Goal: Contribute content: Contribute content

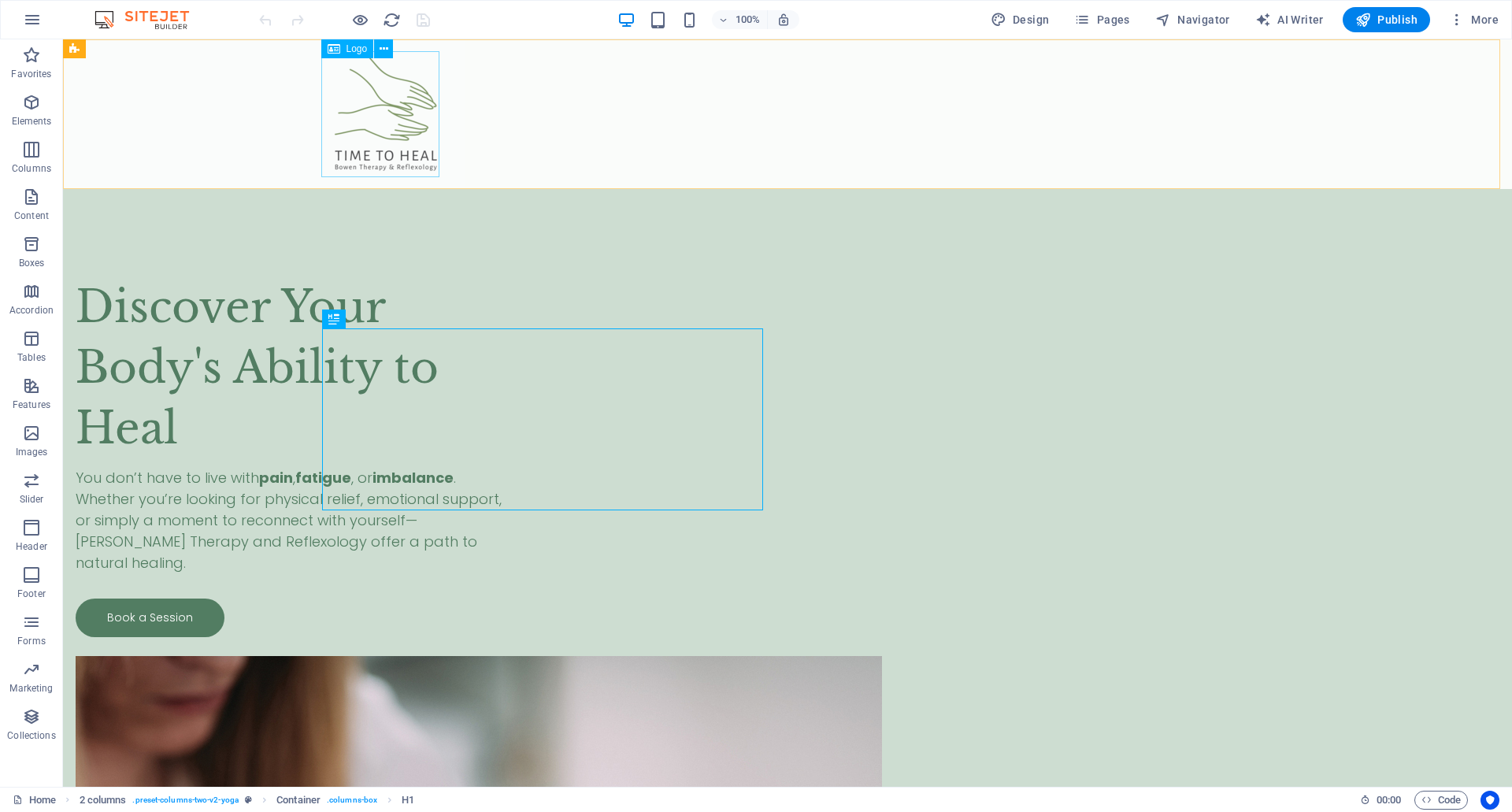
click at [425, 135] on div at bounding box center [788, 113] width 922 height 126
click at [41, 108] on icon "button" at bounding box center [32, 103] width 19 height 19
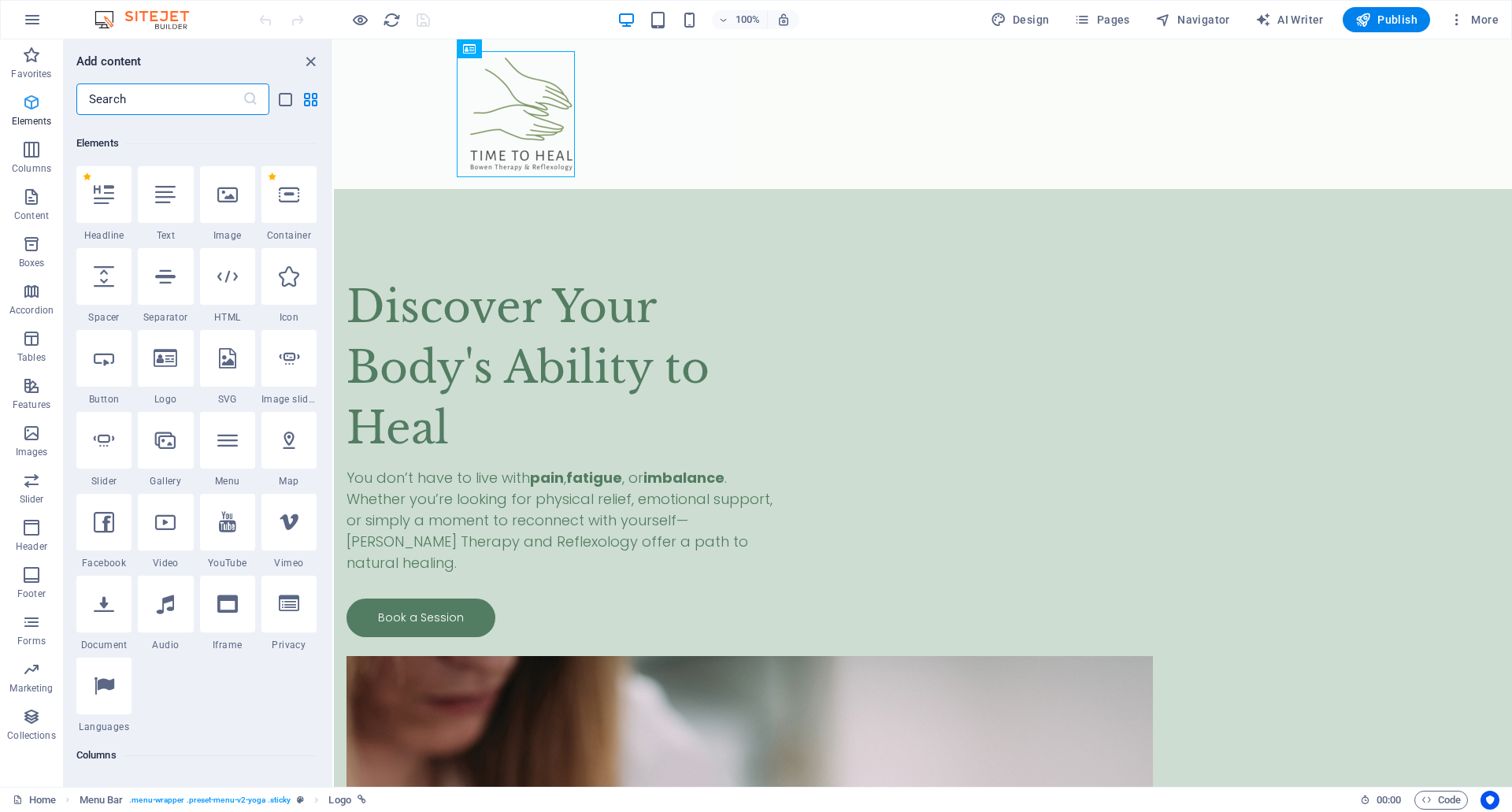
scroll to position [168, 0]
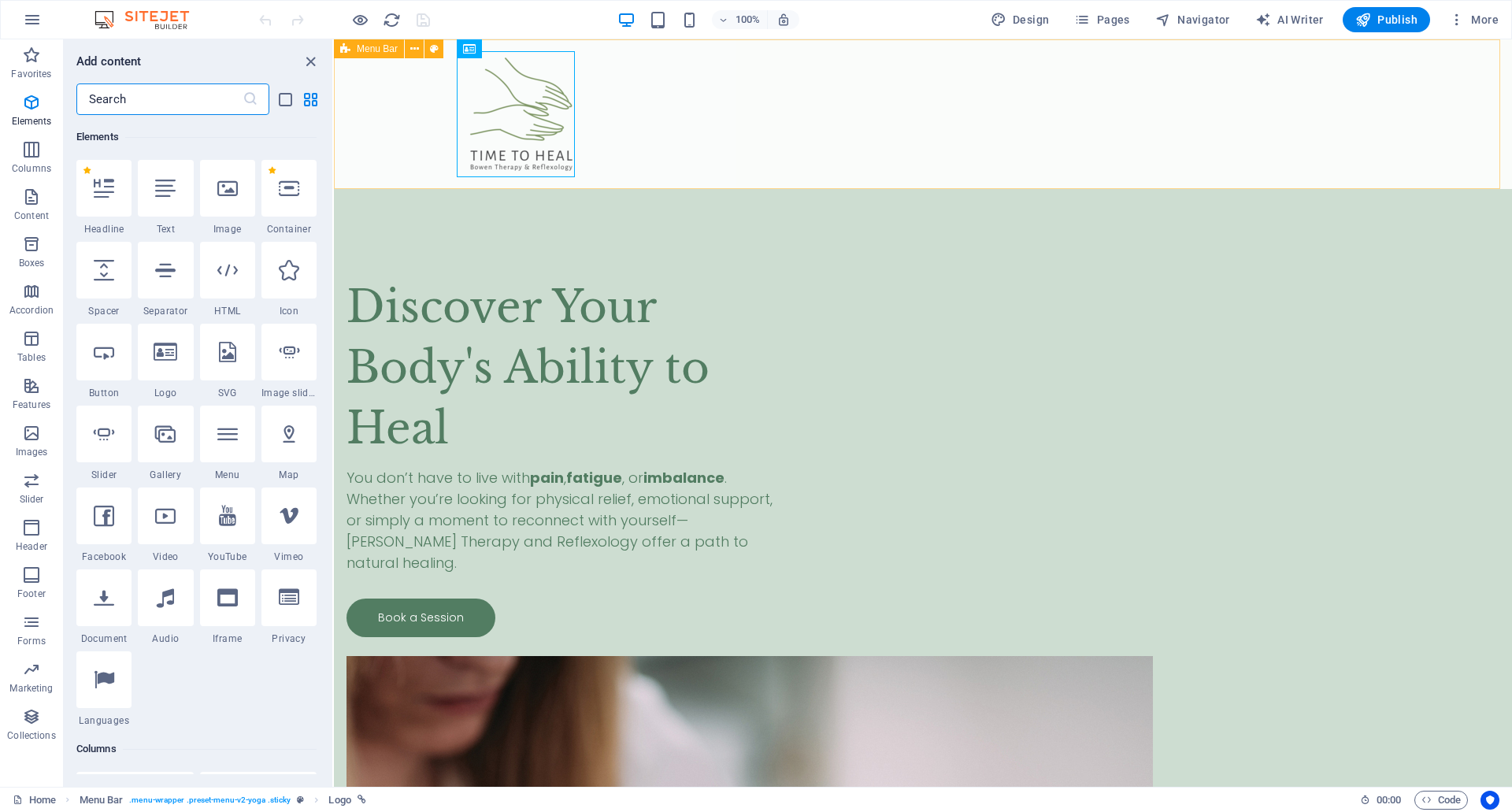
click at [657, 113] on div at bounding box center [922, 114] width 1178 height 150
select select "header"
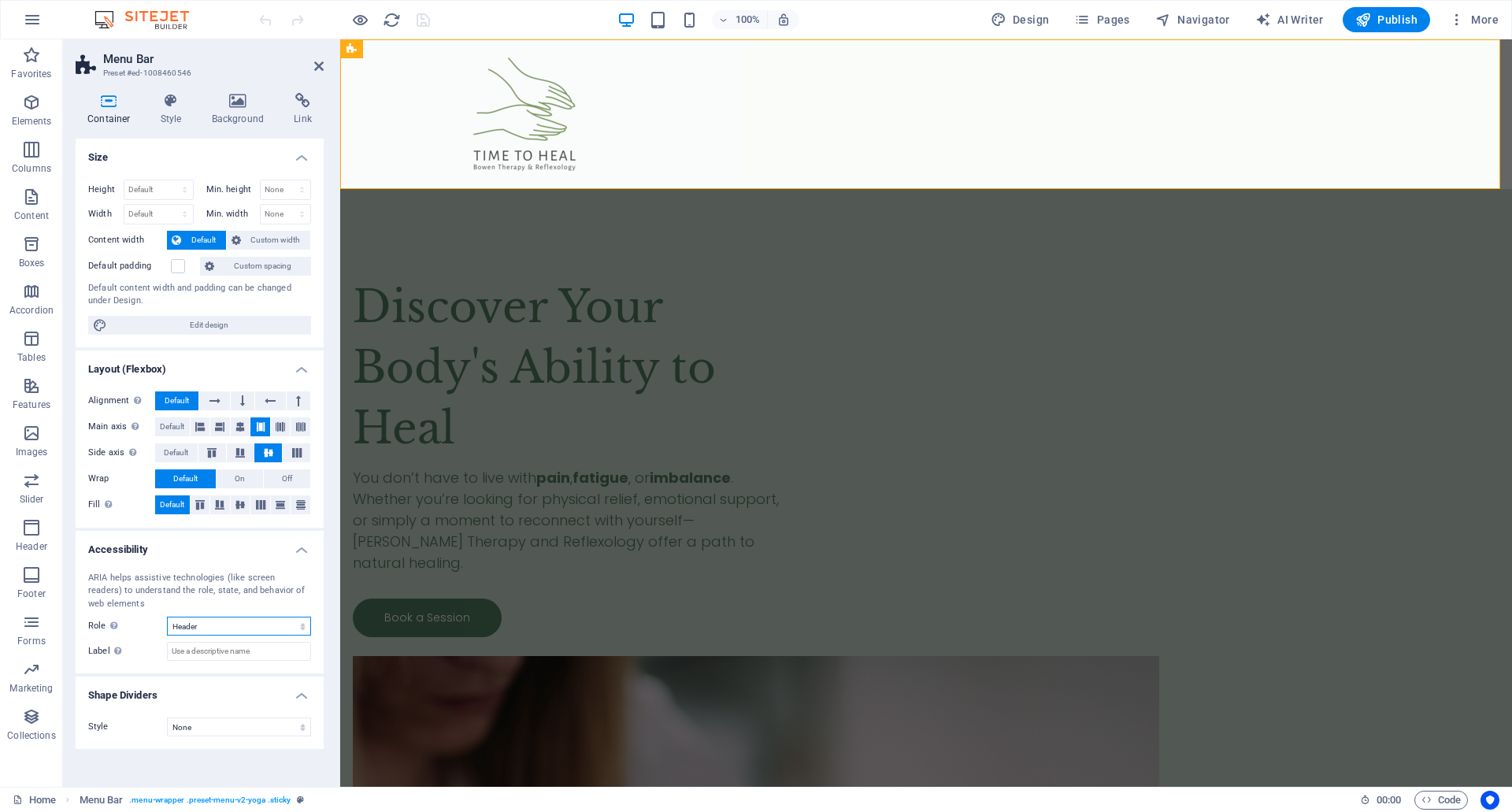
click at [298, 630] on select "None Alert Article Banner Comment Complementary Dialog Footer Header Marquee Pr…" at bounding box center [239, 627] width 144 height 19
click at [523, 295] on div "Discover Your Body's Ability to Heal You don’t have to live with pain , fatigue…" at bounding box center [573, 457] width 441 height 360
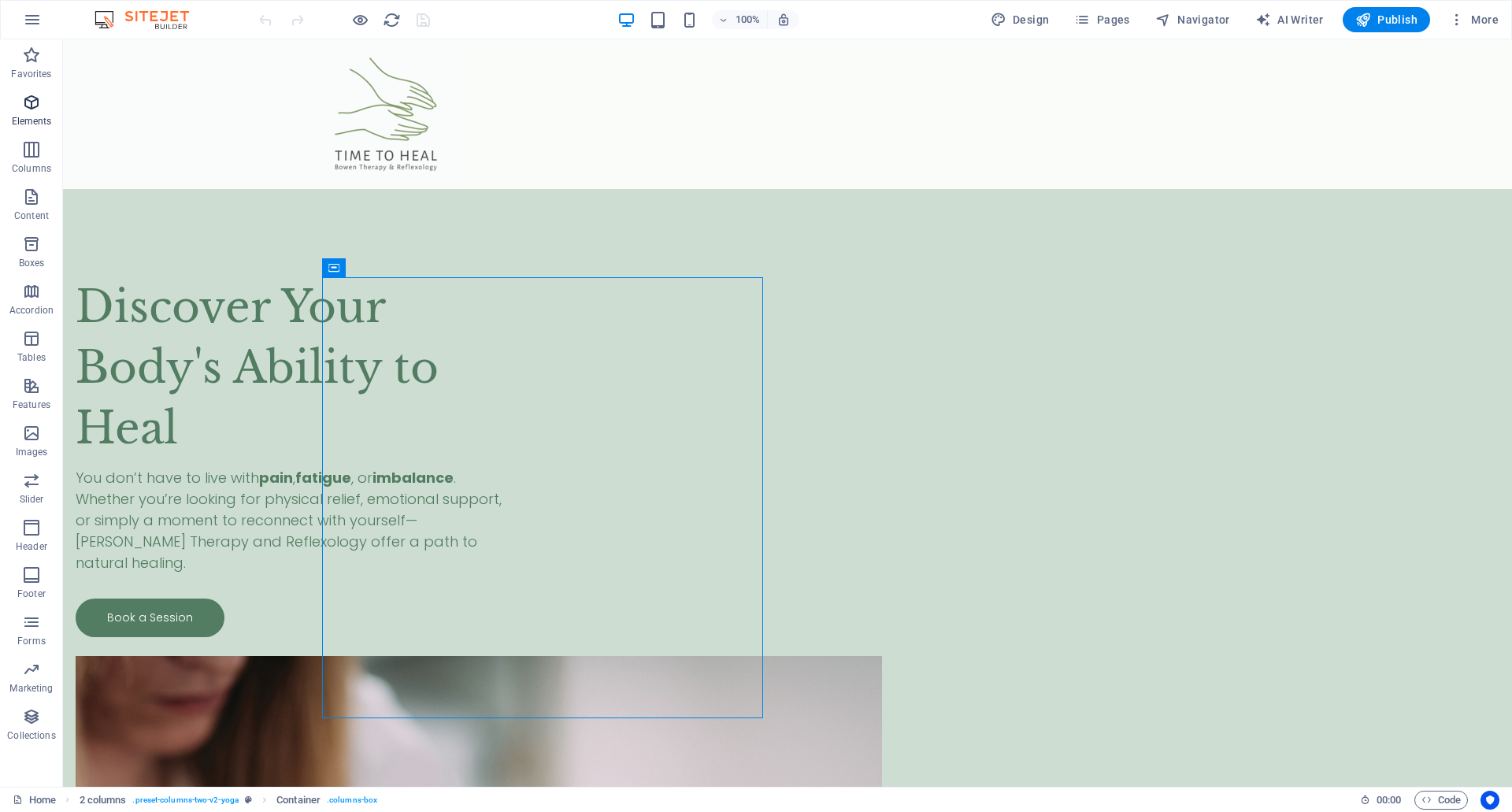
click at [23, 91] on button "Elements" at bounding box center [32, 109] width 63 height 47
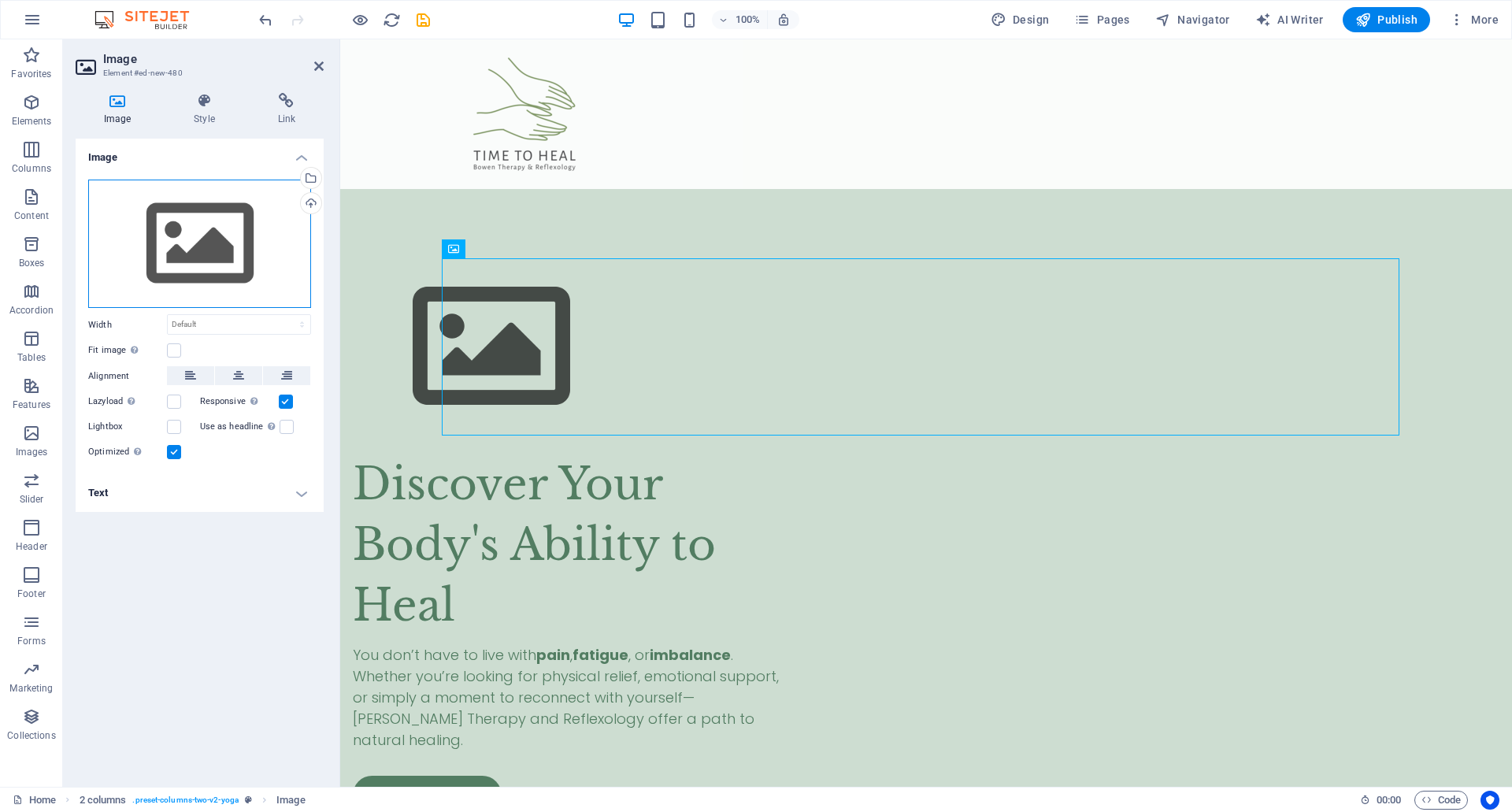
click at [195, 281] on div "Drag files here, click to choose files or select files from Files or our free s…" at bounding box center [199, 244] width 223 height 129
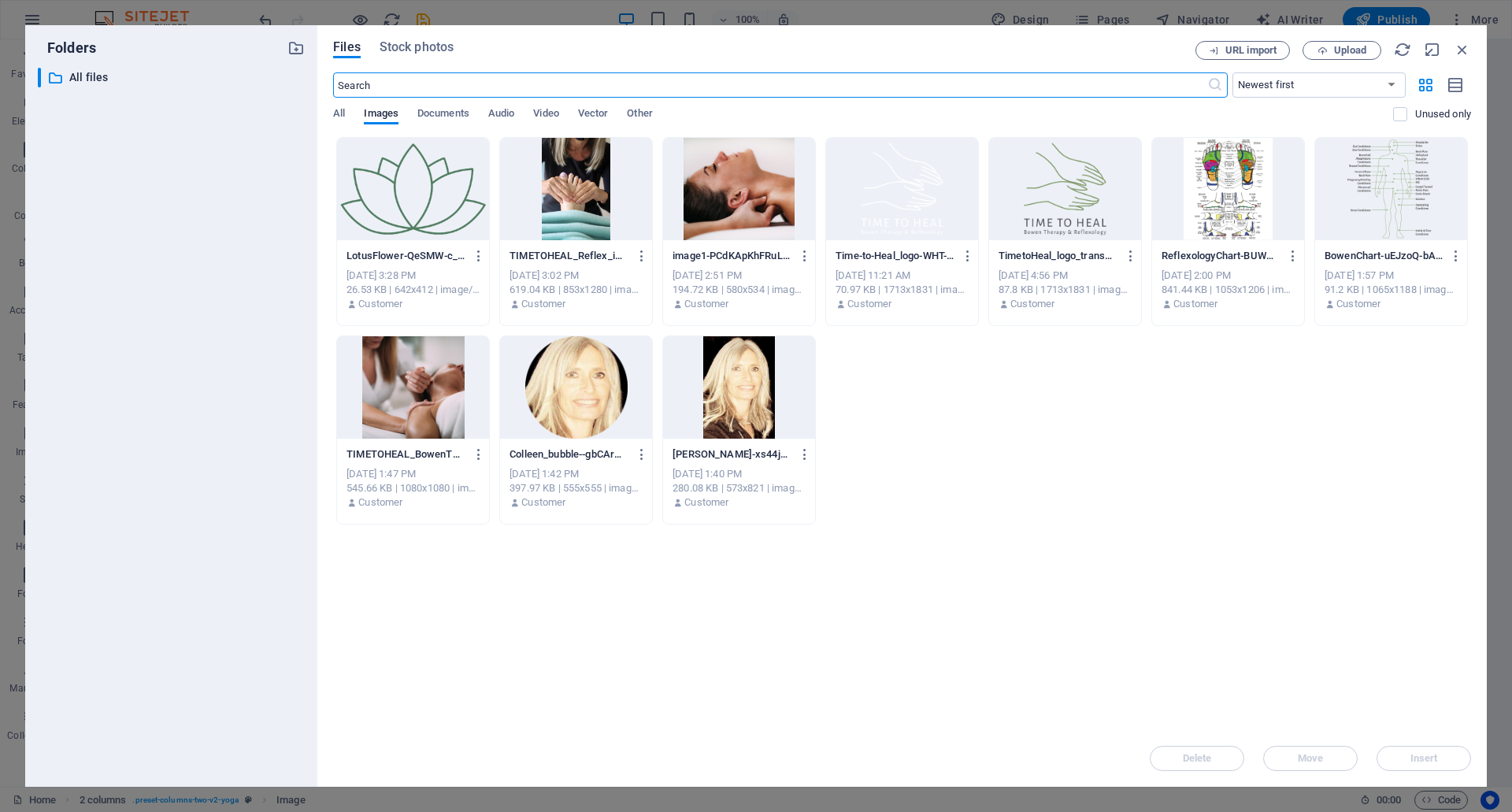
drag, startPoint x: 1076, startPoint y: 206, endPoint x: 1090, endPoint y: 220, distance: 19.8
click at [1076, 206] on div at bounding box center [1065, 189] width 152 height 103
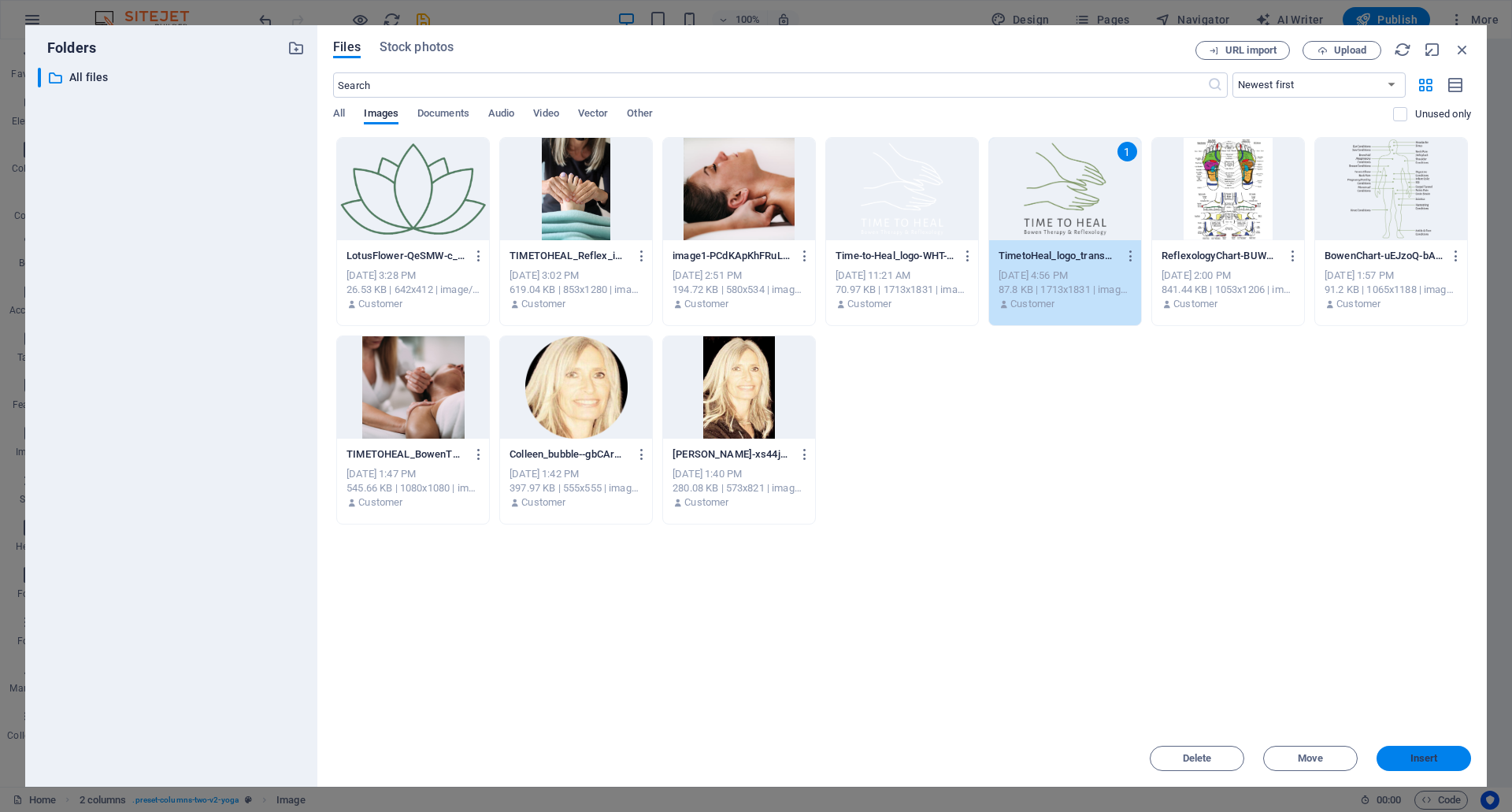
click at [1398, 751] on button "Insert" at bounding box center [1424, 758] width 95 height 25
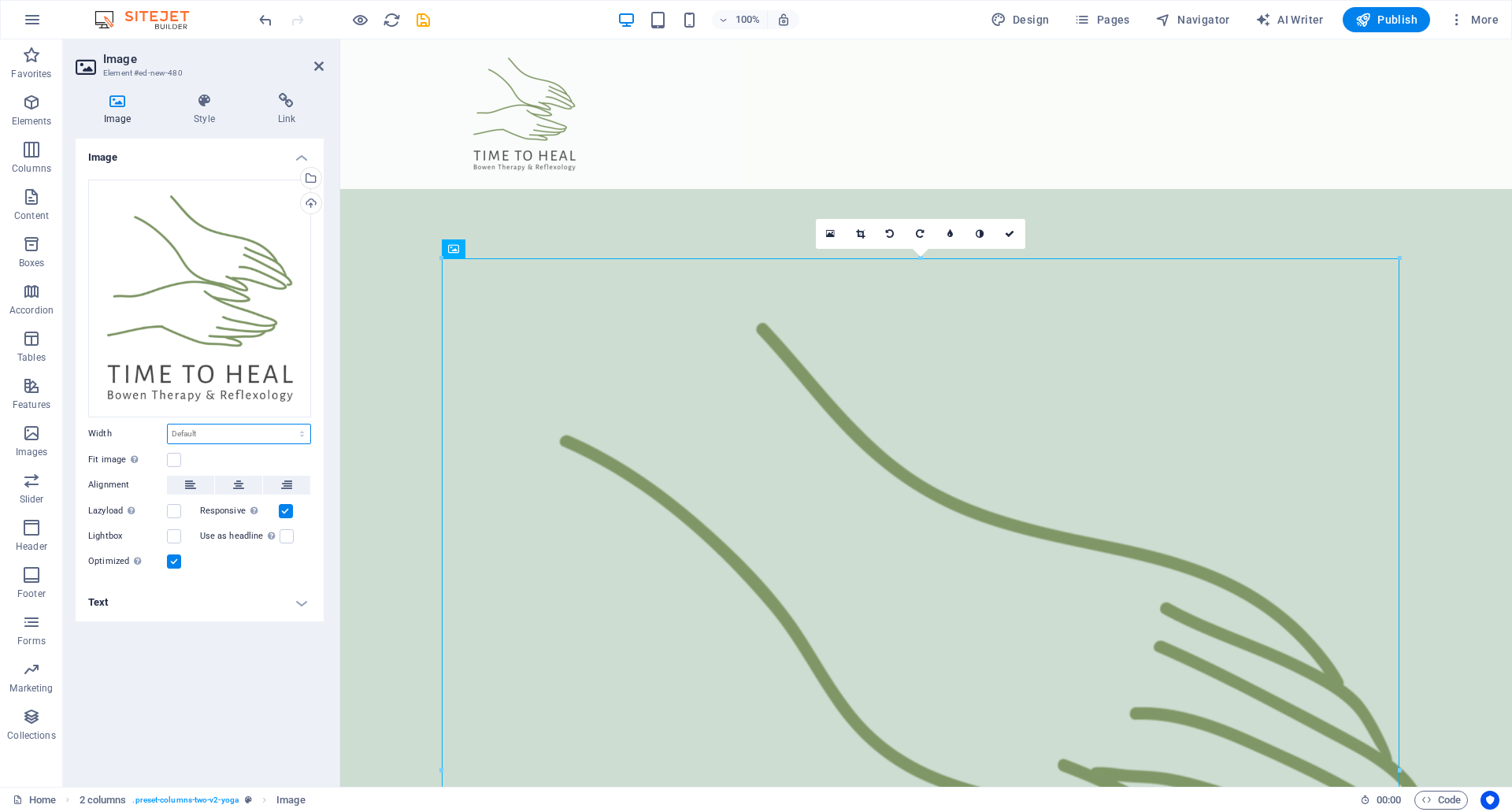
click at [211, 431] on select "Default auto px rem % em vh vw" at bounding box center [239, 434] width 143 height 19
select select "px"
click at [288, 425] on select "Default auto px rem % em vh vw" at bounding box center [239, 434] width 143 height 19
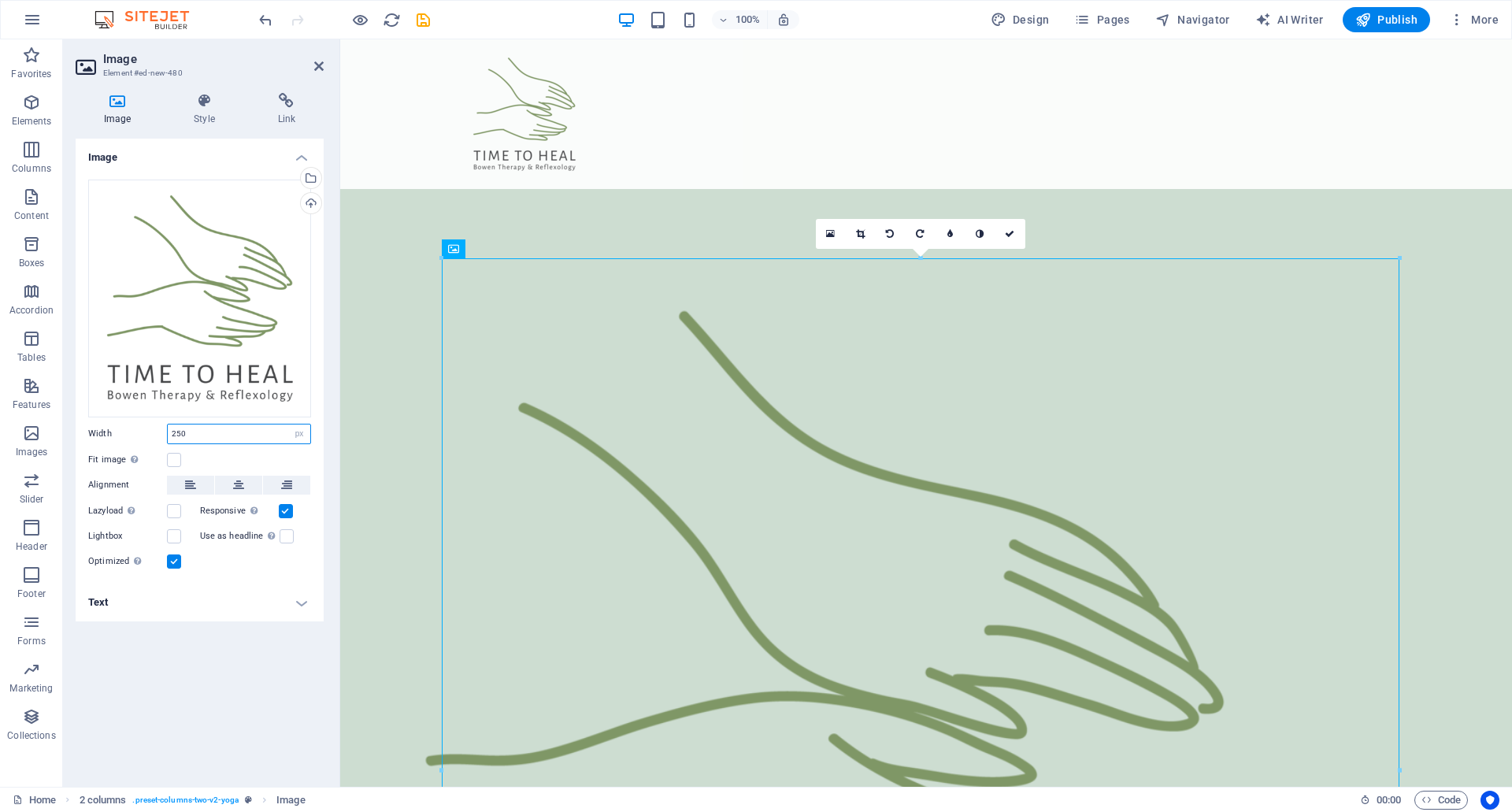
type input "250"
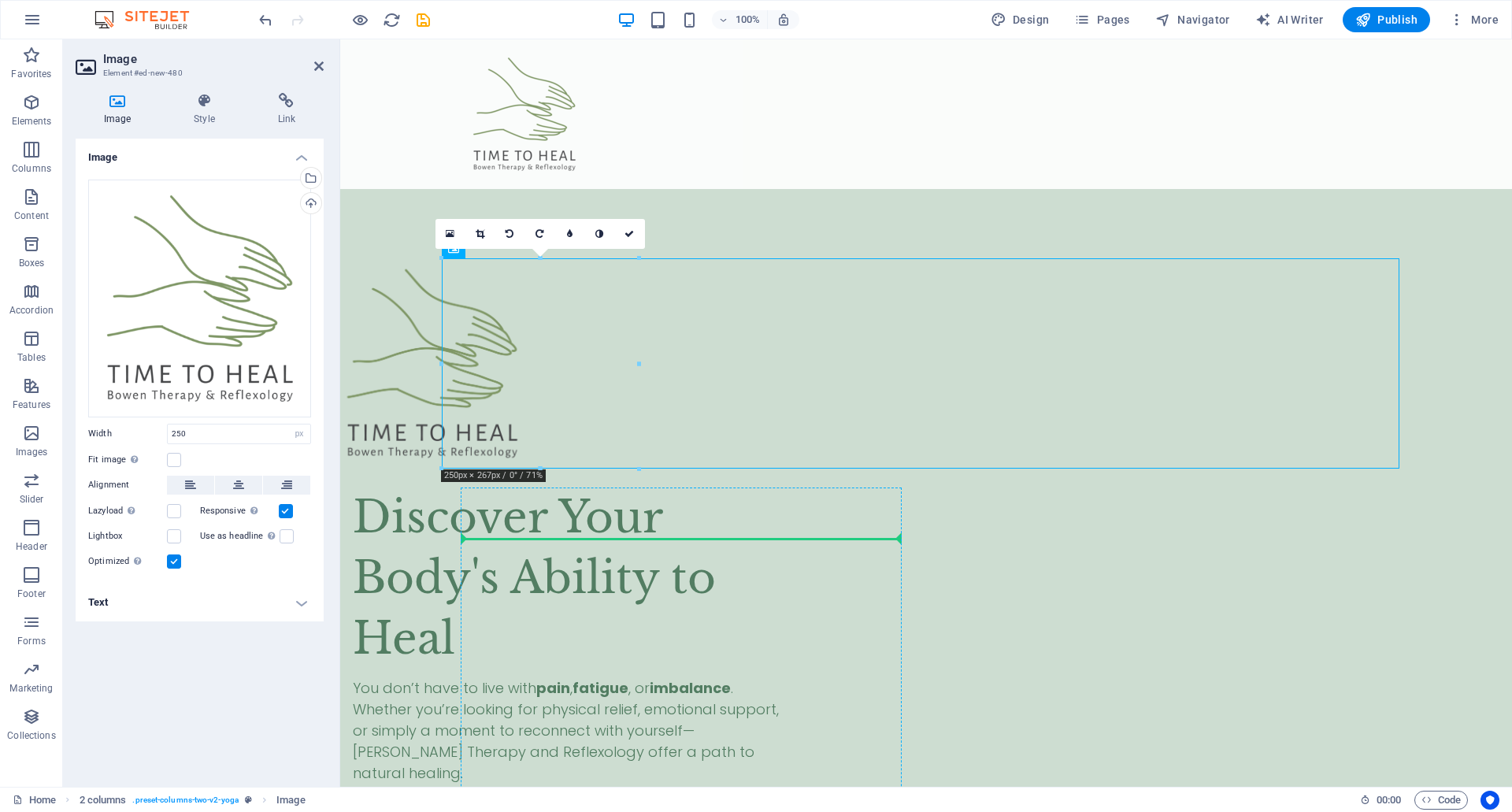
drag, startPoint x: 737, startPoint y: 347, endPoint x: 686, endPoint y: 540, distance: 199.6
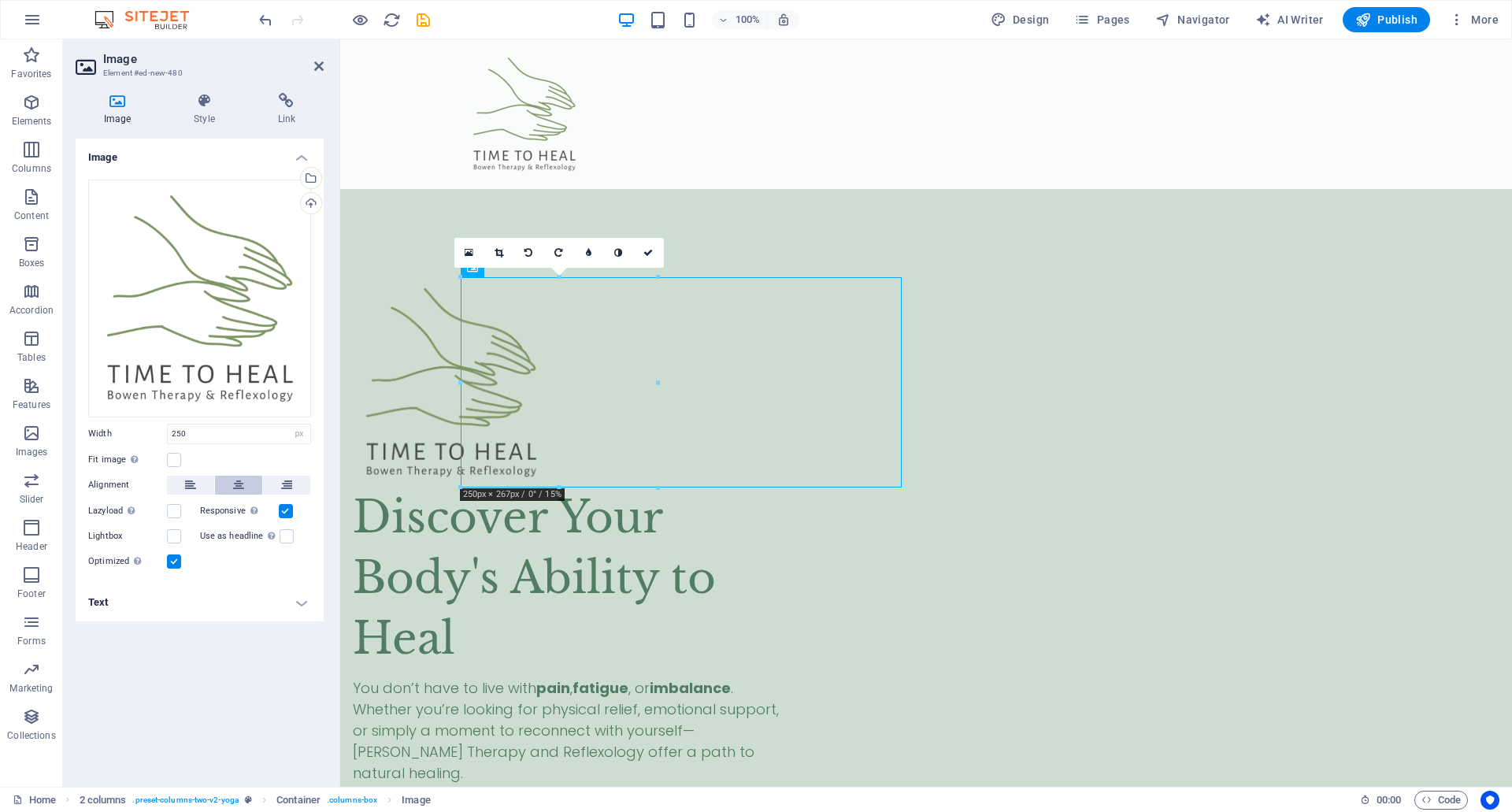
click at [242, 483] on icon at bounding box center [239, 485] width 11 height 19
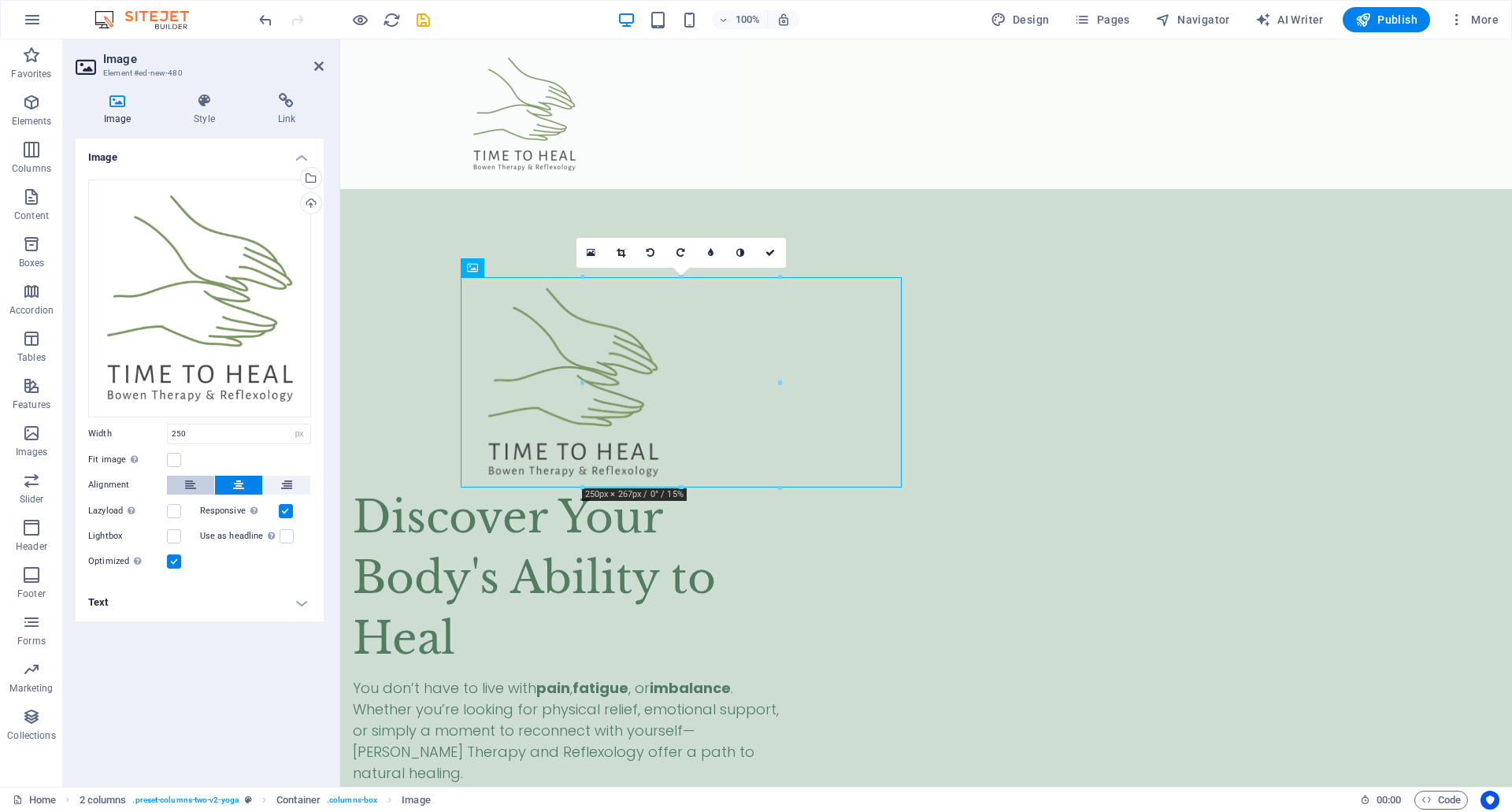
click at [195, 480] on icon at bounding box center [191, 485] width 11 height 19
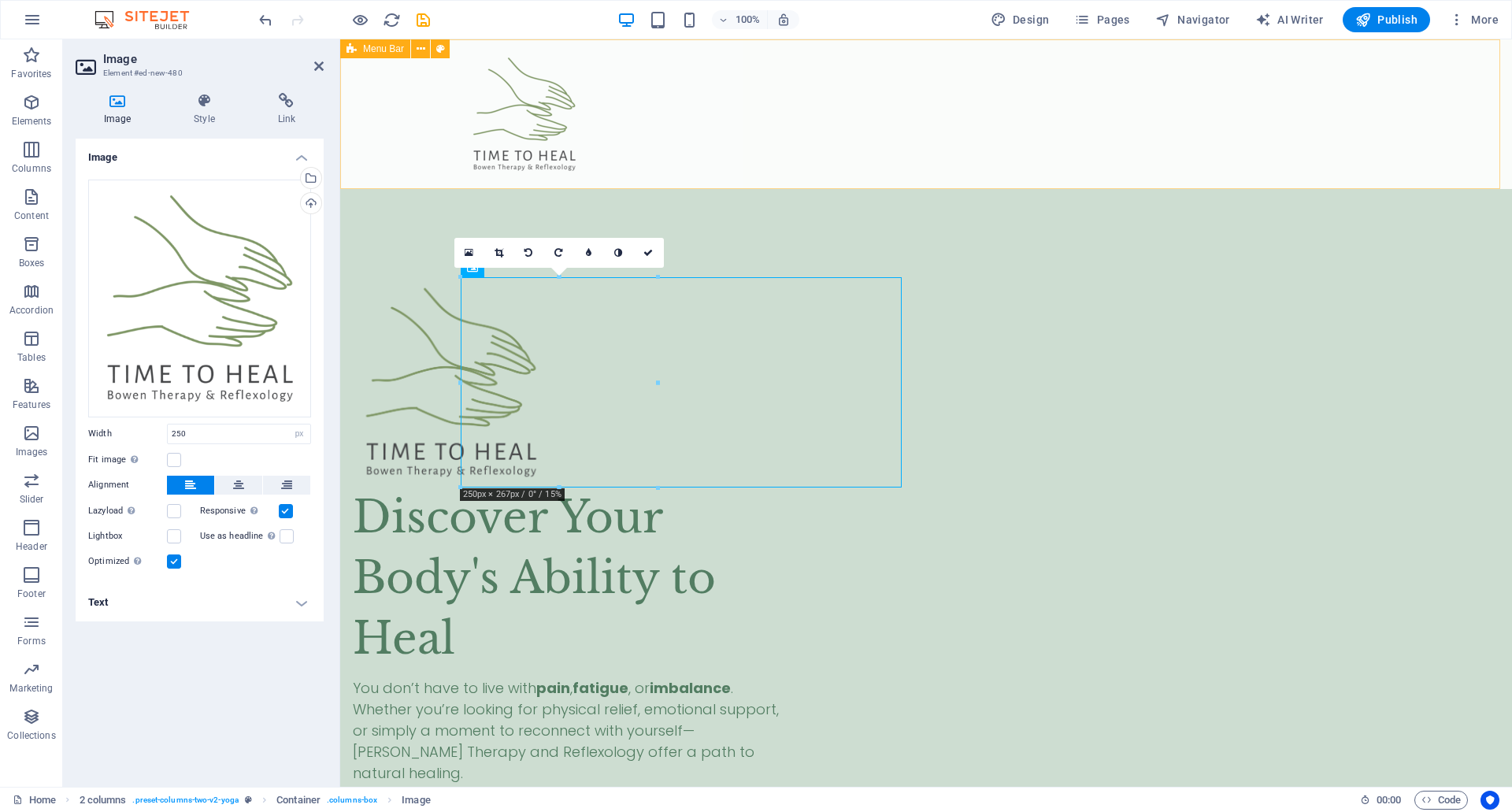
click at [692, 133] on div at bounding box center [926, 114] width 1172 height 150
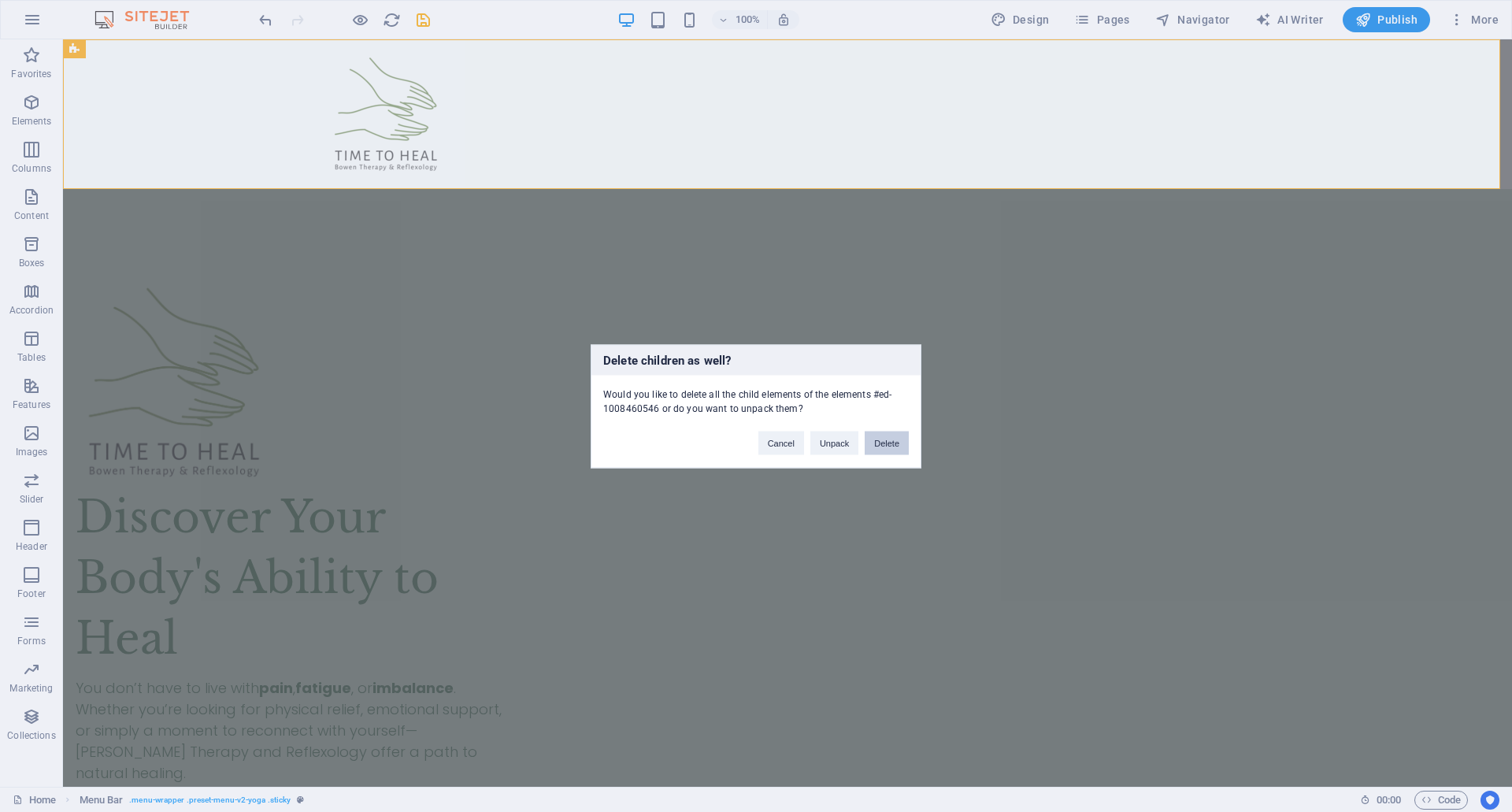
click at [882, 451] on button "Delete" at bounding box center [886, 443] width 44 height 24
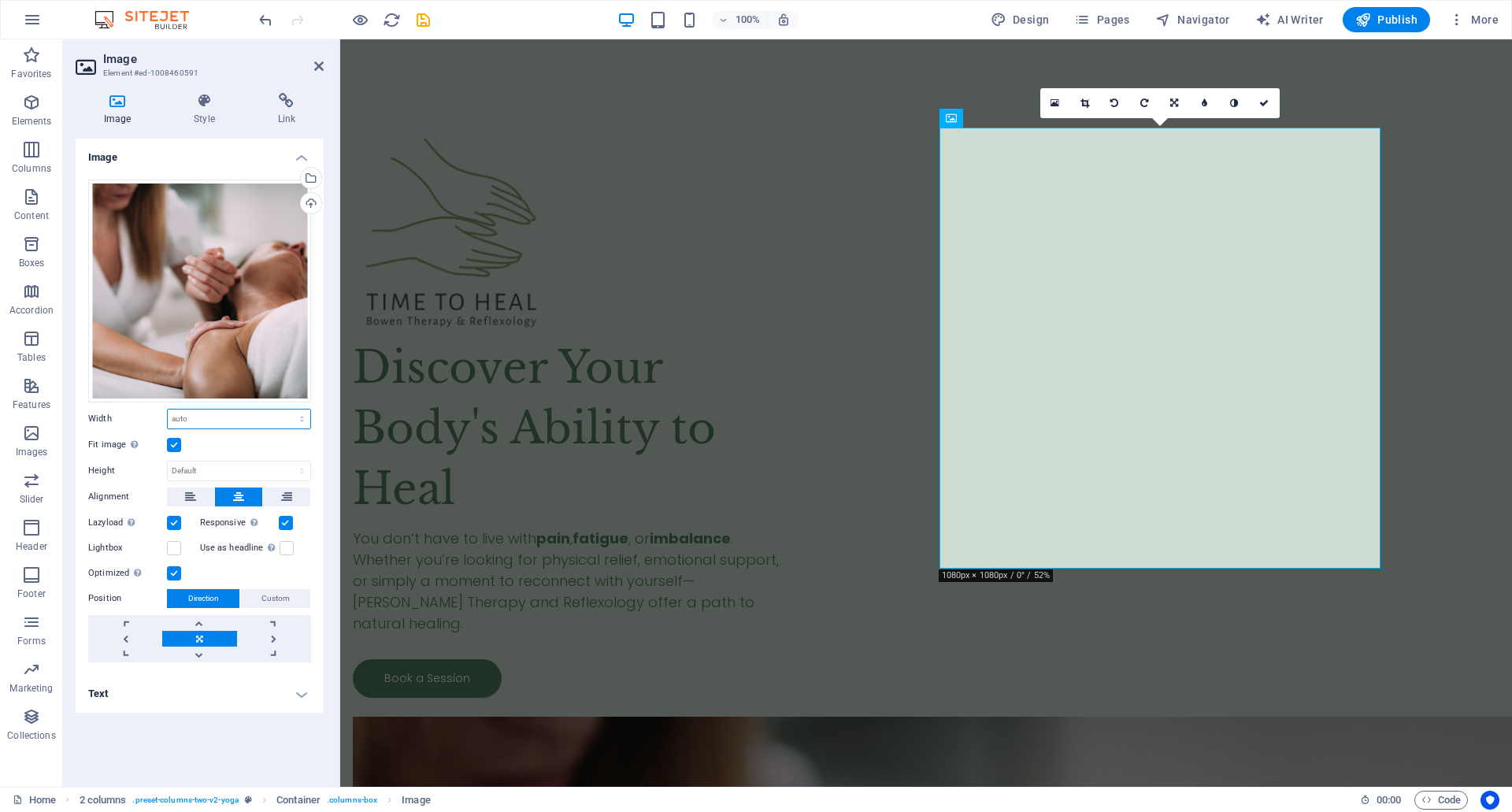
click at [250, 418] on select "Default auto px rem % em vh vw" at bounding box center [239, 419] width 143 height 19
click at [168, 409] on select "Default auto px rem % em vh vw" at bounding box center [239, 419] width 143 height 19
select select "DISABLED_OPTION_VALUE"
click at [174, 521] on label at bounding box center [173, 522] width 14 height 14
click at [0, 0] on input "Lazyload Loading images after the page loads improves page speed." at bounding box center [0, 0] width 0 height 0
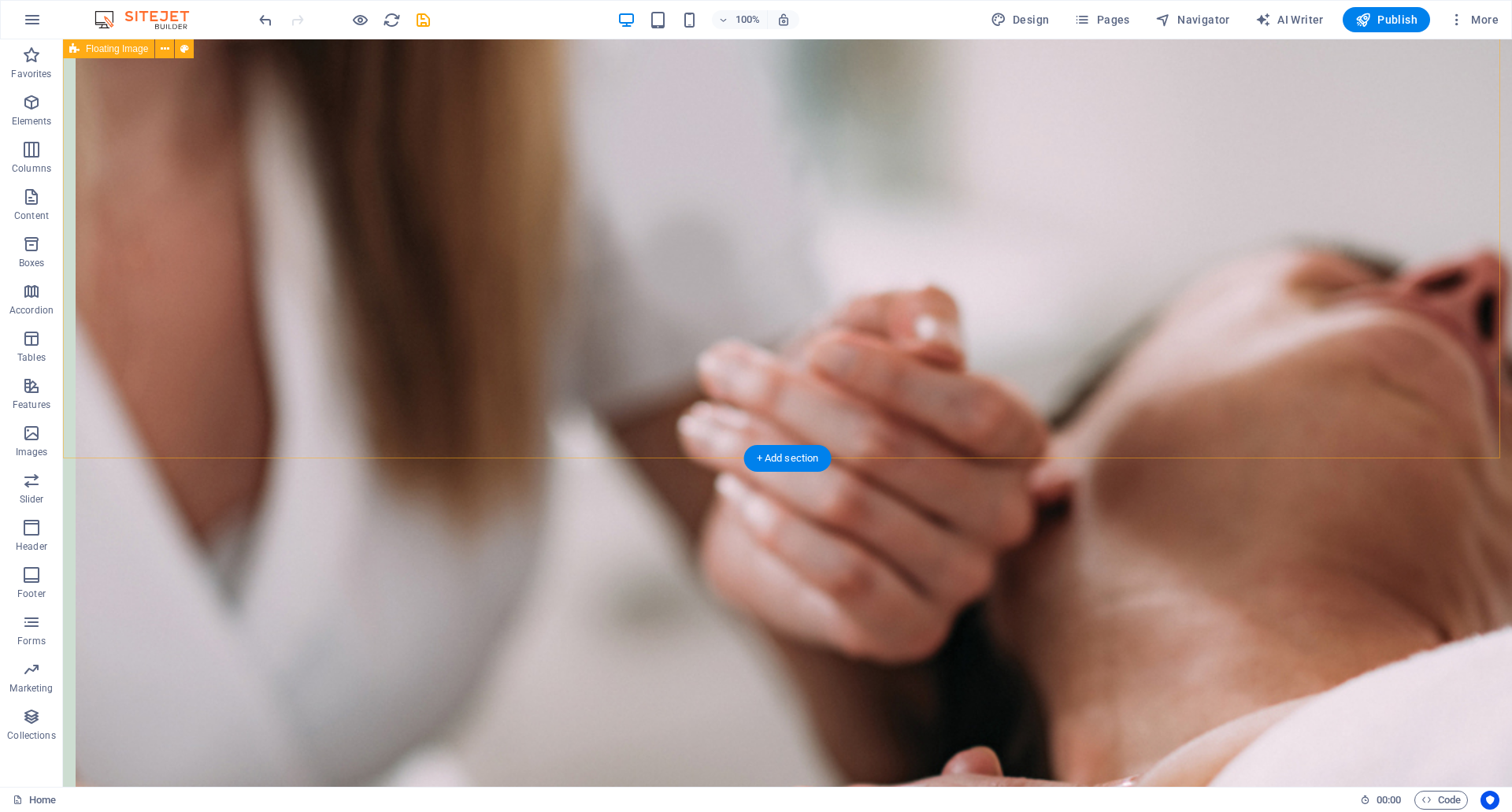
scroll to position [788, 0]
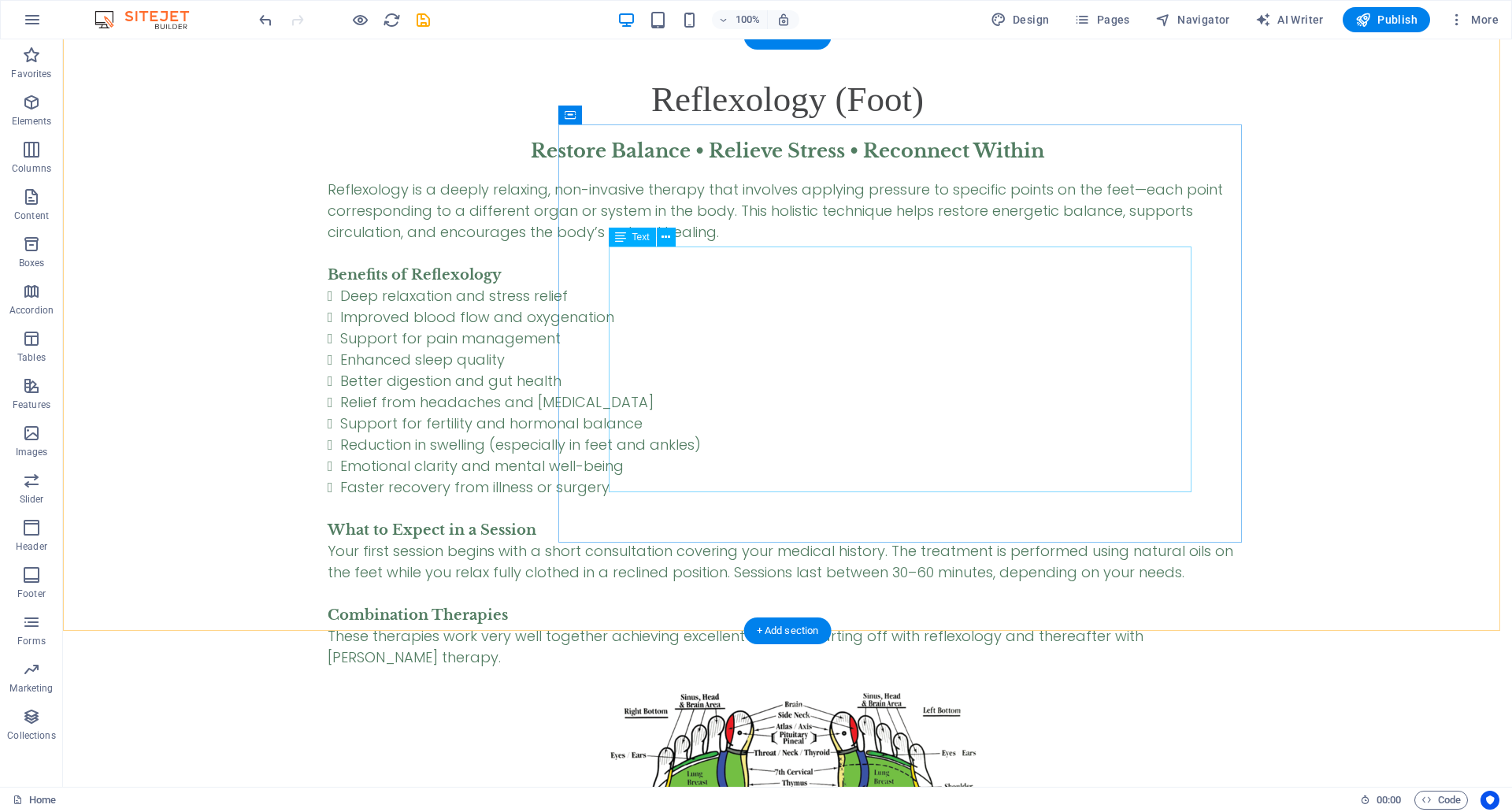
scroll to position [4465, 0]
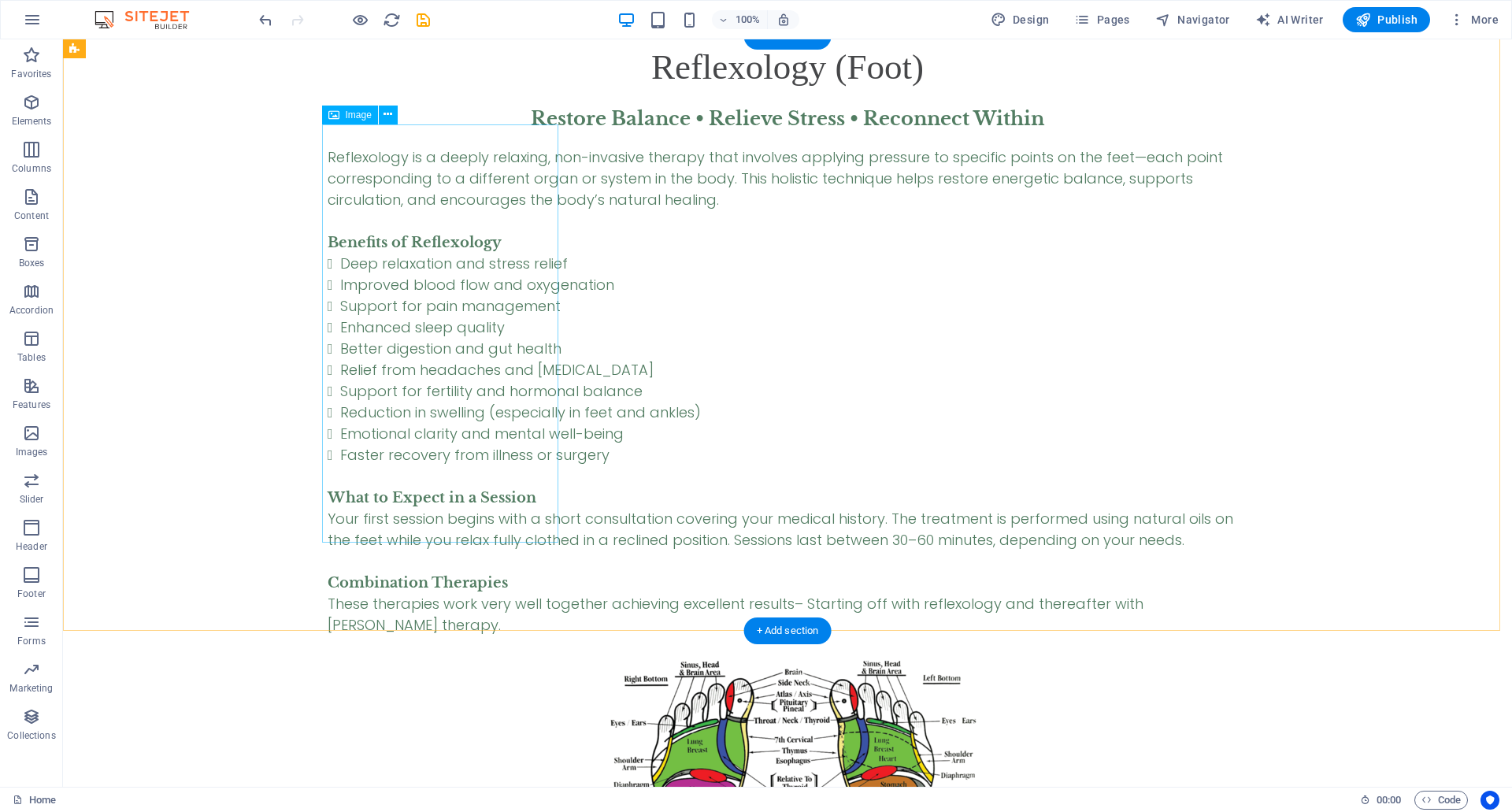
select select "px"
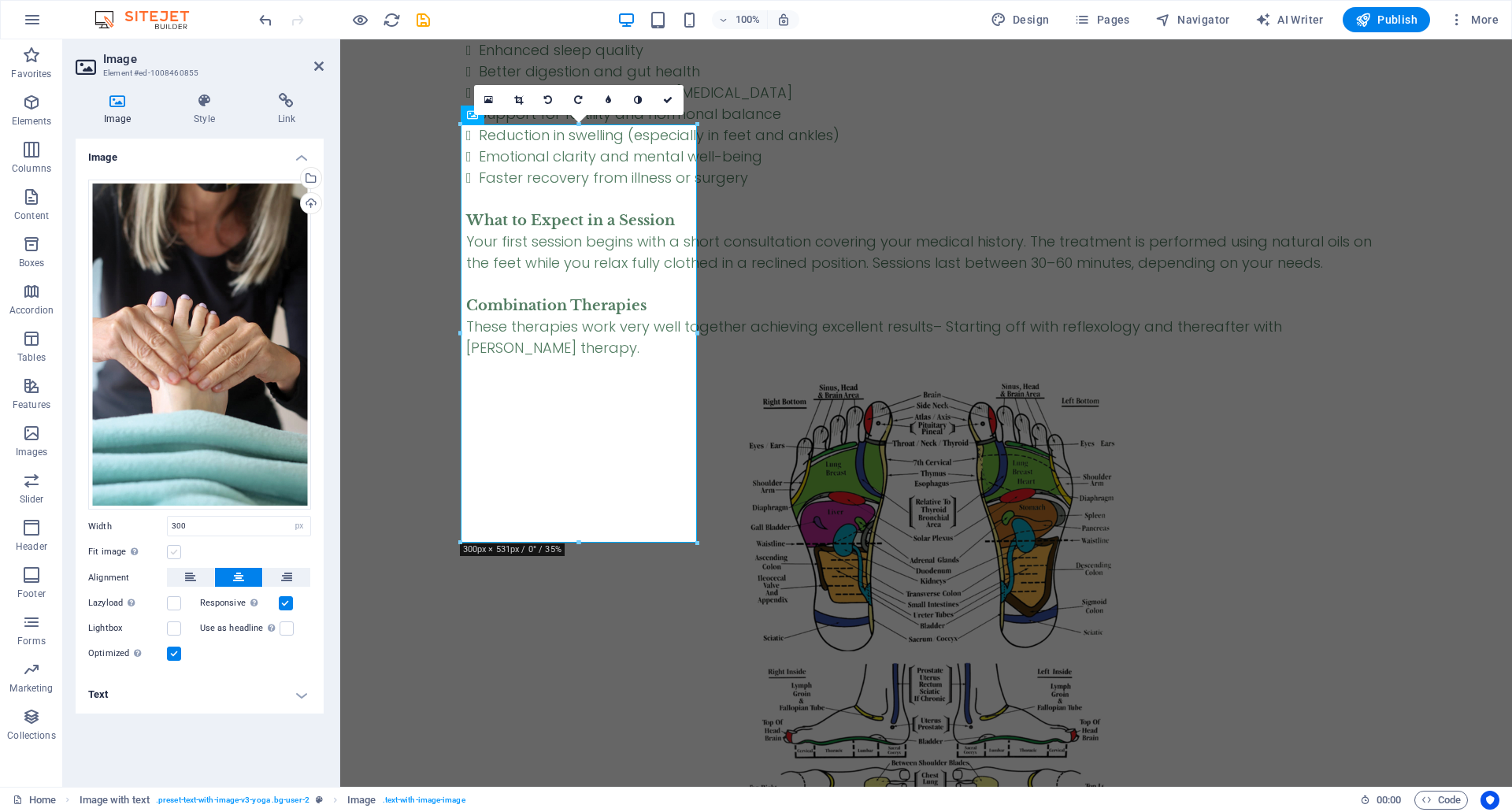
click at [175, 551] on label at bounding box center [173, 552] width 14 height 14
click at [0, 0] on input "Fit image Automatically fit image to a fixed width and height" at bounding box center [0, 0] width 0 height 0
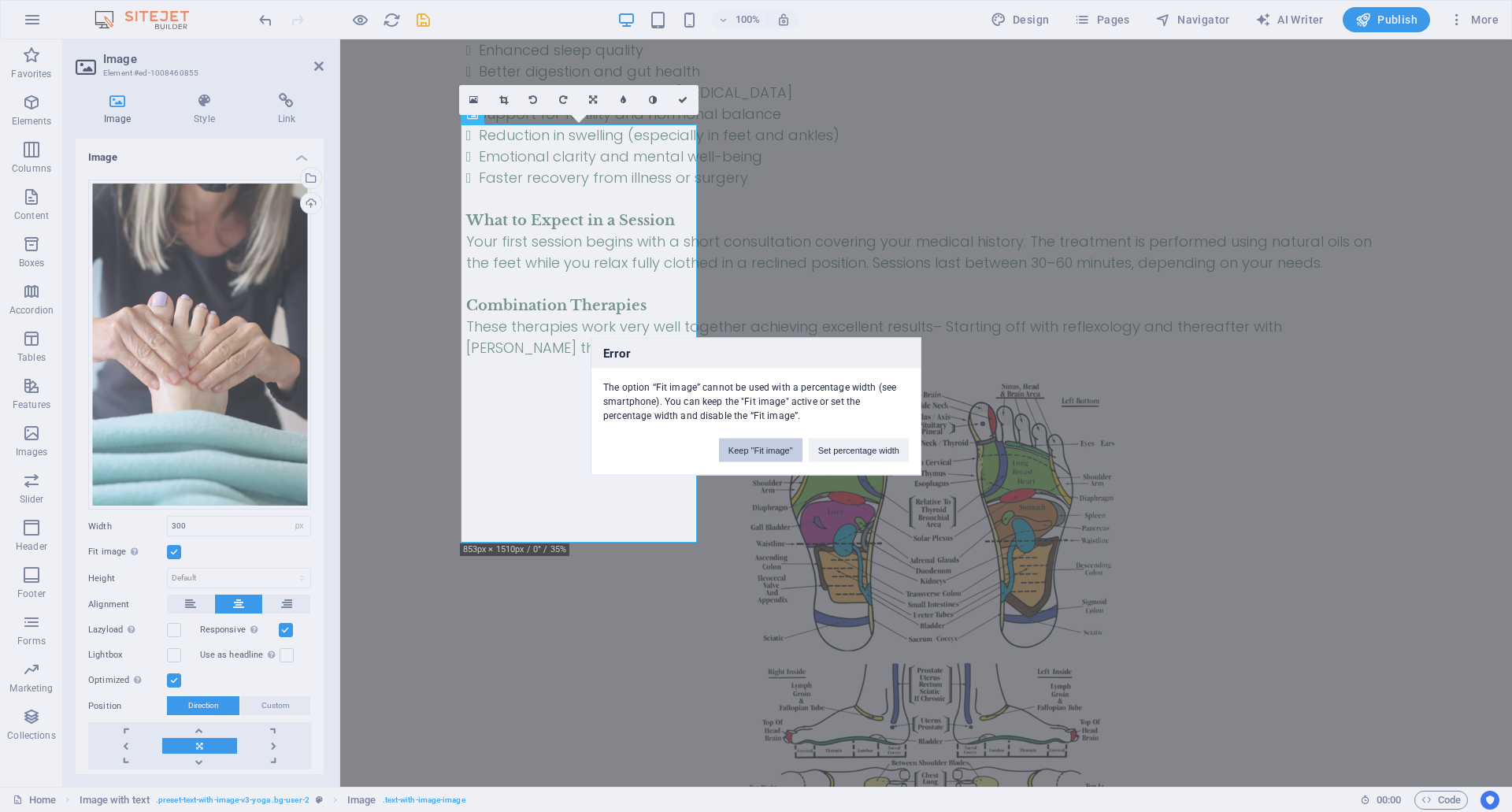
click at [791, 457] on button "Keep "Fit image"" at bounding box center [760, 450] width 83 height 24
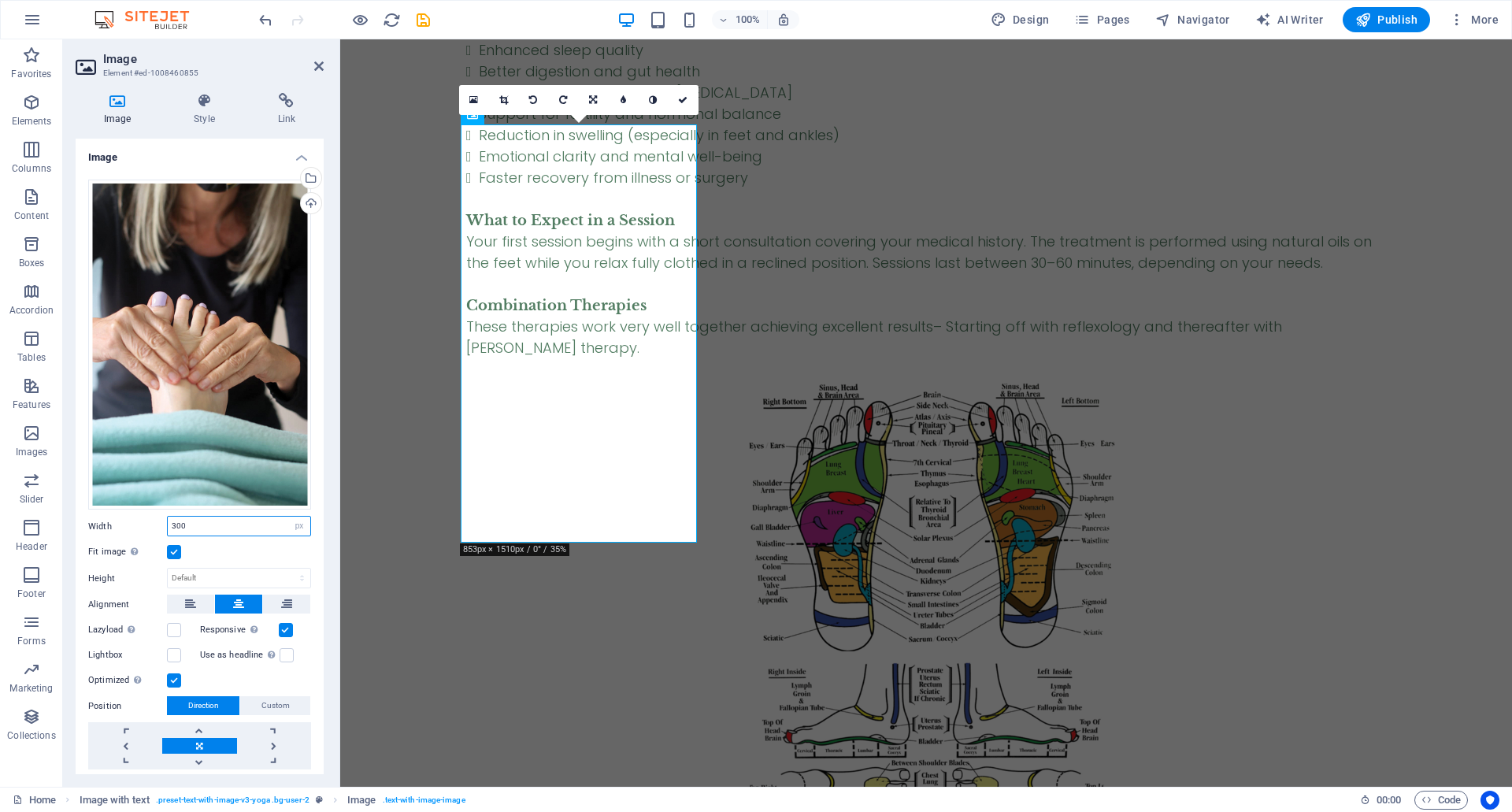
drag, startPoint x: 179, startPoint y: 520, endPoint x: 131, endPoint y: 520, distance: 48.0
click at [131, 520] on div "Width 300 Default auto px rem % em vh vw" at bounding box center [199, 525] width 223 height 20
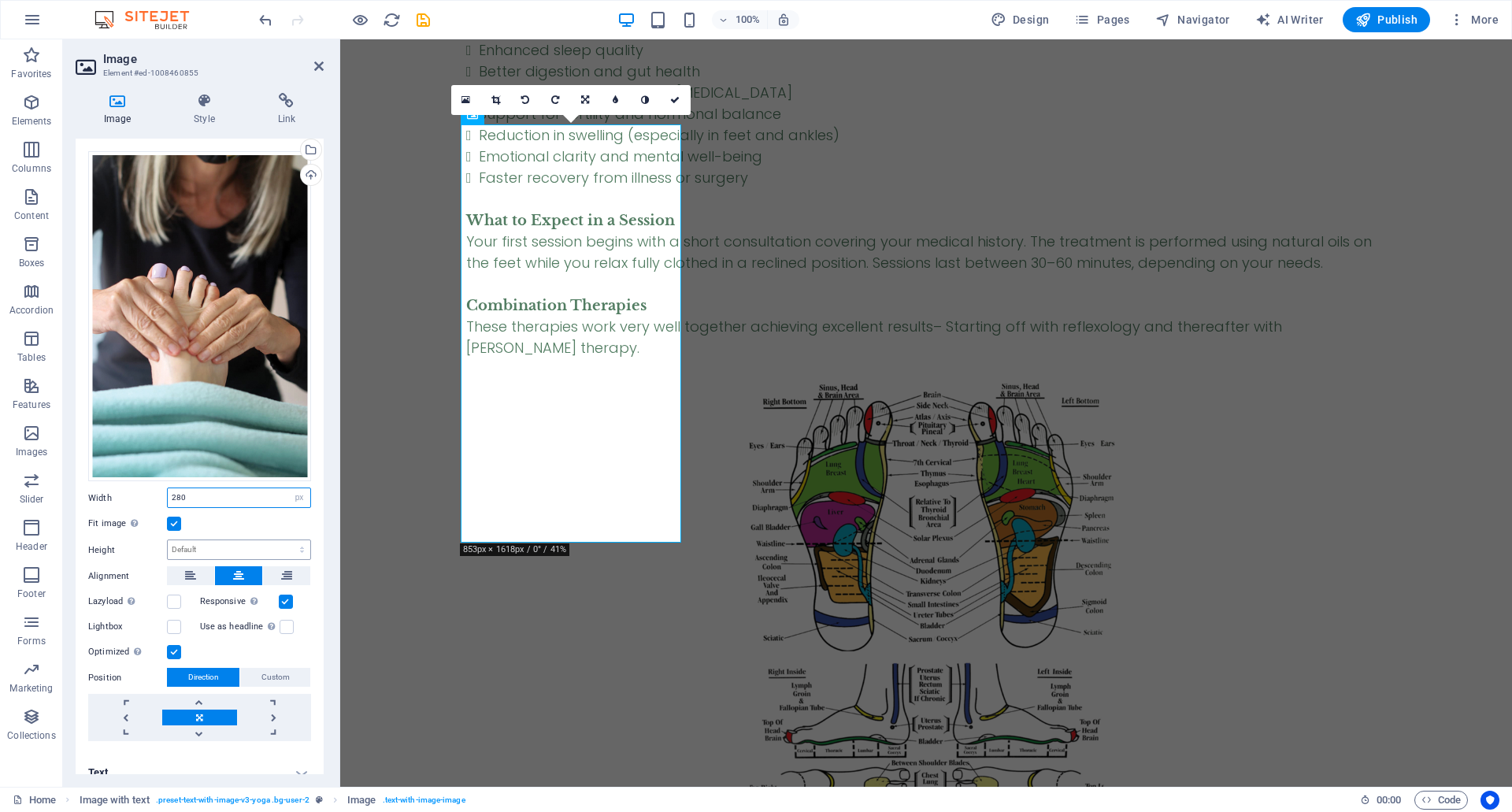
scroll to position [41, 0]
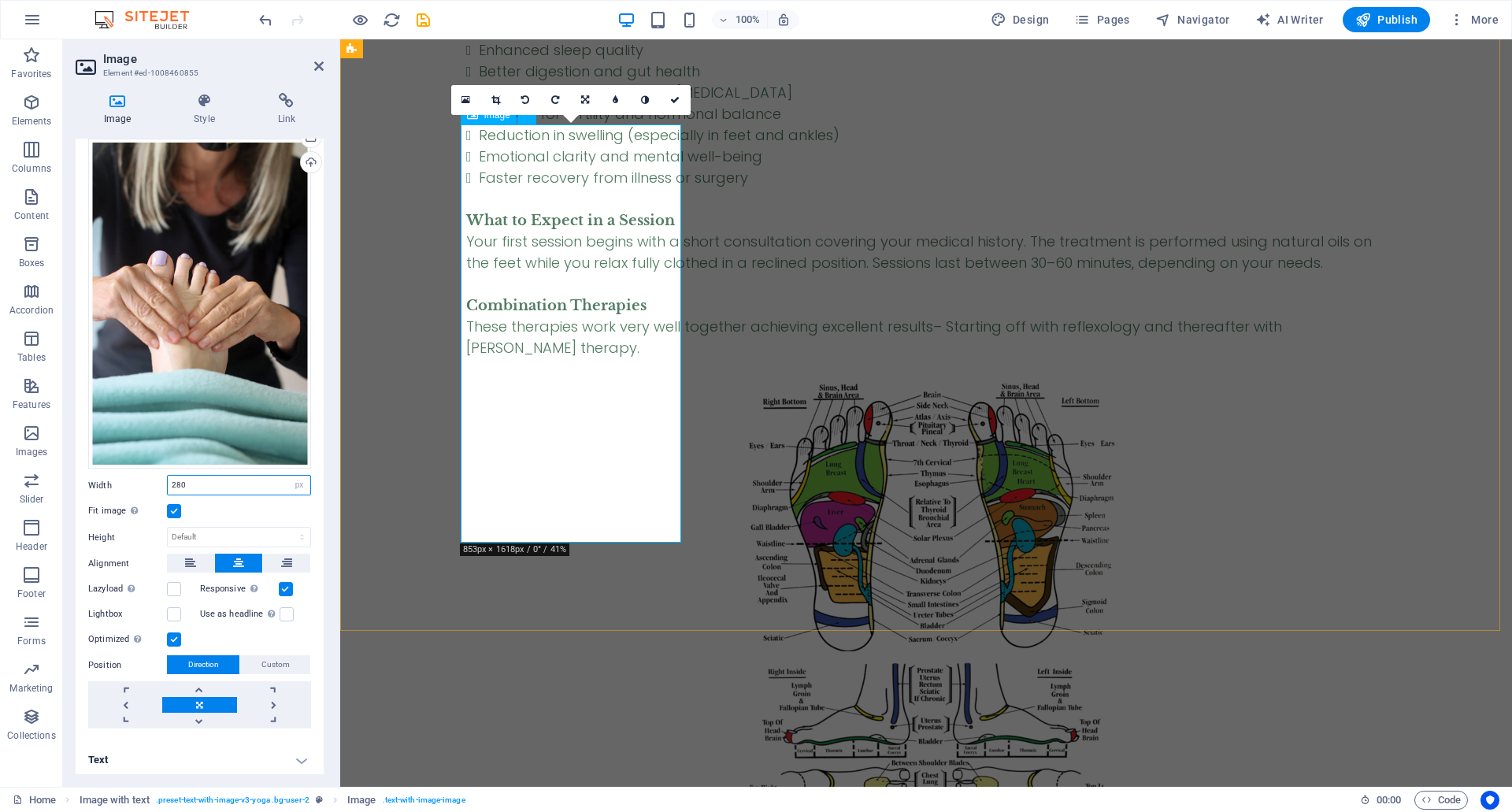
type input "280"
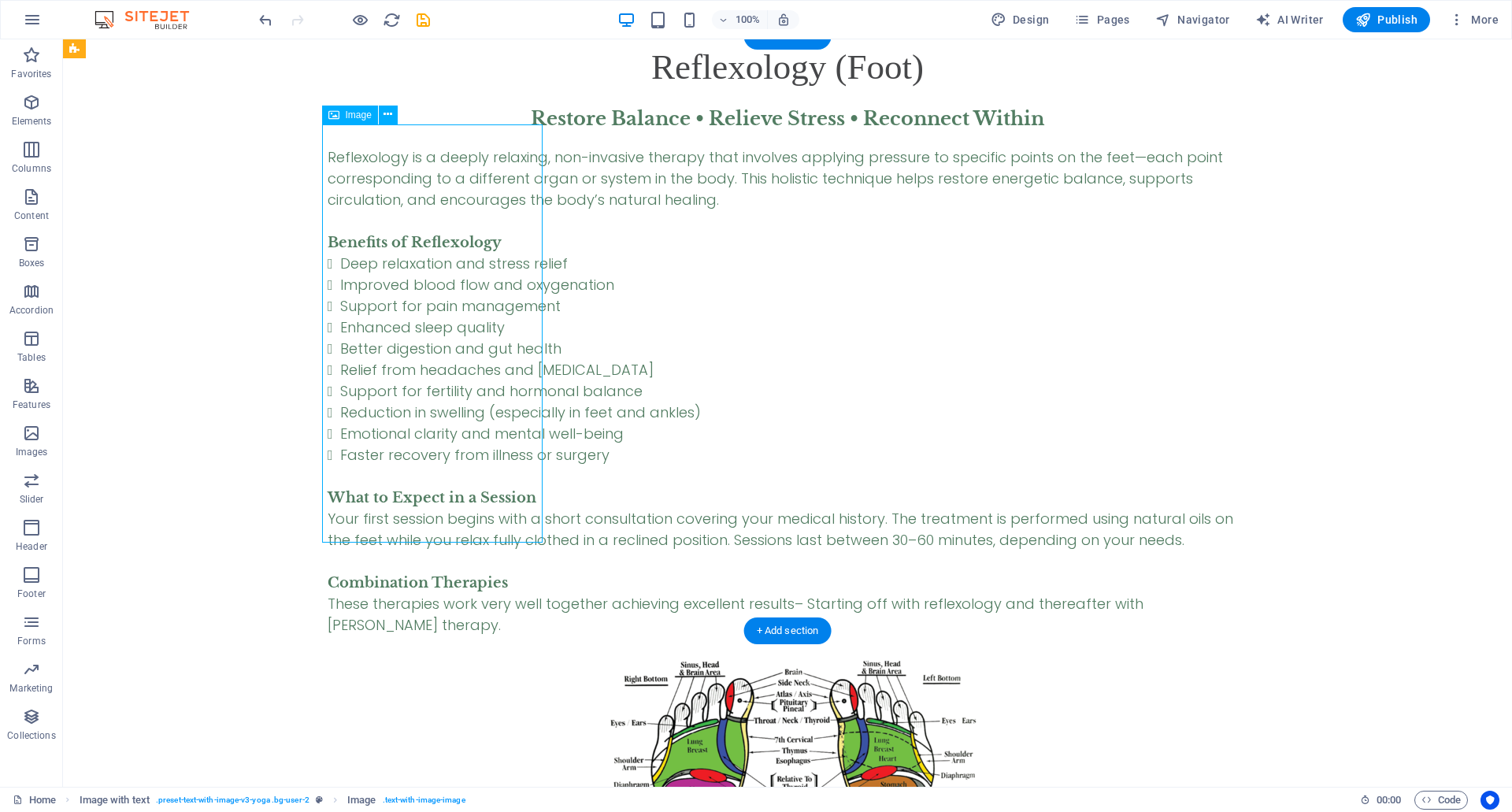
select select "px"
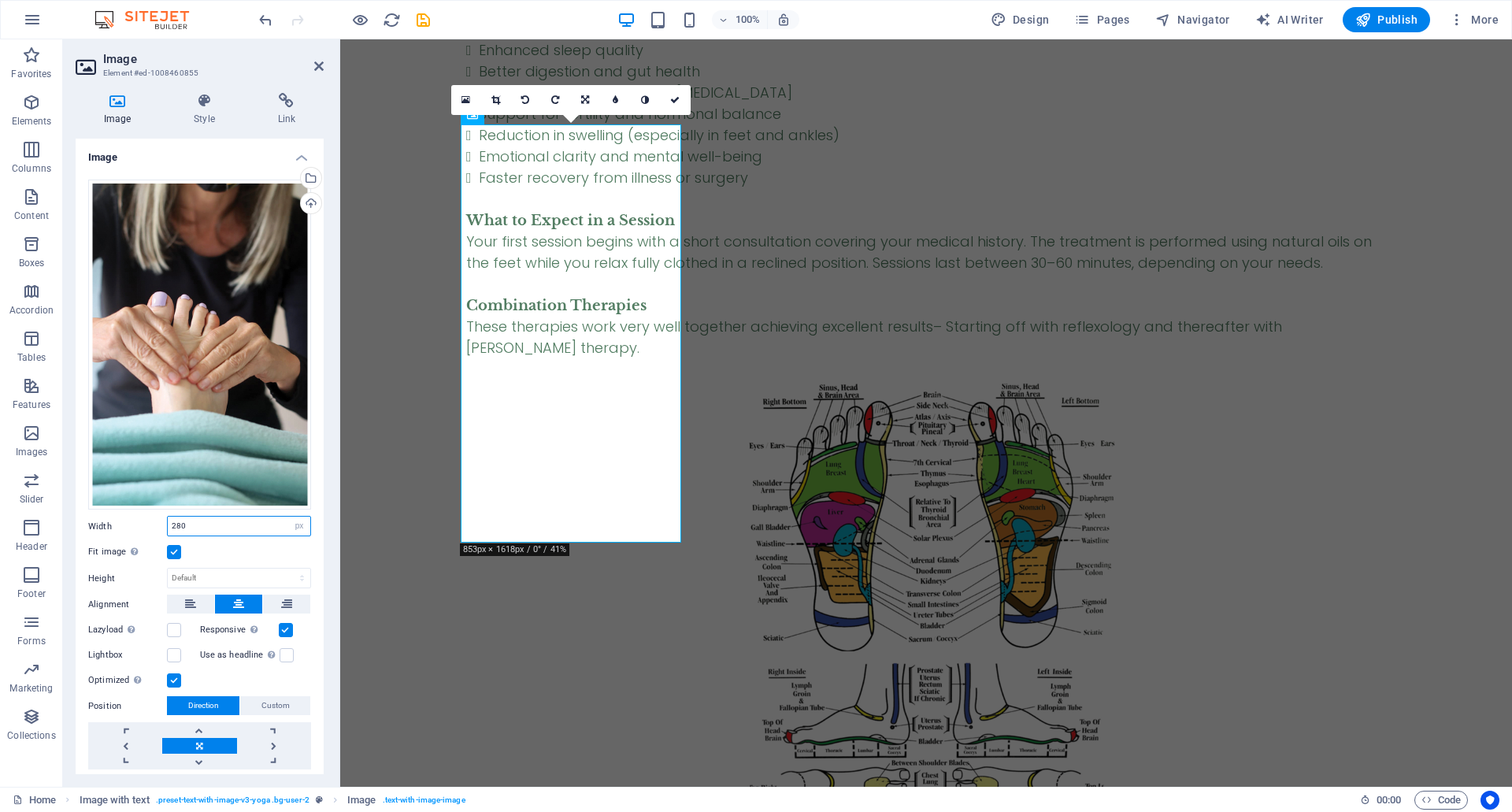
click at [180, 522] on input "280" at bounding box center [239, 526] width 143 height 19
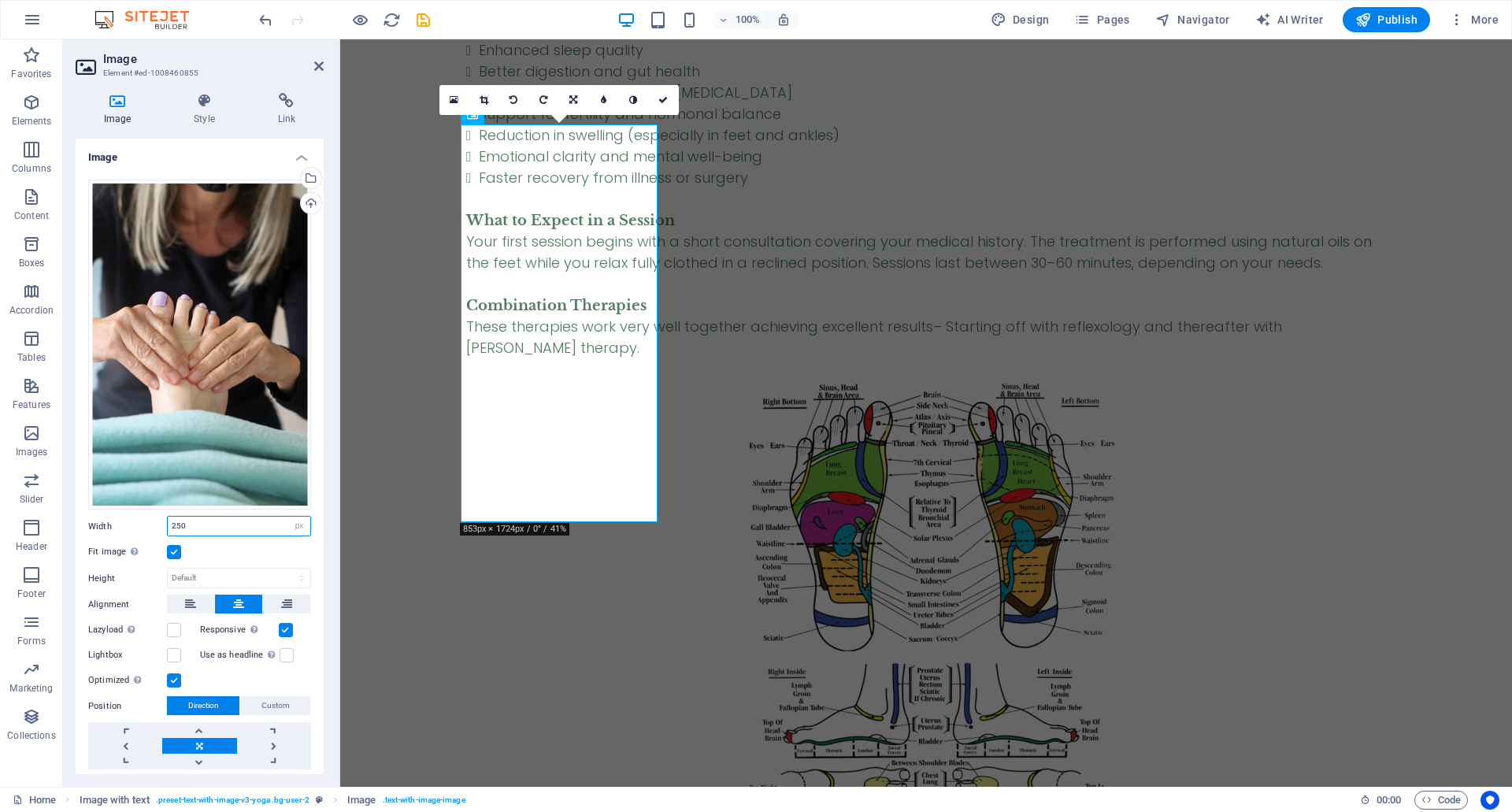
drag, startPoint x: 181, startPoint y: 521, endPoint x: 166, endPoint y: 522, distance: 15.0
click at [166, 522] on div "Width 250 Default auto px rem % em vh vw" at bounding box center [199, 525] width 223 height 20
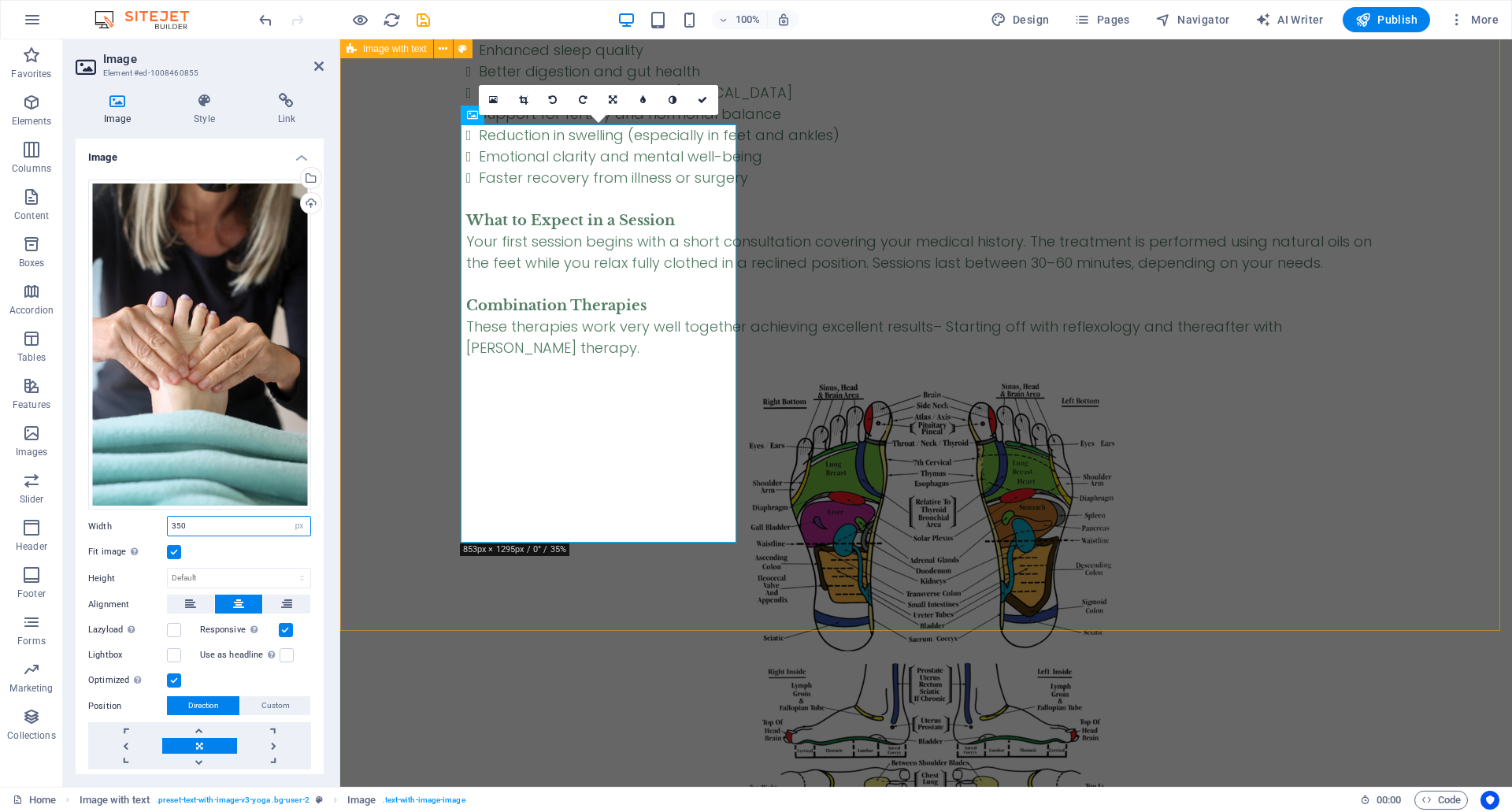
type input "350"
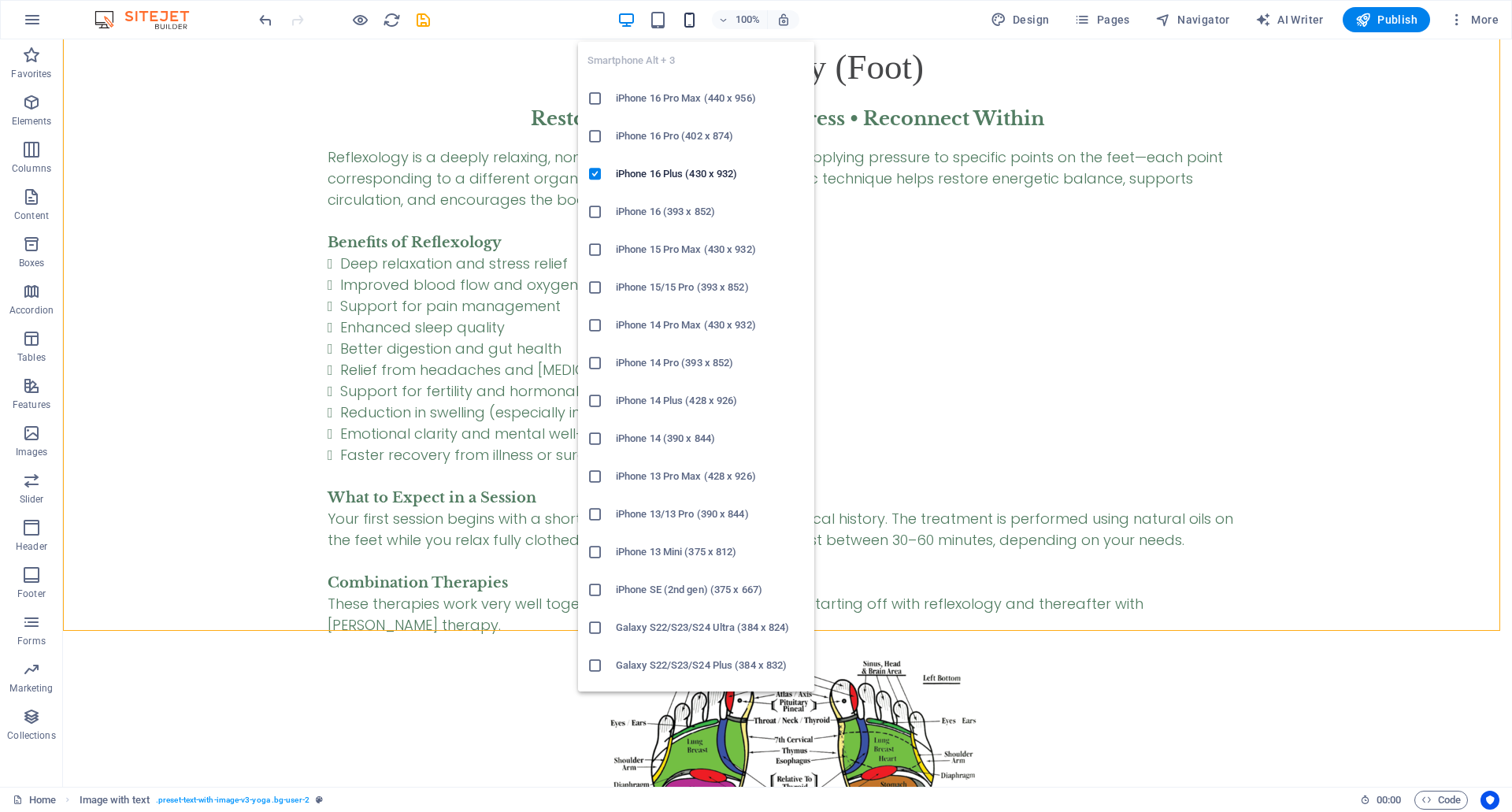
click at [699, 20] on icon "button" at bounding box center [689, 20] width 18 height 18
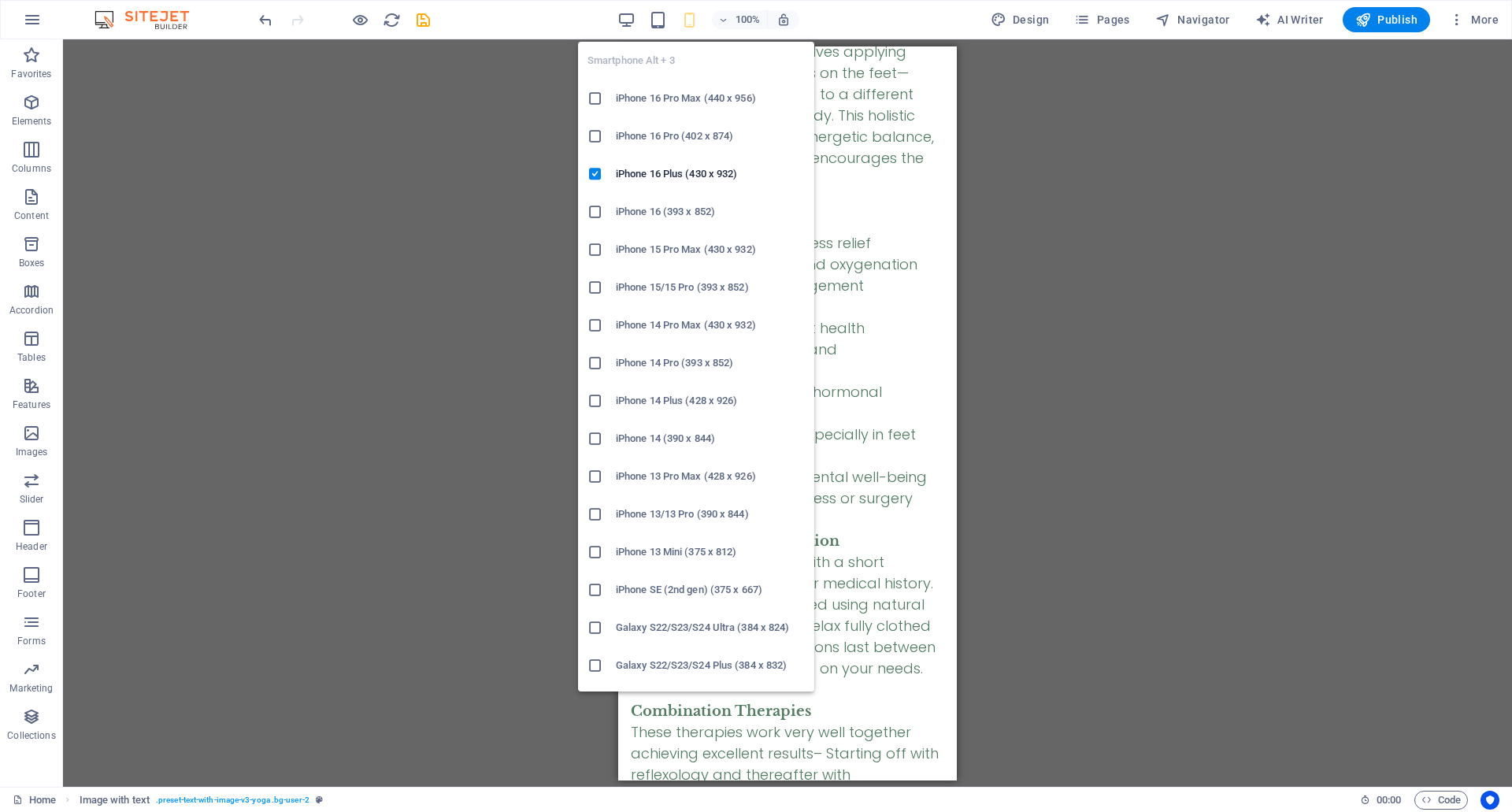
scroll to position [6384, 0]
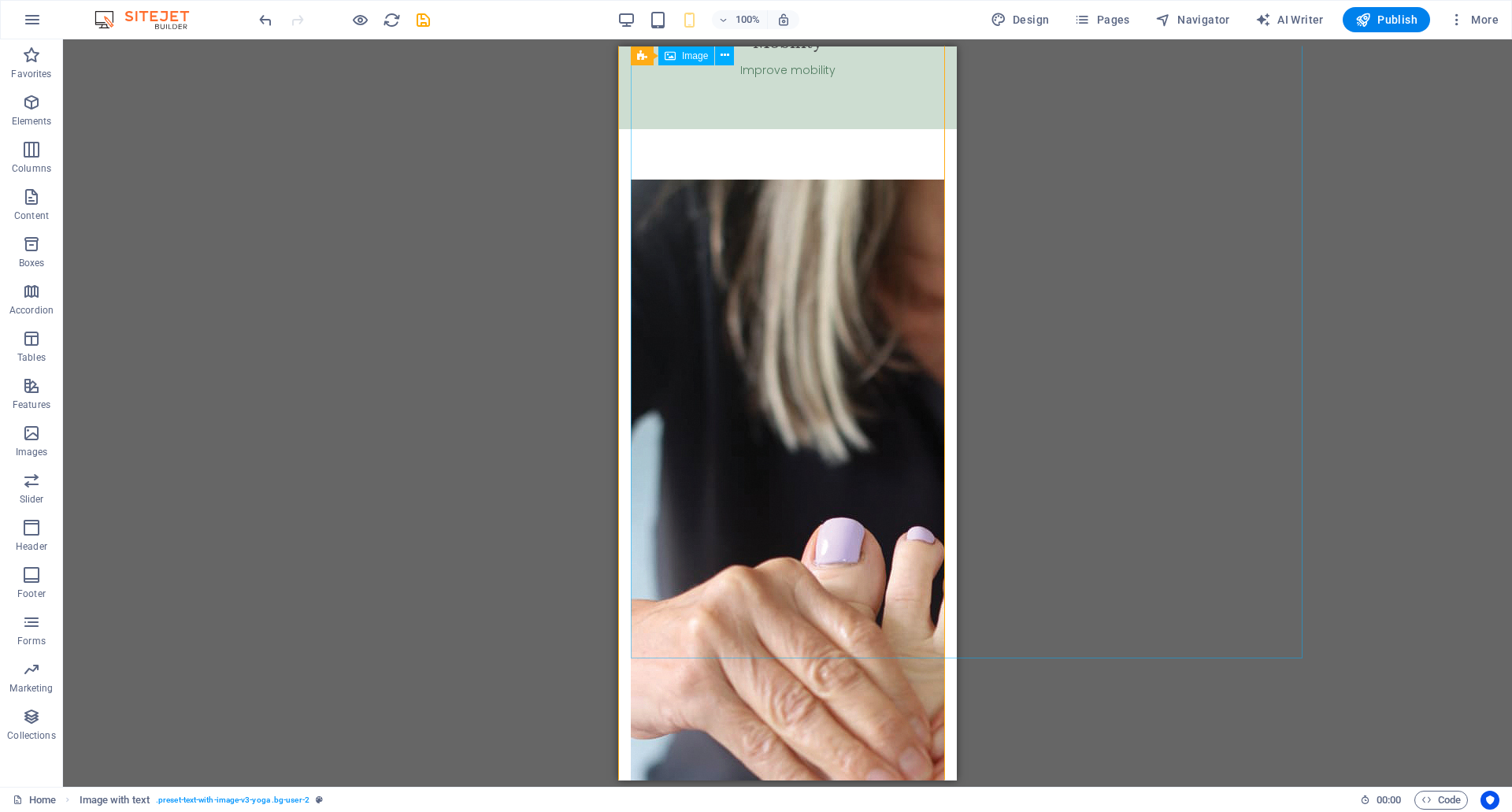
click at [834, 306] on figure at bounding box center [787, 684] width 313 height 1009
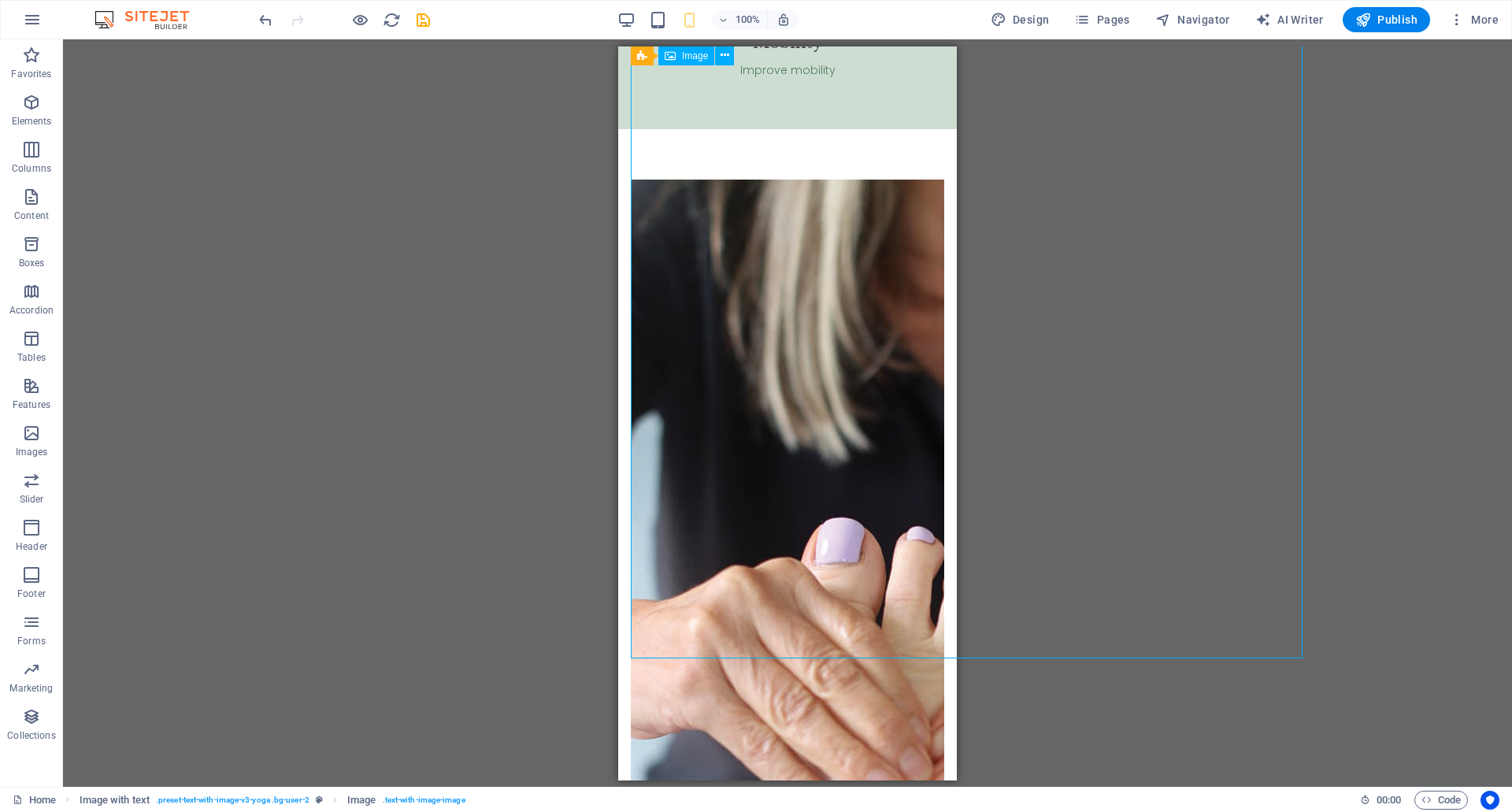
click at [834, 306] on figure at bounding box center [787, 684] width 313 height 1009
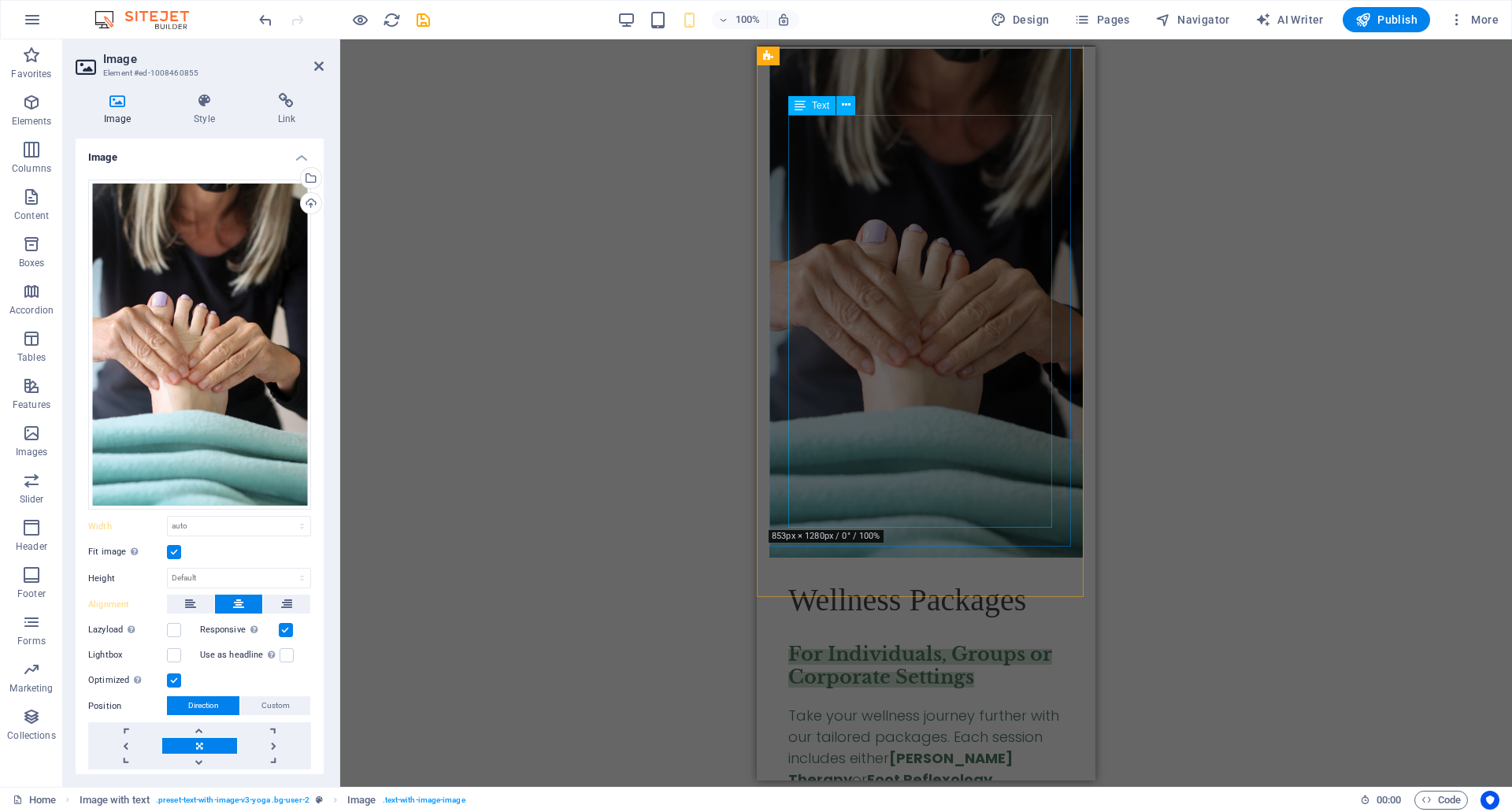
scroll to position [5991, 0]
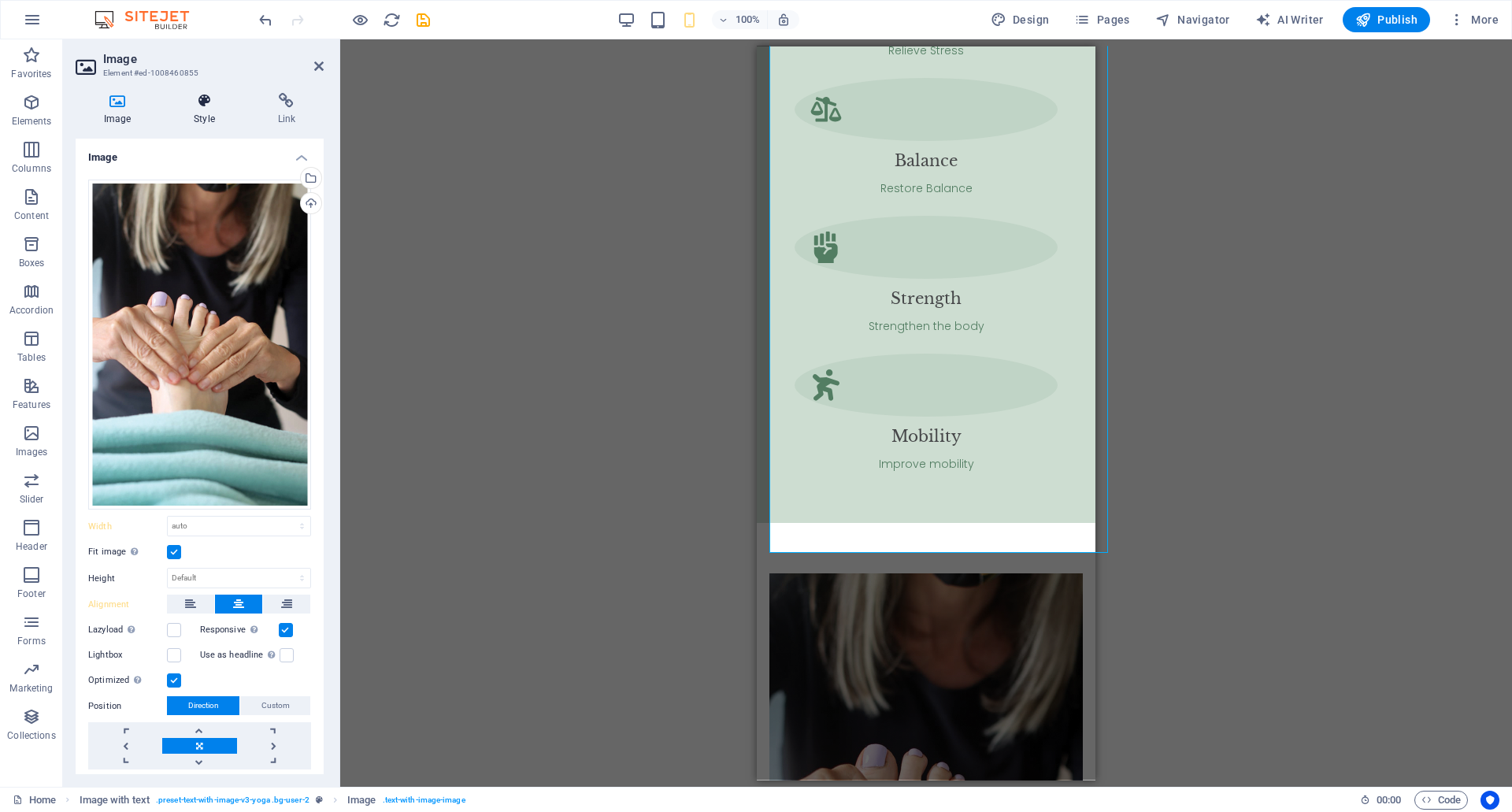
click at [206, 114] on h4 "Style" at bounding box center [207, 109] width 83 height 34
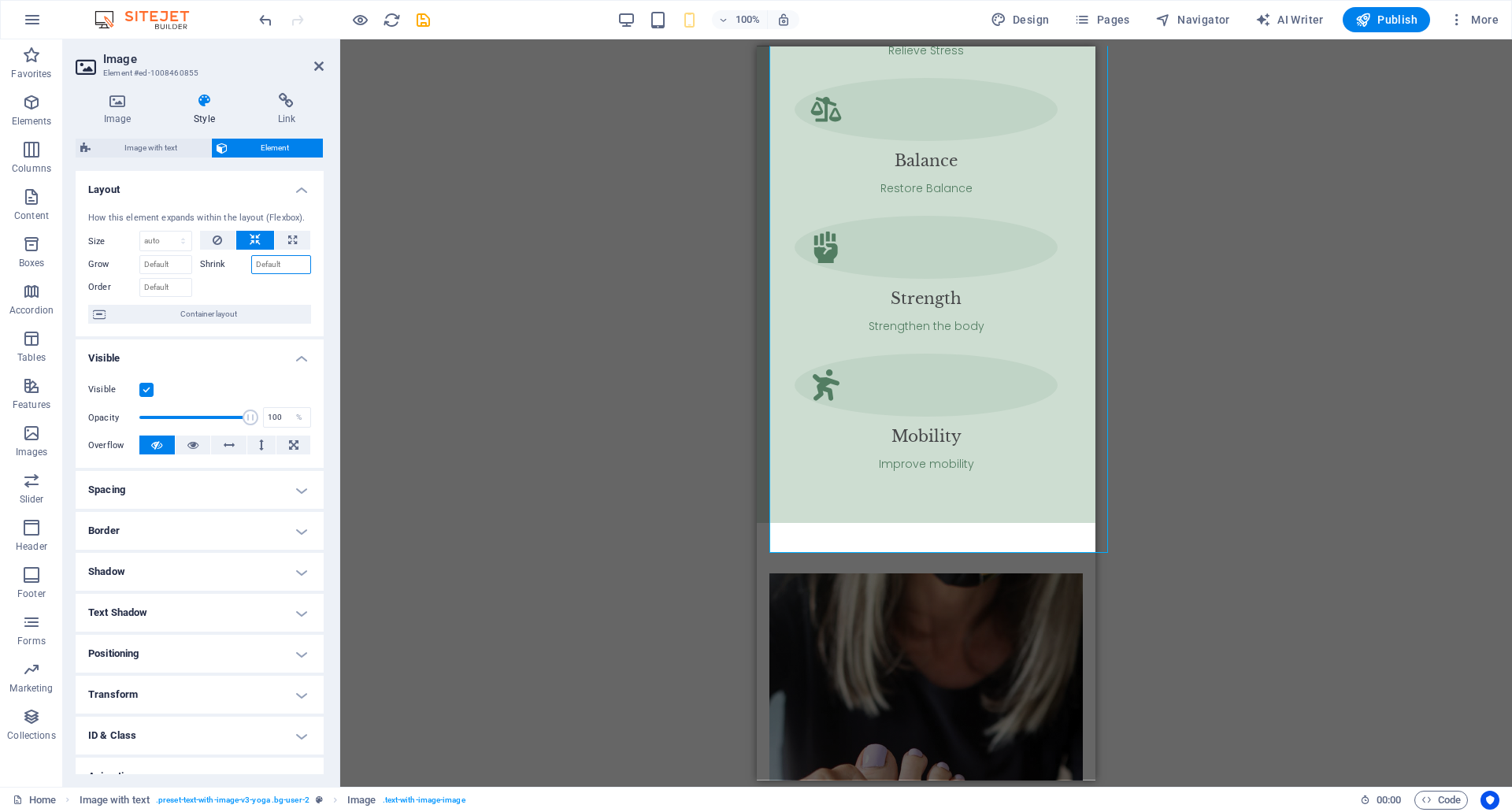
click at [285, 272] on input "Shrink" at bounding box center [281, 265] width 60 height 19
click at [969, 572] on figure at bounding box center [926, 826] width 313 height 508
click at [675, 391] on div "Drag here to replace the existing content. Press “Ctrl” if you want to create a…" at bounding box center [926, 413] width 1172 height 748
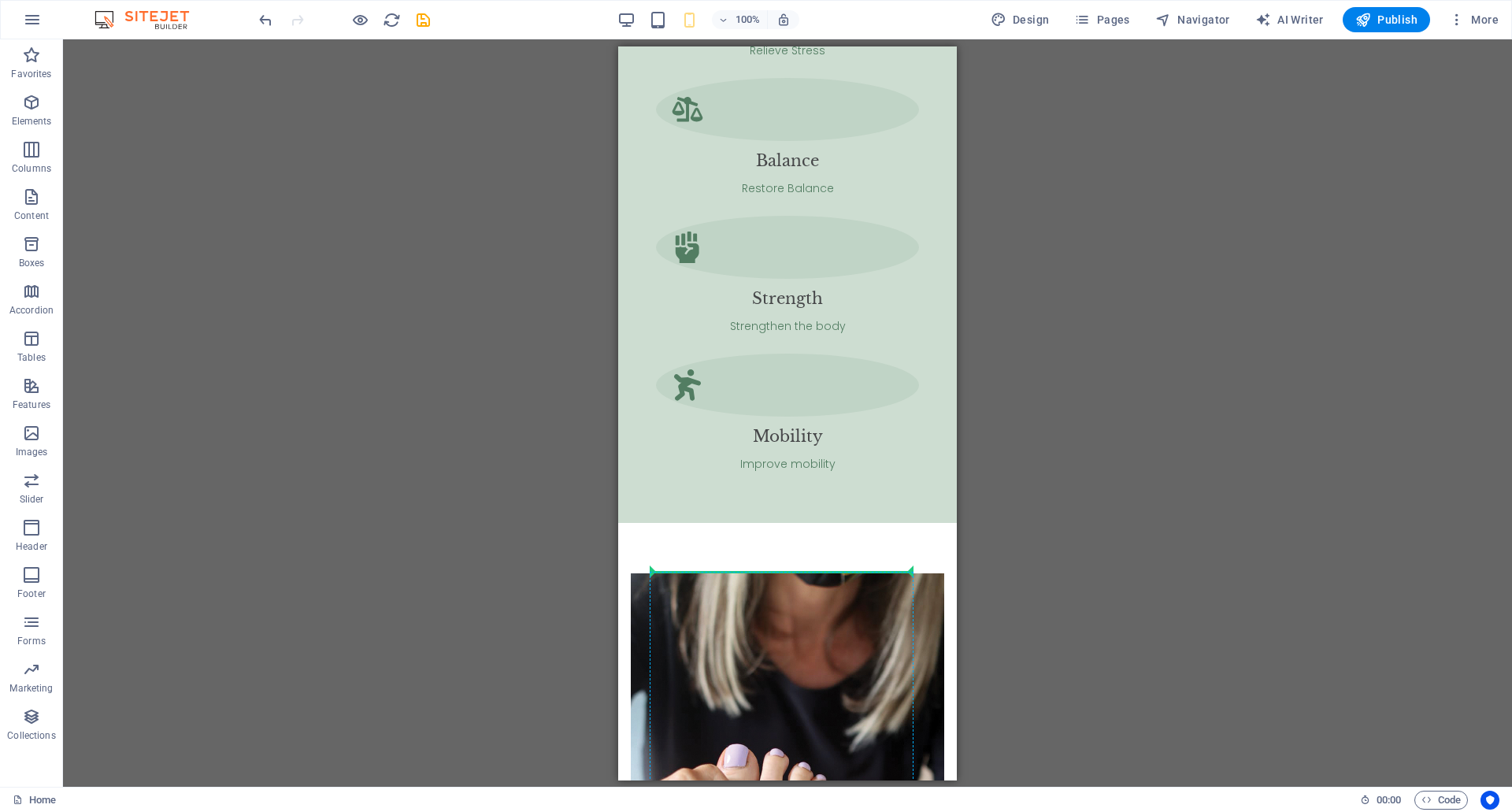
drag, startPoint x: 801, startPoint y: 408, endPoint x: 763, endPoint y: 577, distance: 173.2
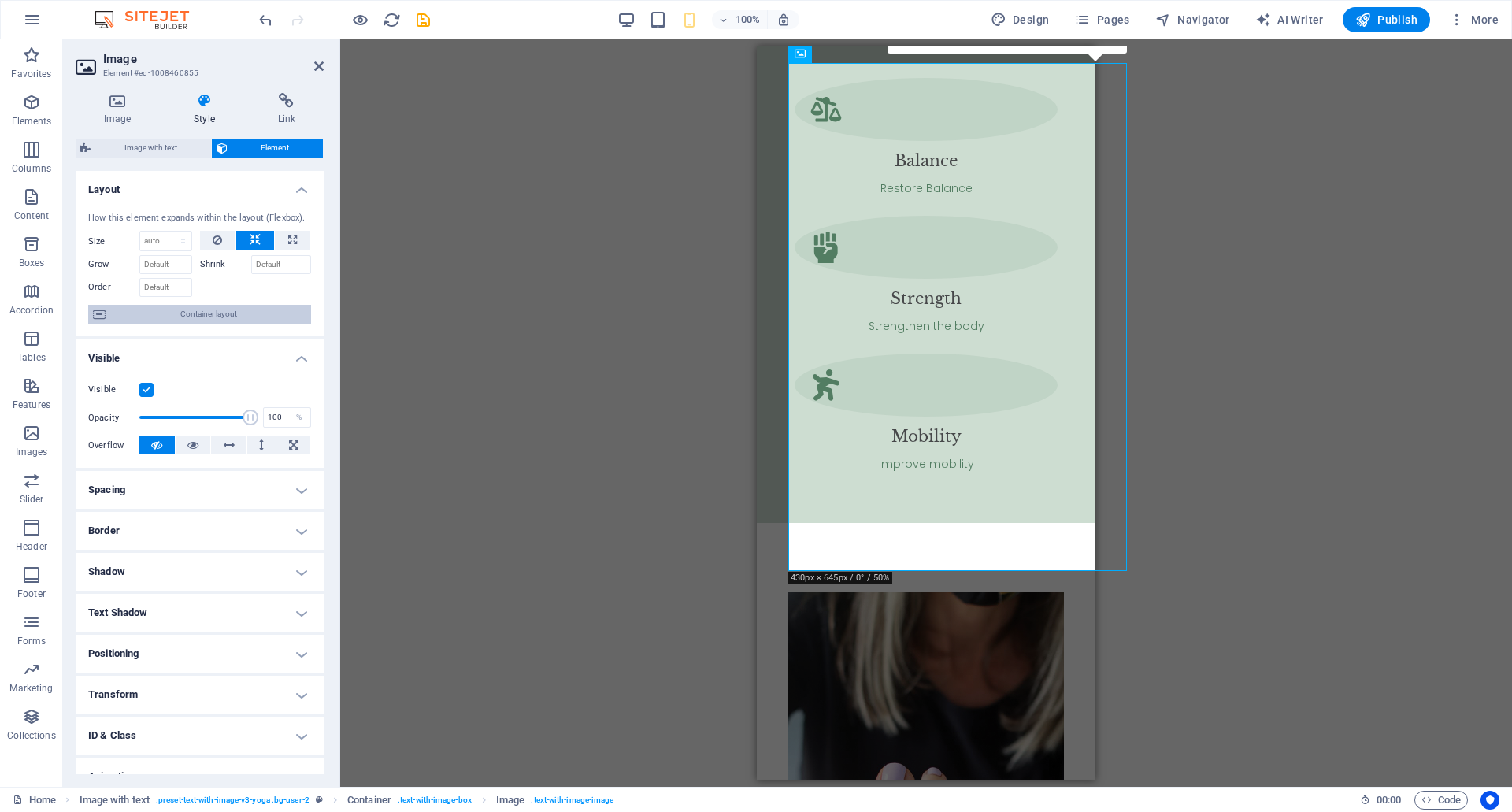
click at [241, 319] on span "Container layout" at bounding box center [208, 314] width 196 height 19
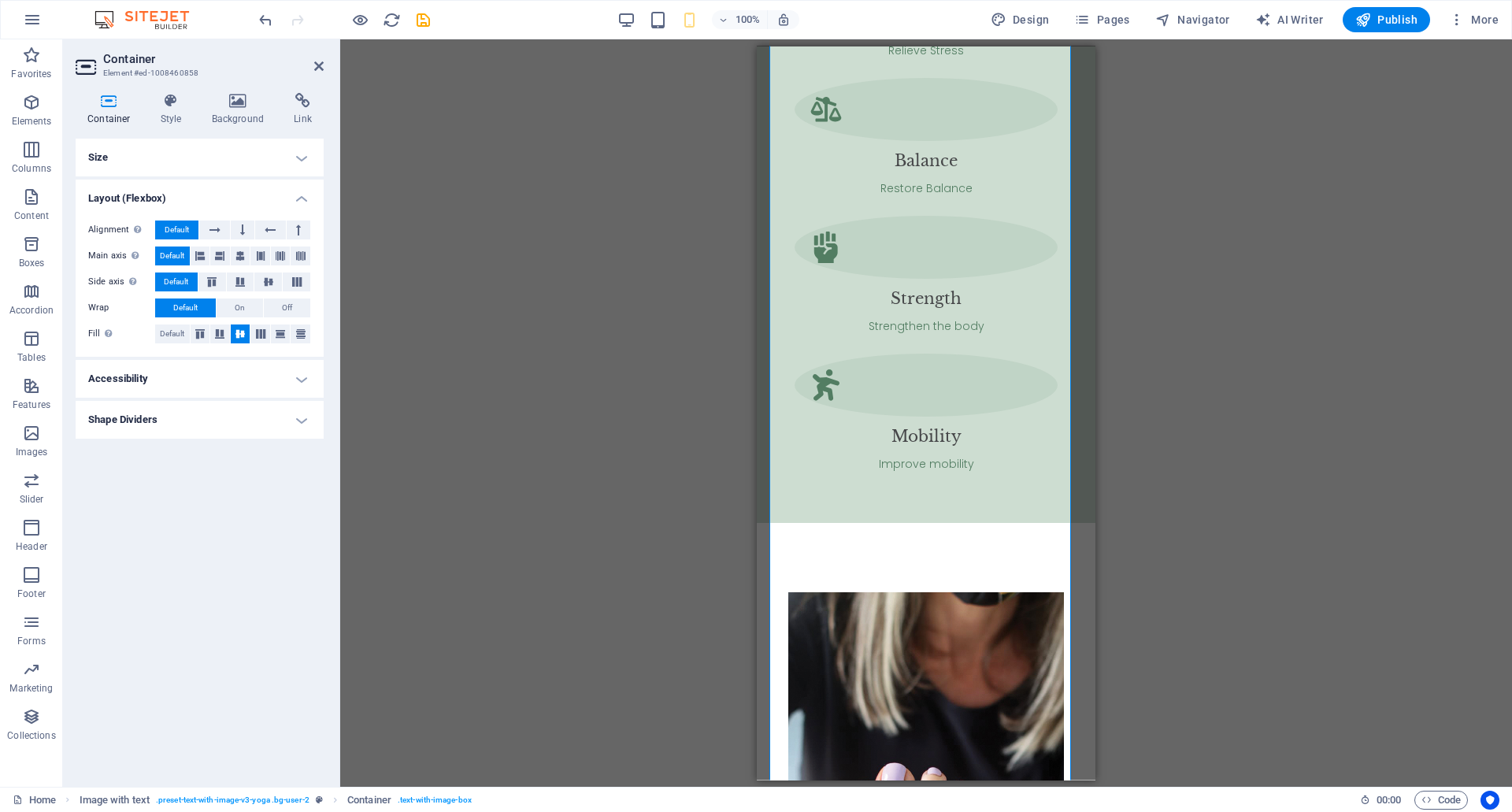
click at [298, 157] on h4 "Size" at bounding box center [199, 157] width 248 height 37
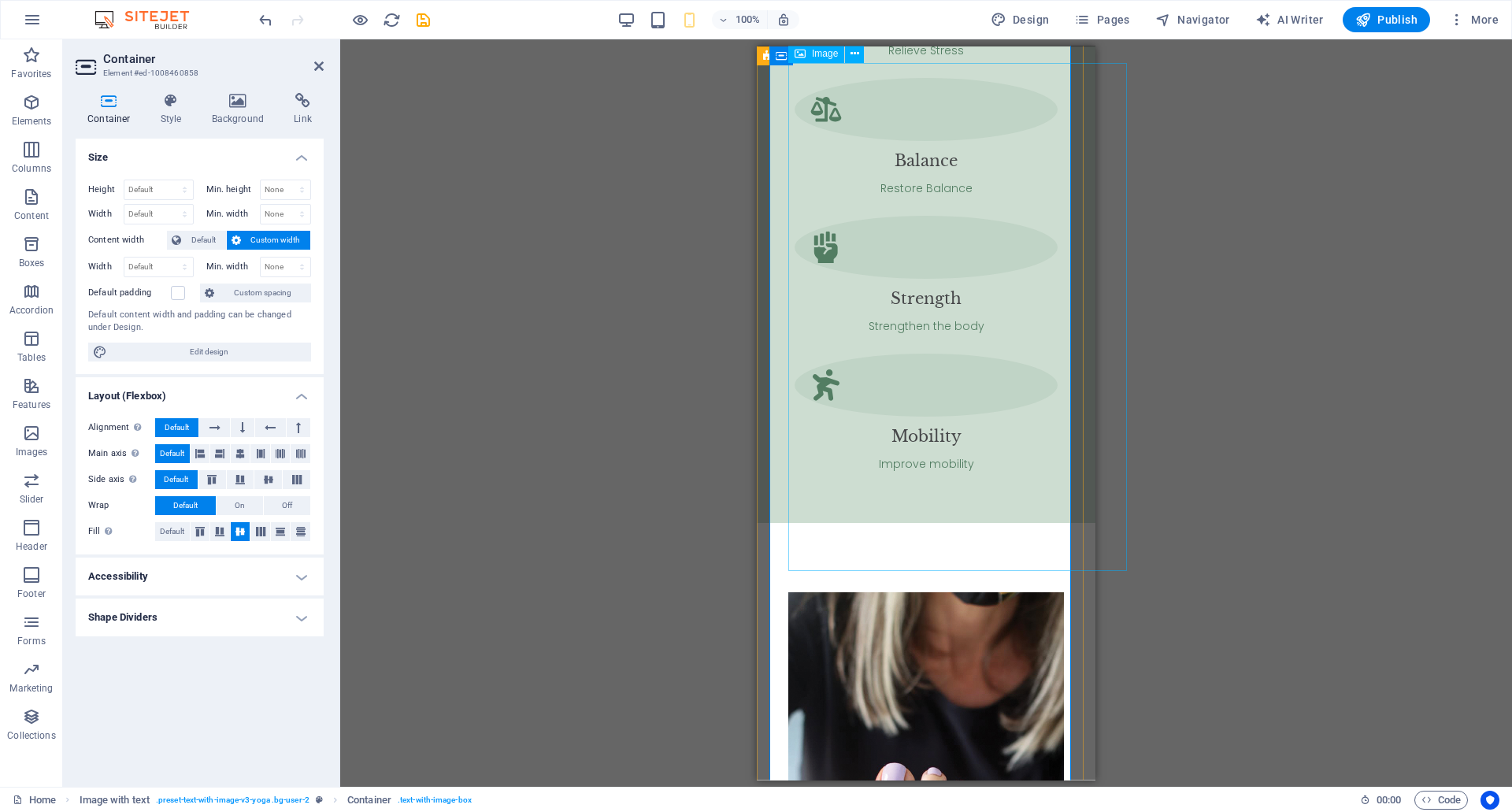
click at [614, 11] on div "100% Design Pages Navigator AI Writer Publish More" at bounding box center [880, 19] width 1249 height 25
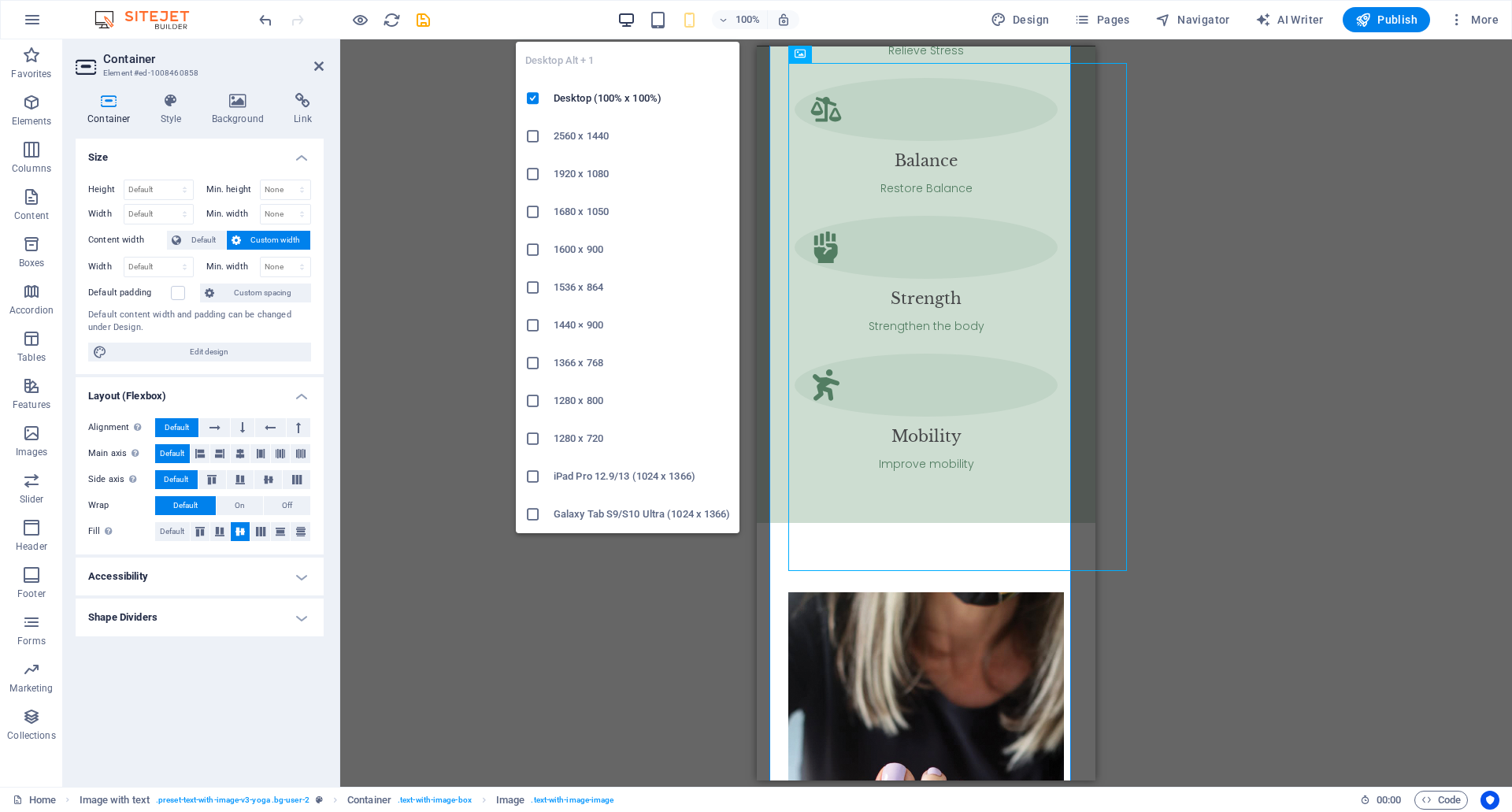
click at [633, 18] on icon "button" at bounding box center [626, 20] width 18 height 18
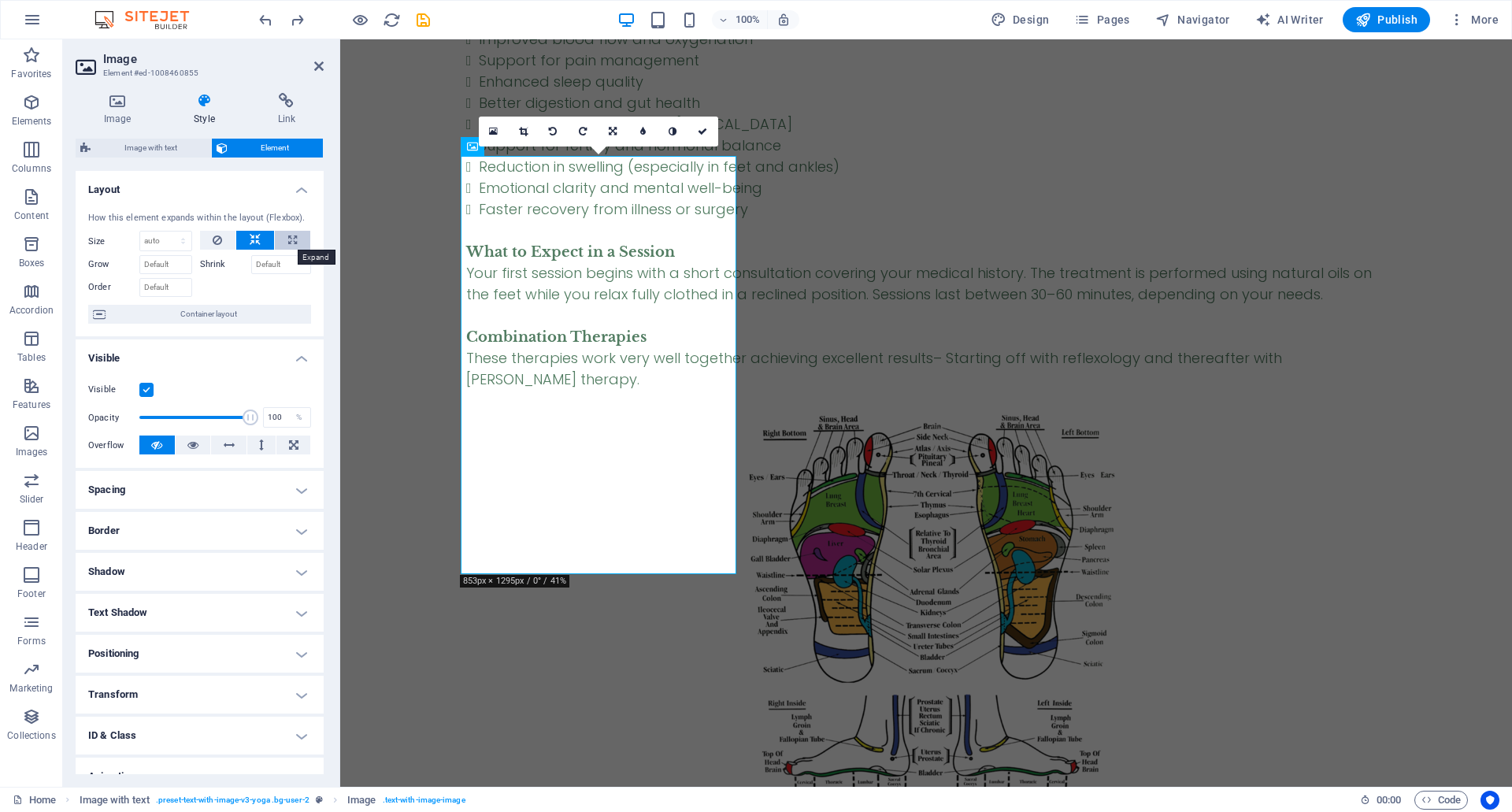
click at [285, 240] on button at bounding box center [292, 241] width 35 height 19
type input "100"
select select "%"
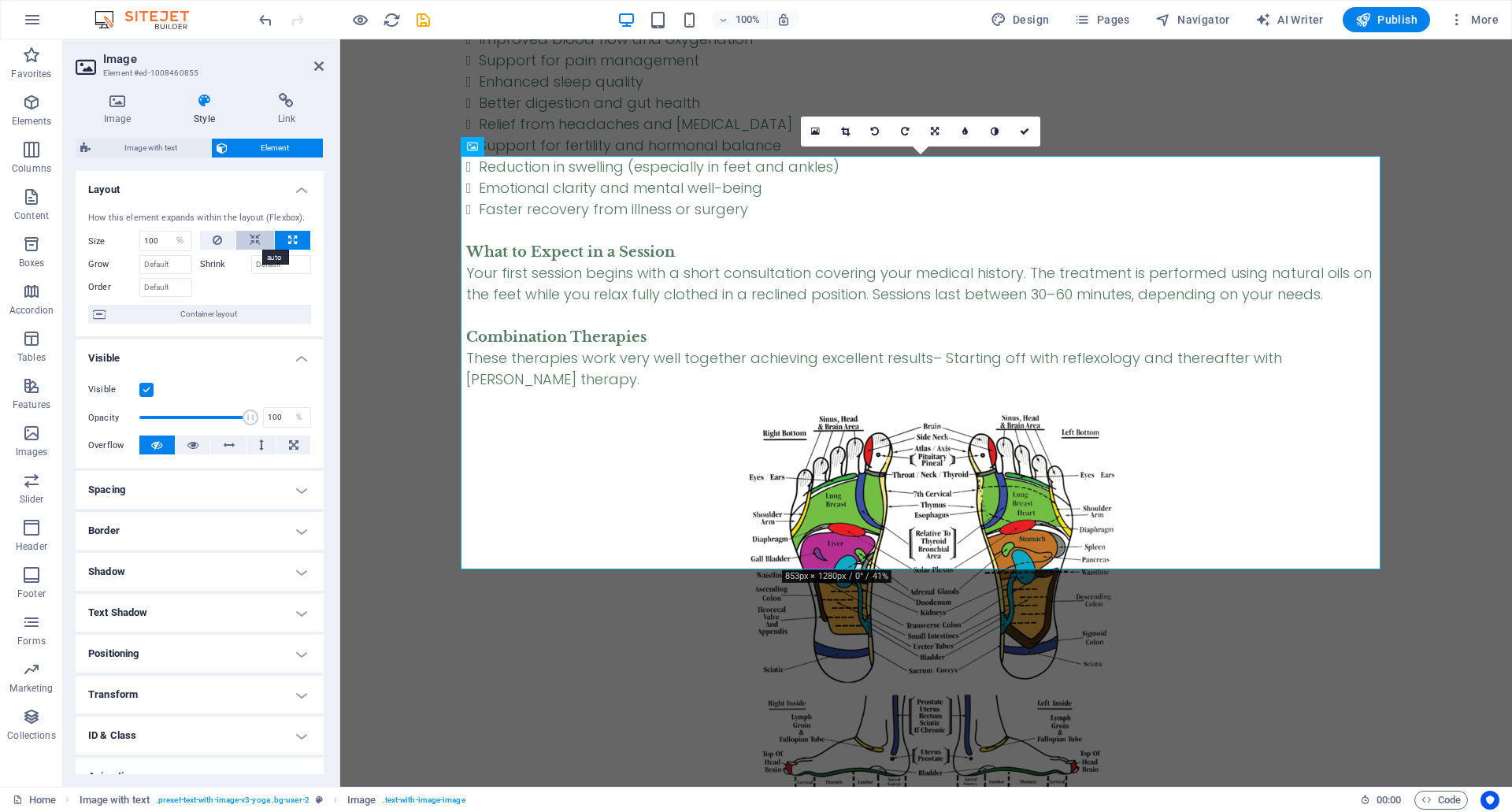
click at [251, 241] on icon at bounding box center [256, 241] width 11 height 19
select select "DISABLED_OPTION_VALUE"
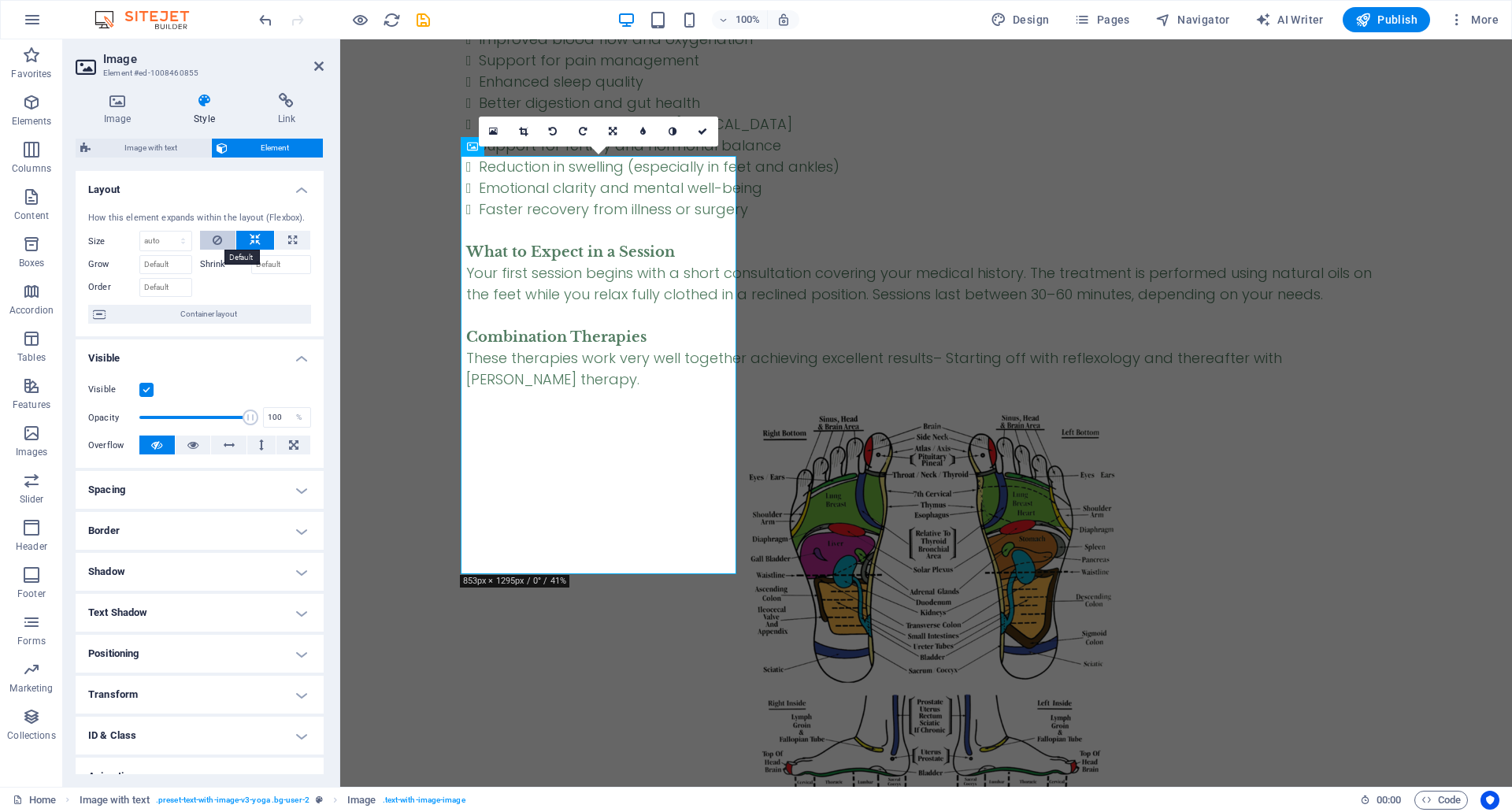
click at [220, 240] on icon at bounding box center [218, 241] width 10 height 19
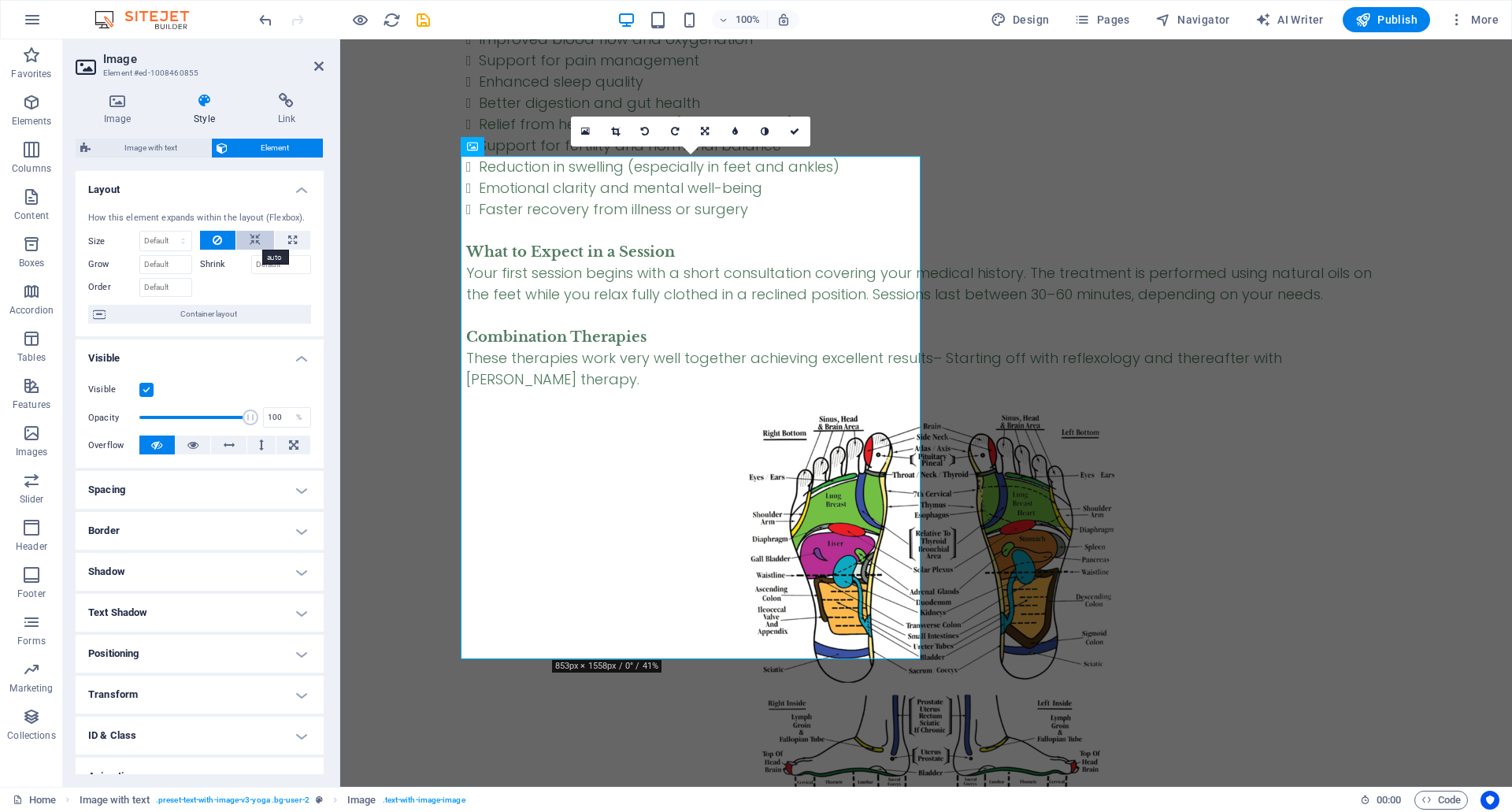
click at [244, 241] on button at bounding box center [255, 241] width 37 height 19
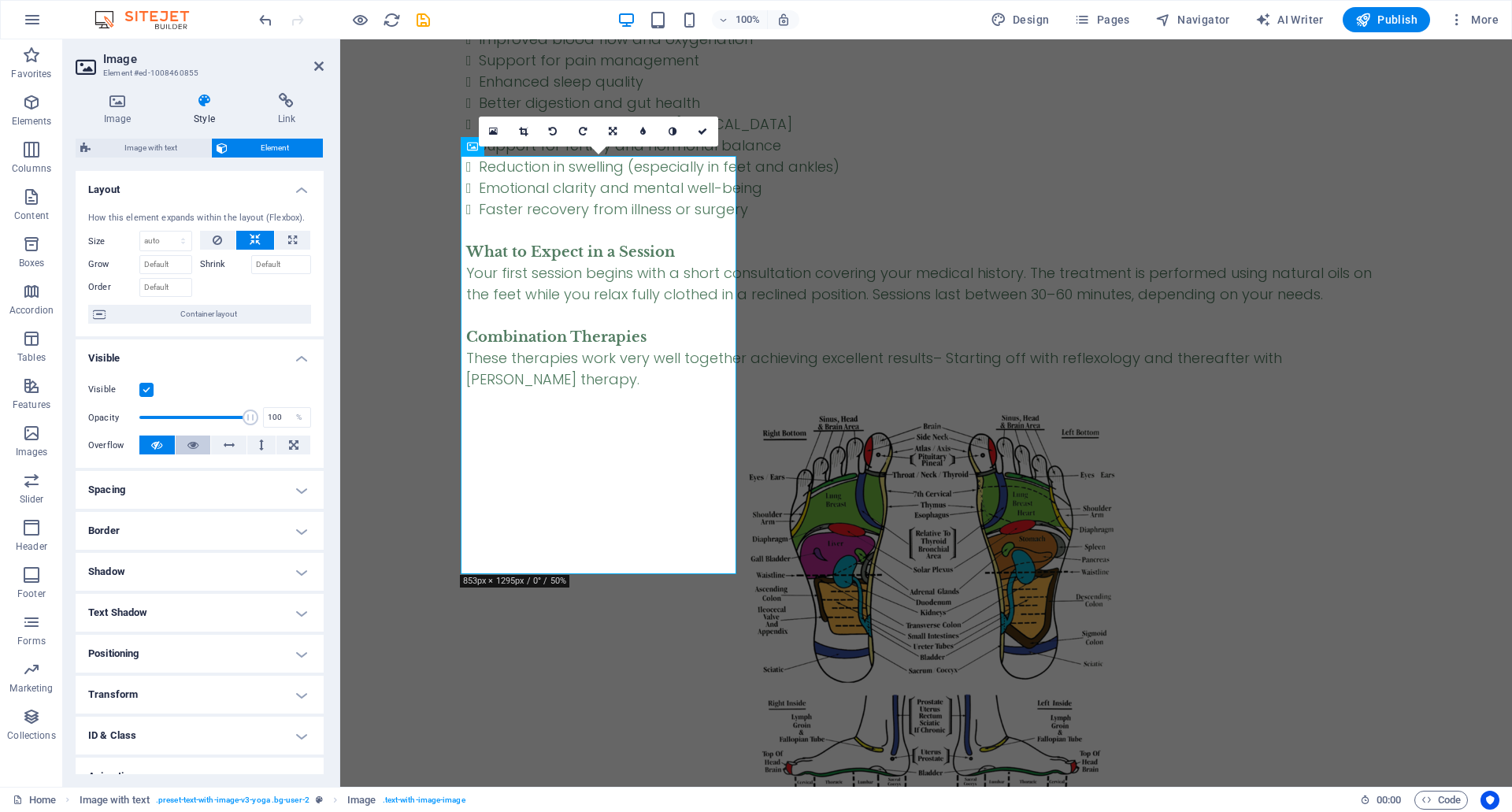
click at [196, 449] on icon at bounding box center [194, 445] width 11 height 19
click at [162, 446] on button at bounding box center [156, 445] width 35 height 19
click at [299, 493] on h4 "Spacing" at bounding box center [199, 489] width 248 height 37
click at [299, 595] on h4 "Border" at bounding box center [199, 593] width 248 height 37
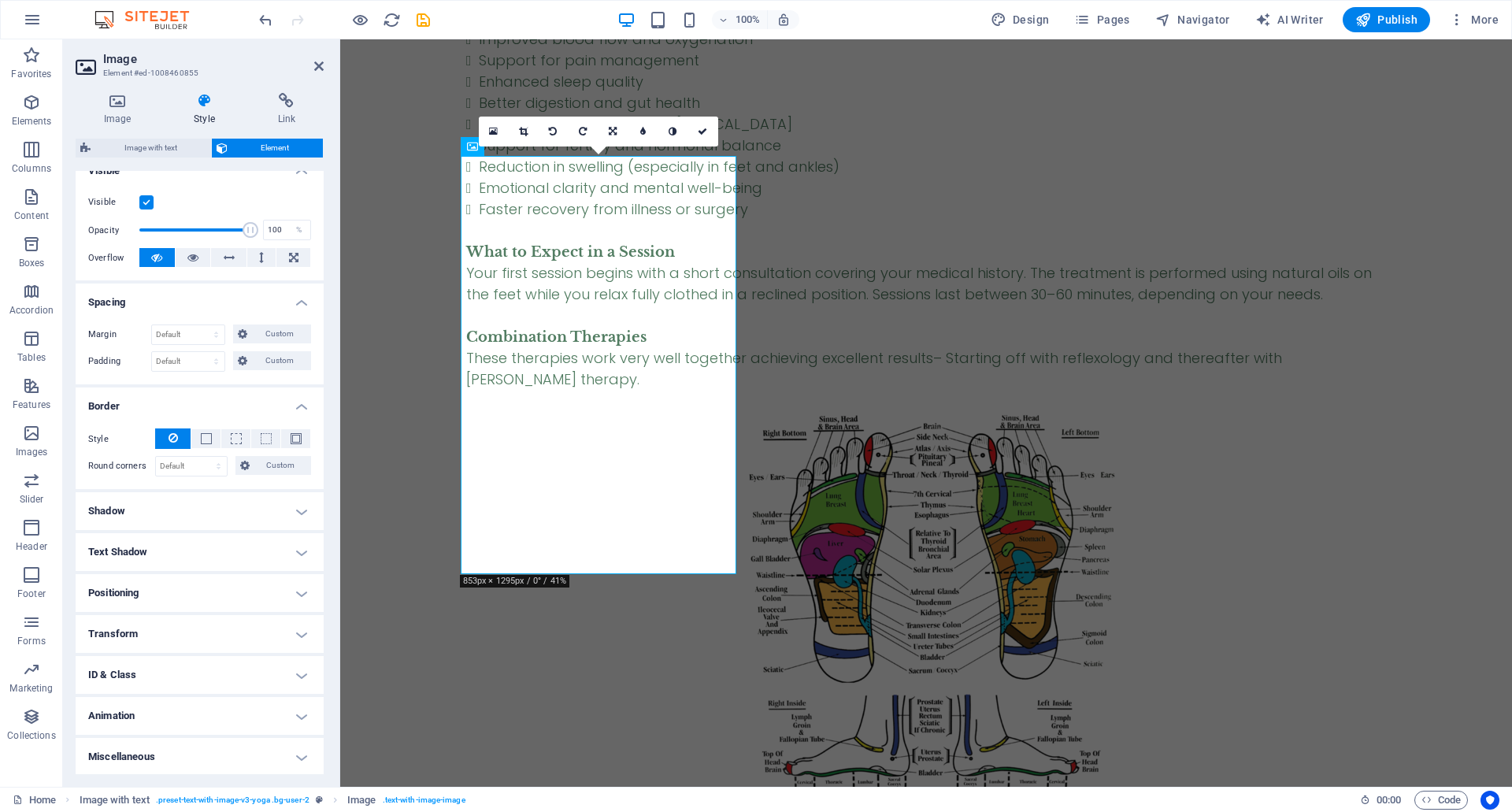
scroll to position [189, 0]
click at [298, 515] on h4 "Shadow" at bounding box center [199, 509] width 248 height 37
click at [298, 515] on h4 "Shadow" at bounding box center [199, 505] width 248 height 29
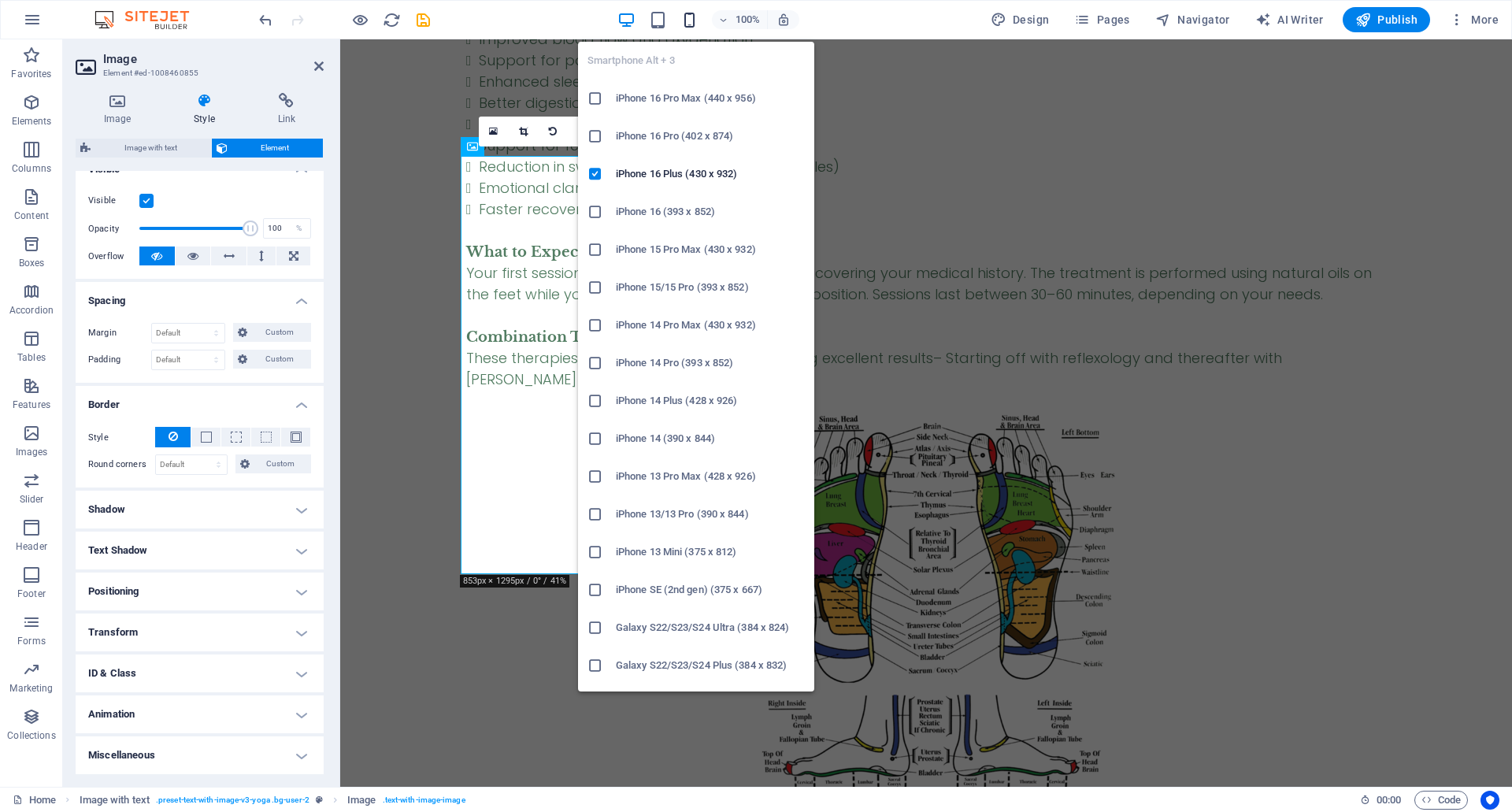
click at [698, 18] on icon "button" at bounding box center [689, 20] width 18 height 18
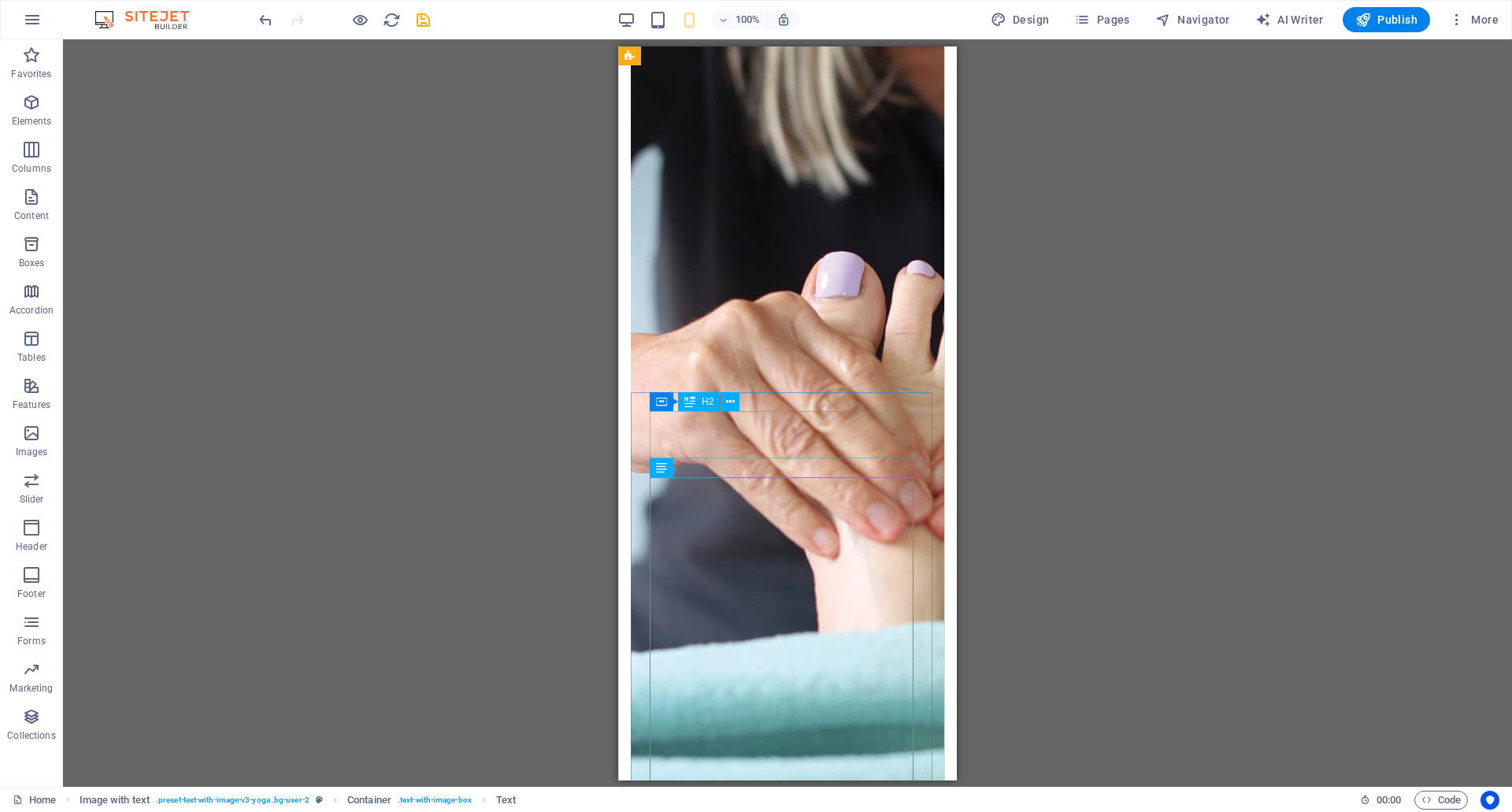
scroll to position [6389, 0]
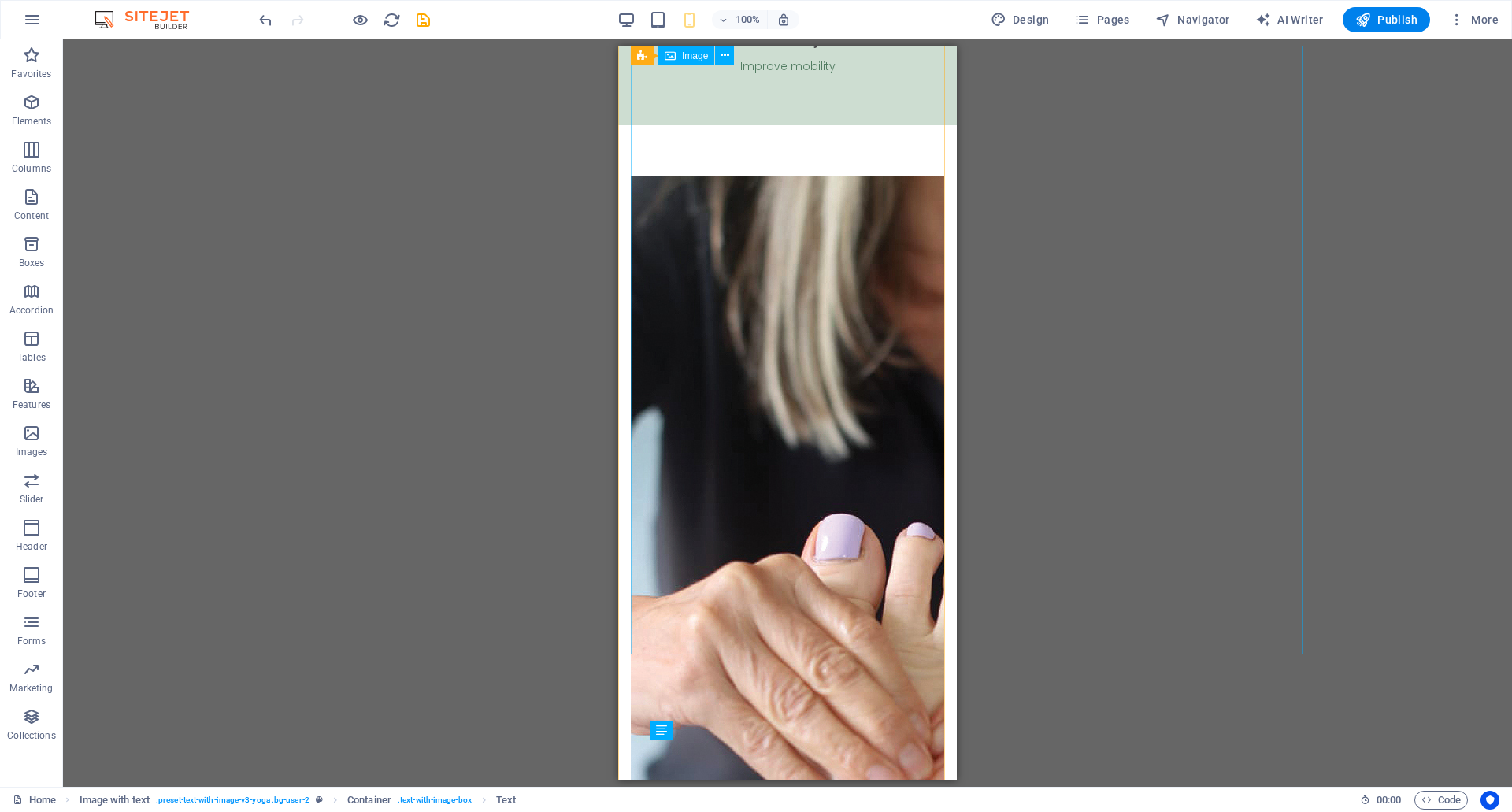
click at [858, 382] on figure at bounding box center [787, 679] width 313 height 1009
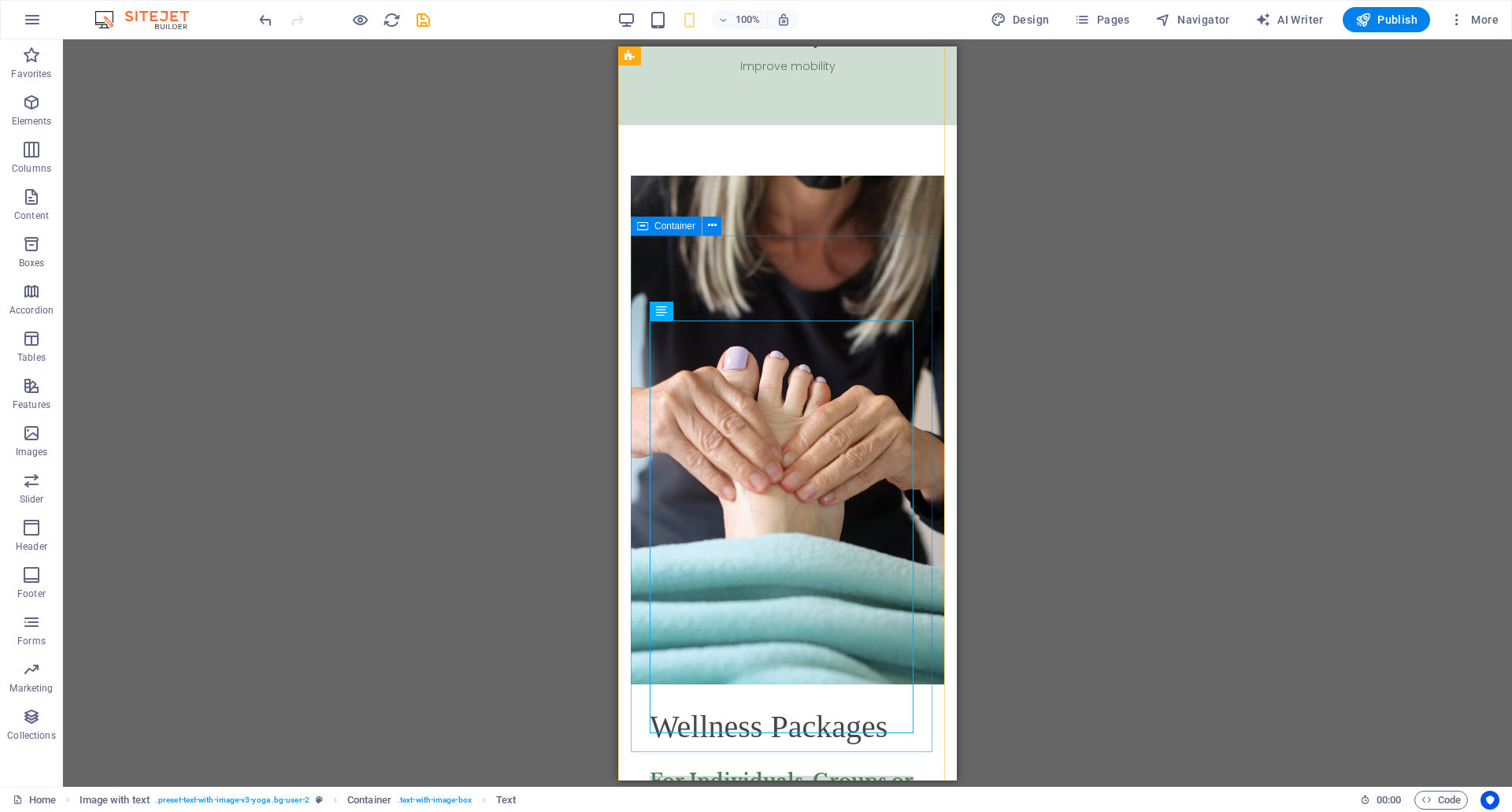
scroll to position [6126, 0]
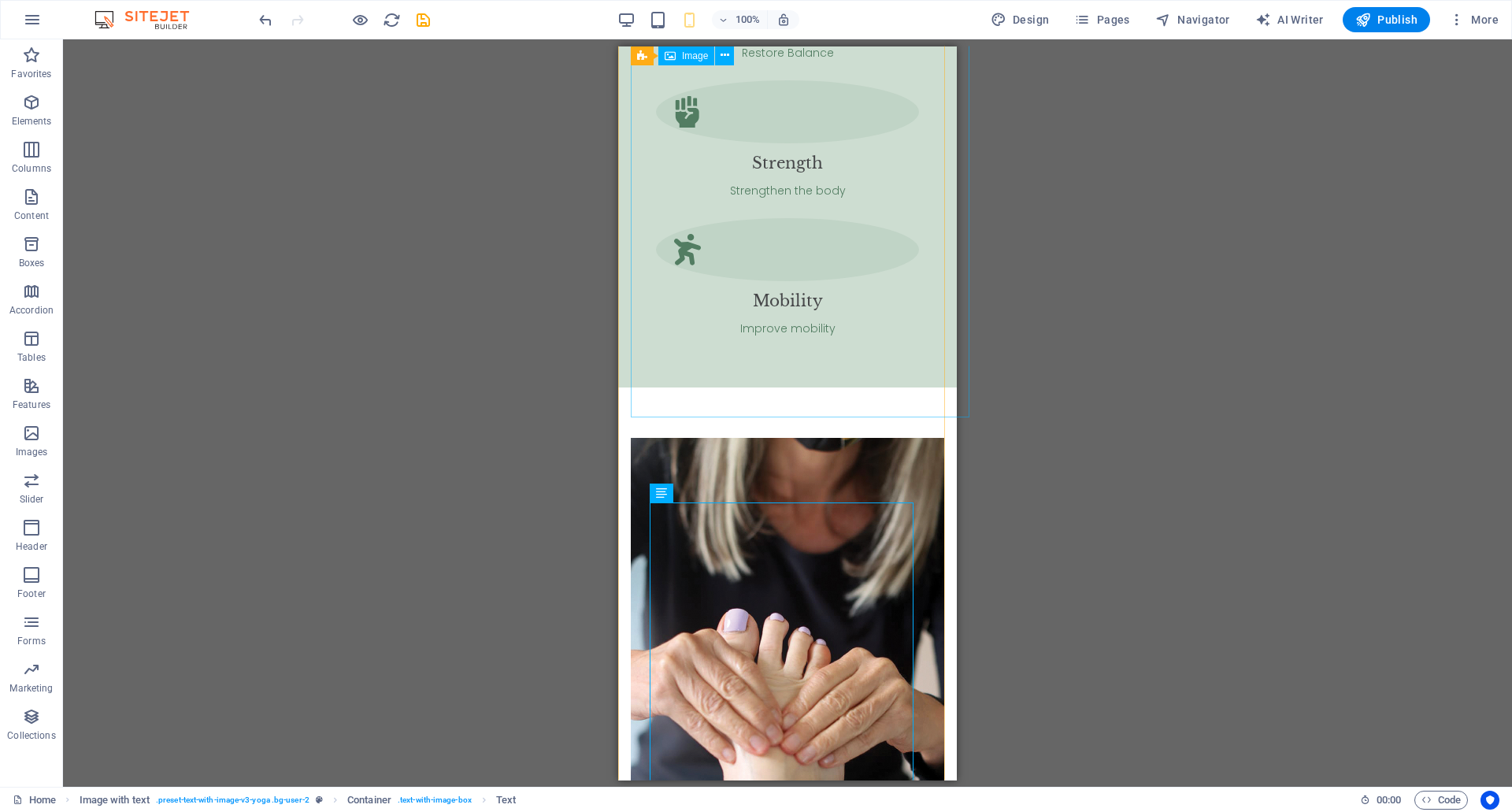
click at [873, 437] on figure at bounding box center [787, 691] width 313 height 508
click at [963, 386] on div "Drag here to replace the existing content. Press “Ctrl” if you want to create a…" at bounding box center [788, 413] width 1449 height 748
click at [969, 400] on div "Drag here to replace the existing content. Press “Ctrl” if you want to create a…" at bounding box center [788, 413] width 1449 height 748
click at [884, 437] on figure at bounding box center [787, 691] width 313 height 508
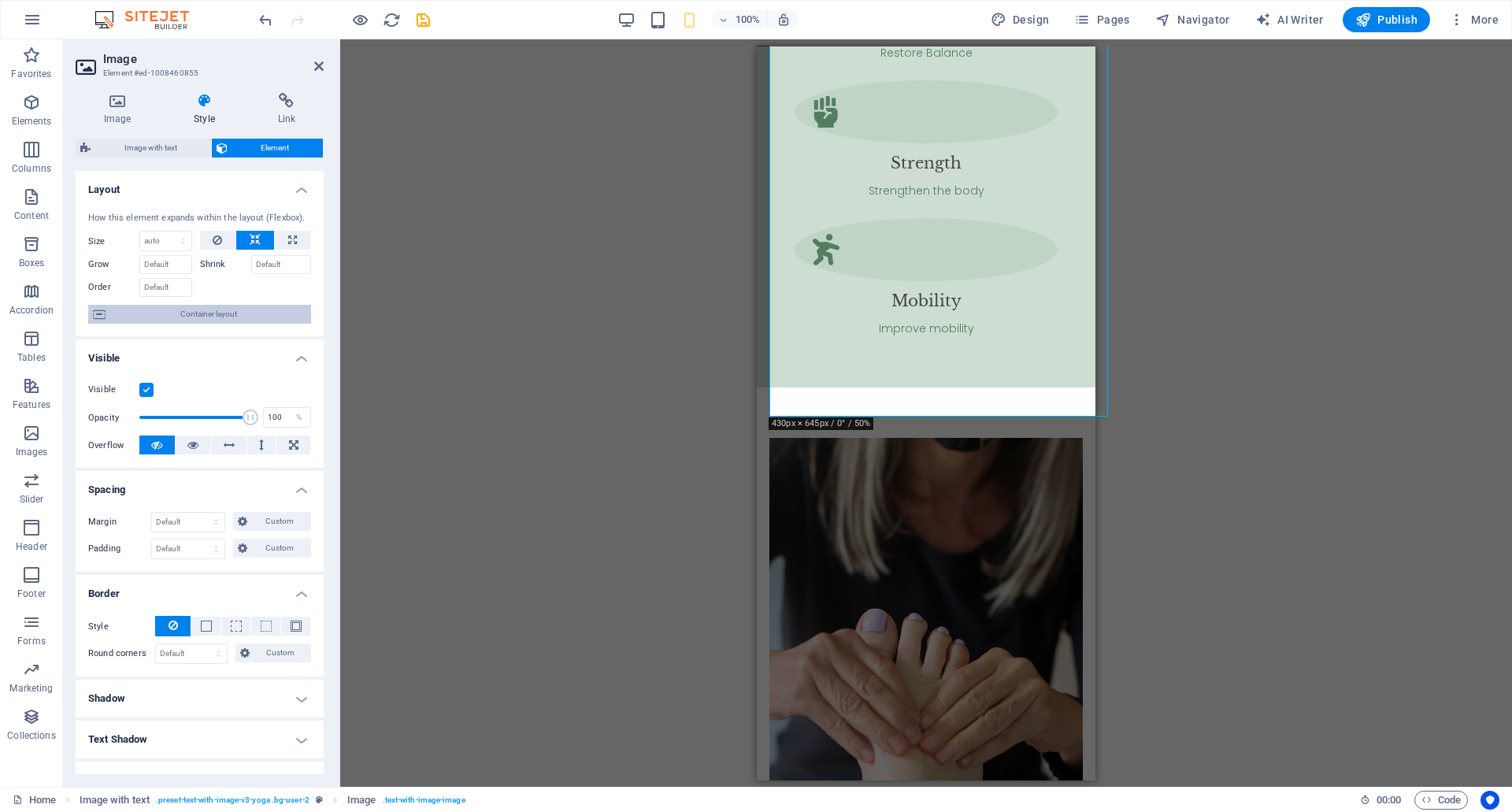
click at [232, 309] on span "Container layout" at bounding box center [208, 314] width 196 height 19
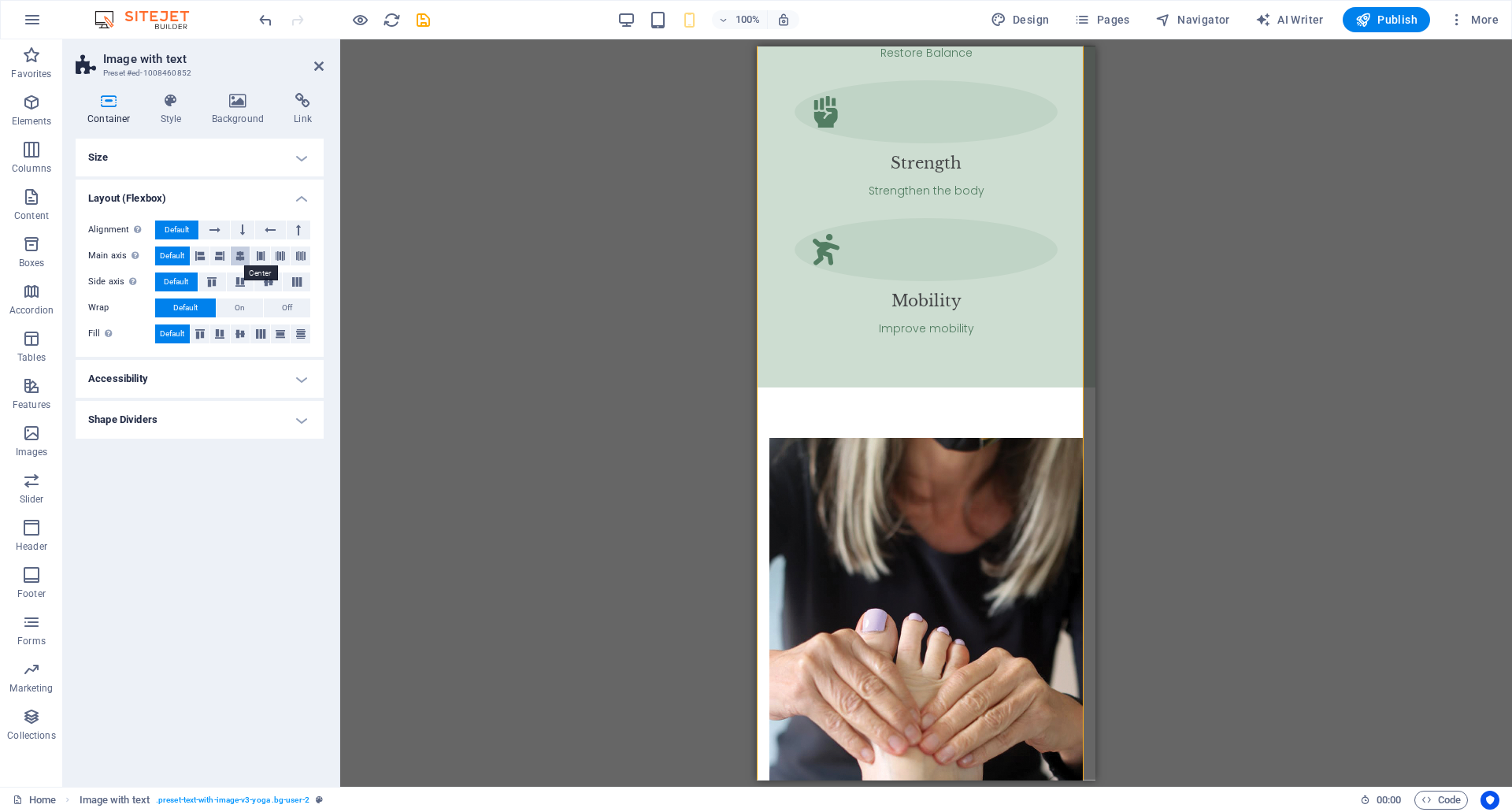
click at [241, 260] on icon at bounding box center [241, 256] width 10 height 19
click at [240, 336] on icon at bounding box center [241, 335] width 19 height 10
click at [281, 336] on icon at bounding box center [281, 335] width 19 height 10
click at [188, 336] on button "Default" at bounding box center [172, 335] width 34 height 19
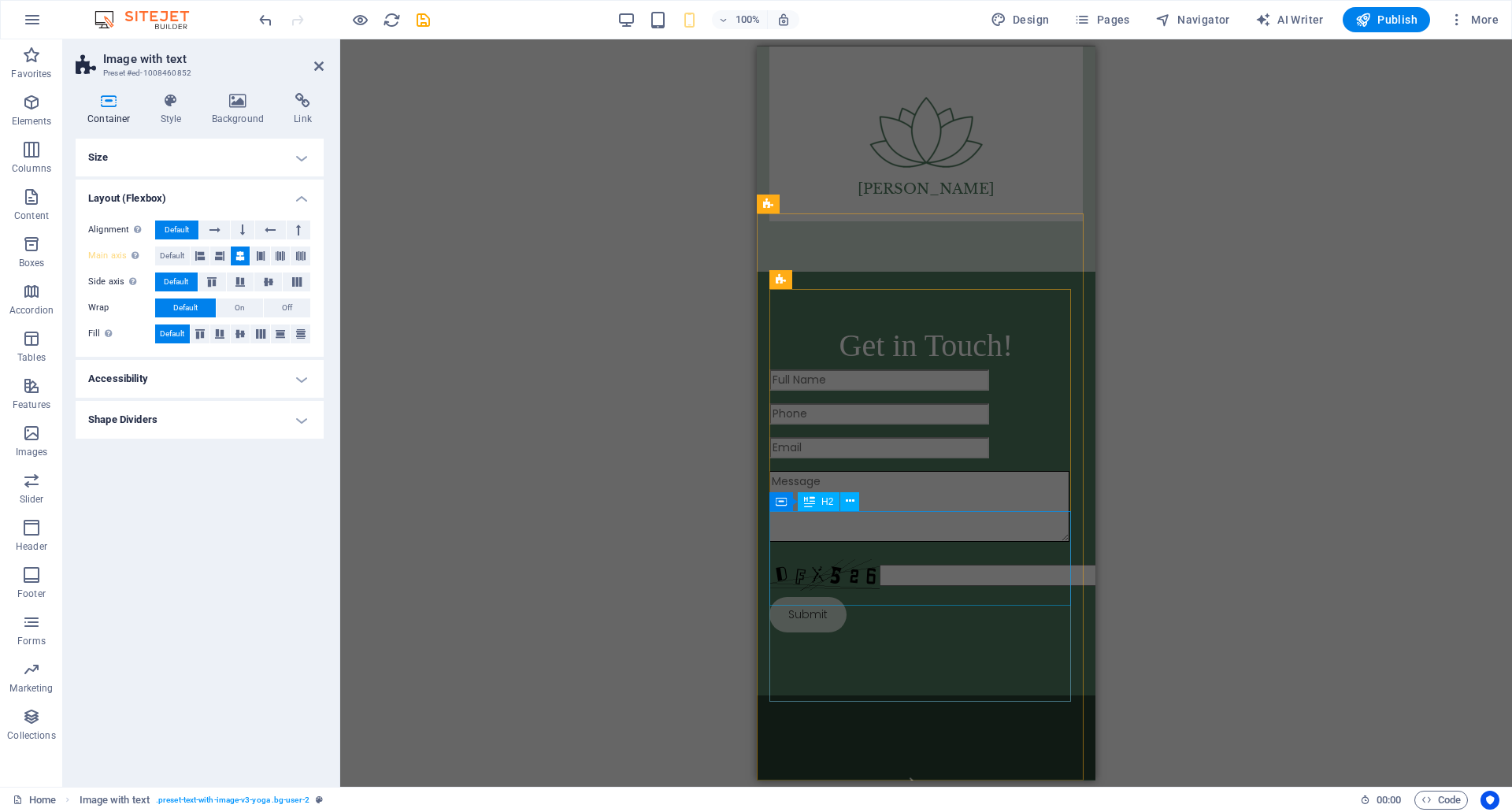
scroll to position [8781, 0]
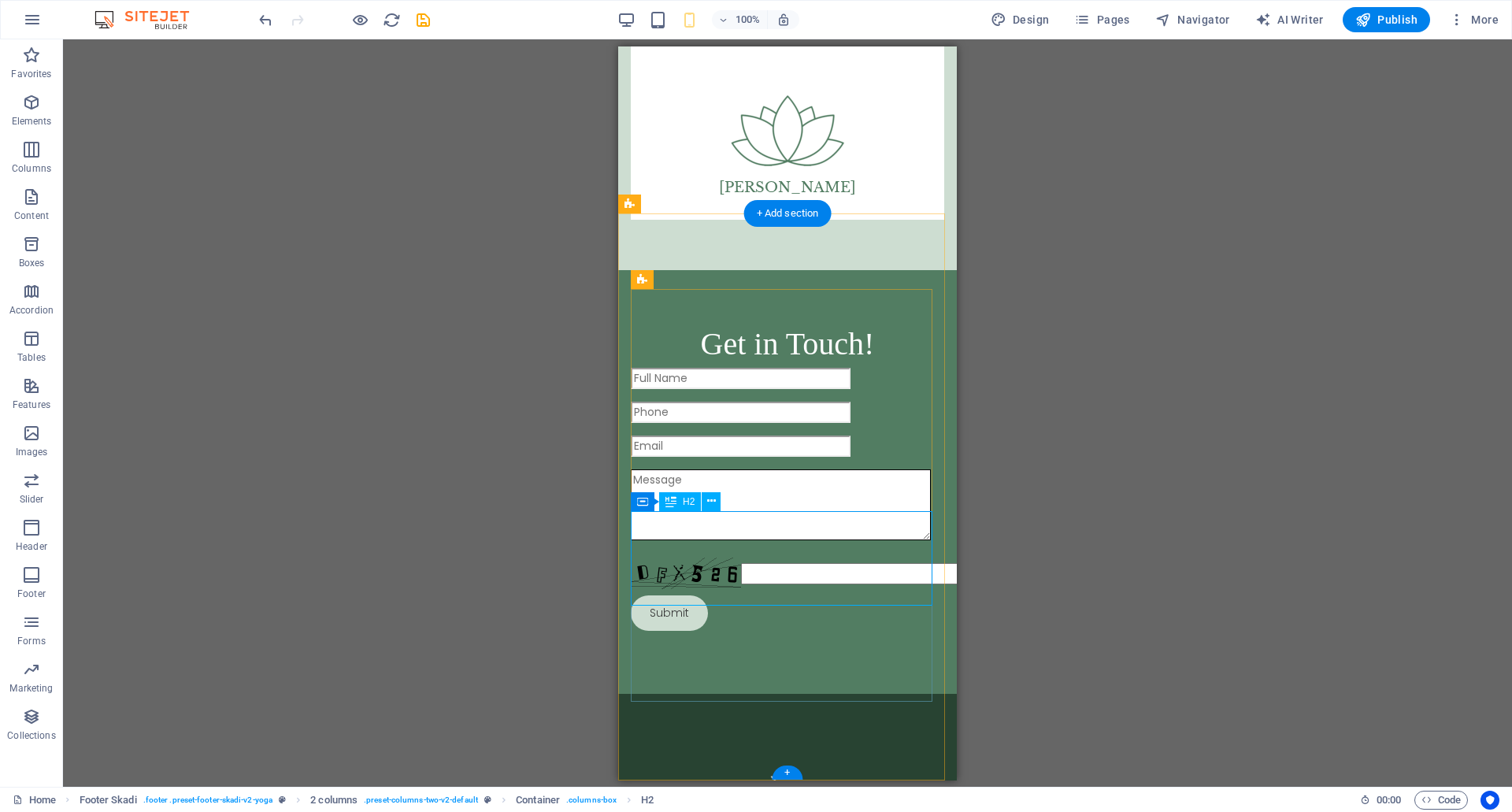
drag, startPoint x: 736, startPoint y: 546, endPoint x: 1355, endPoint y: 593, distance: 620.8
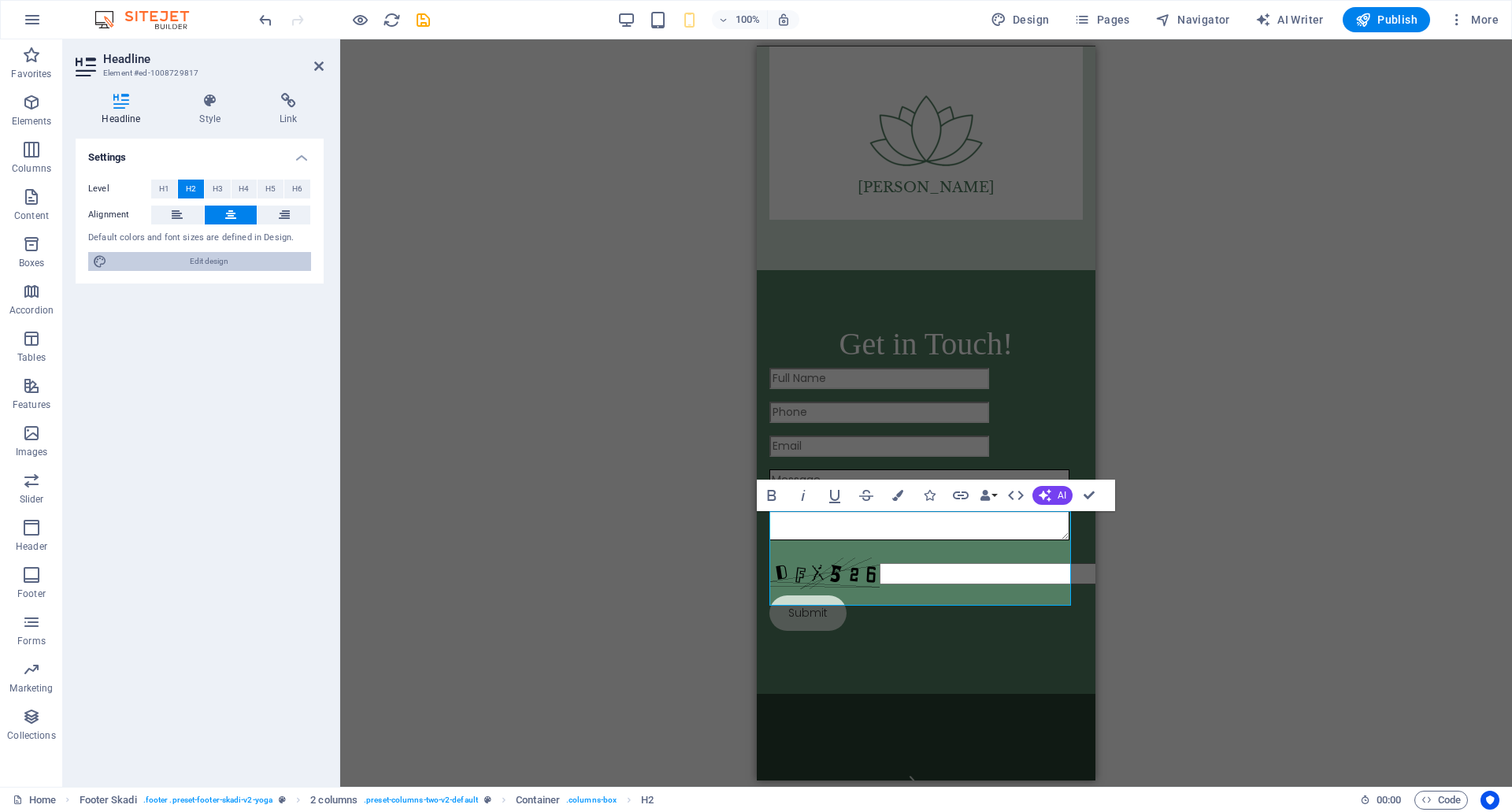
click at [210, 255] on span "Edit design" at bounding box center [209, 262] width 195 height 19
select select "px"
select select "300"
select select "px"
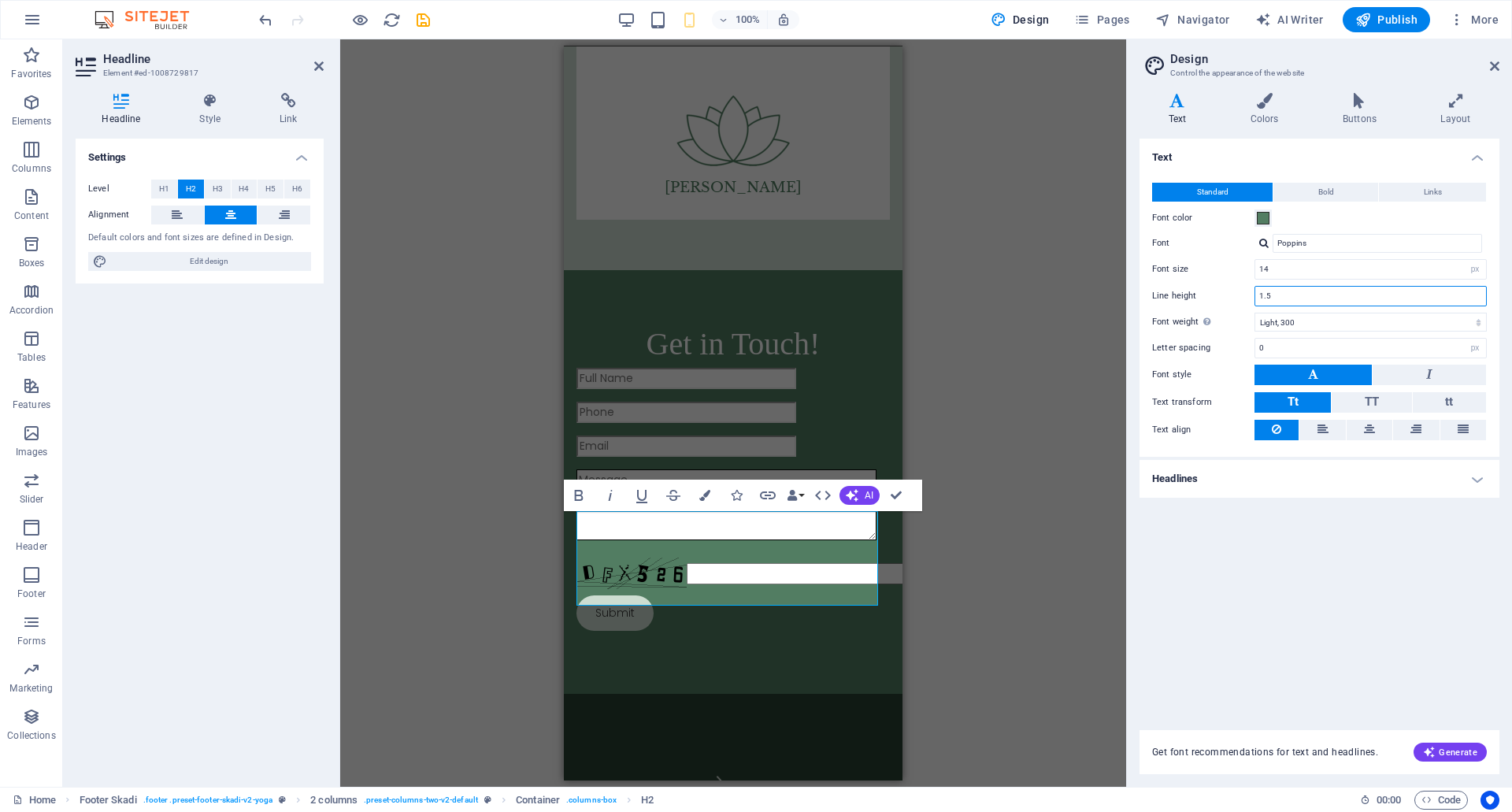
click at [1382, 296] on input "1.5" at bounding box center [1370, 296] width 231 height 19
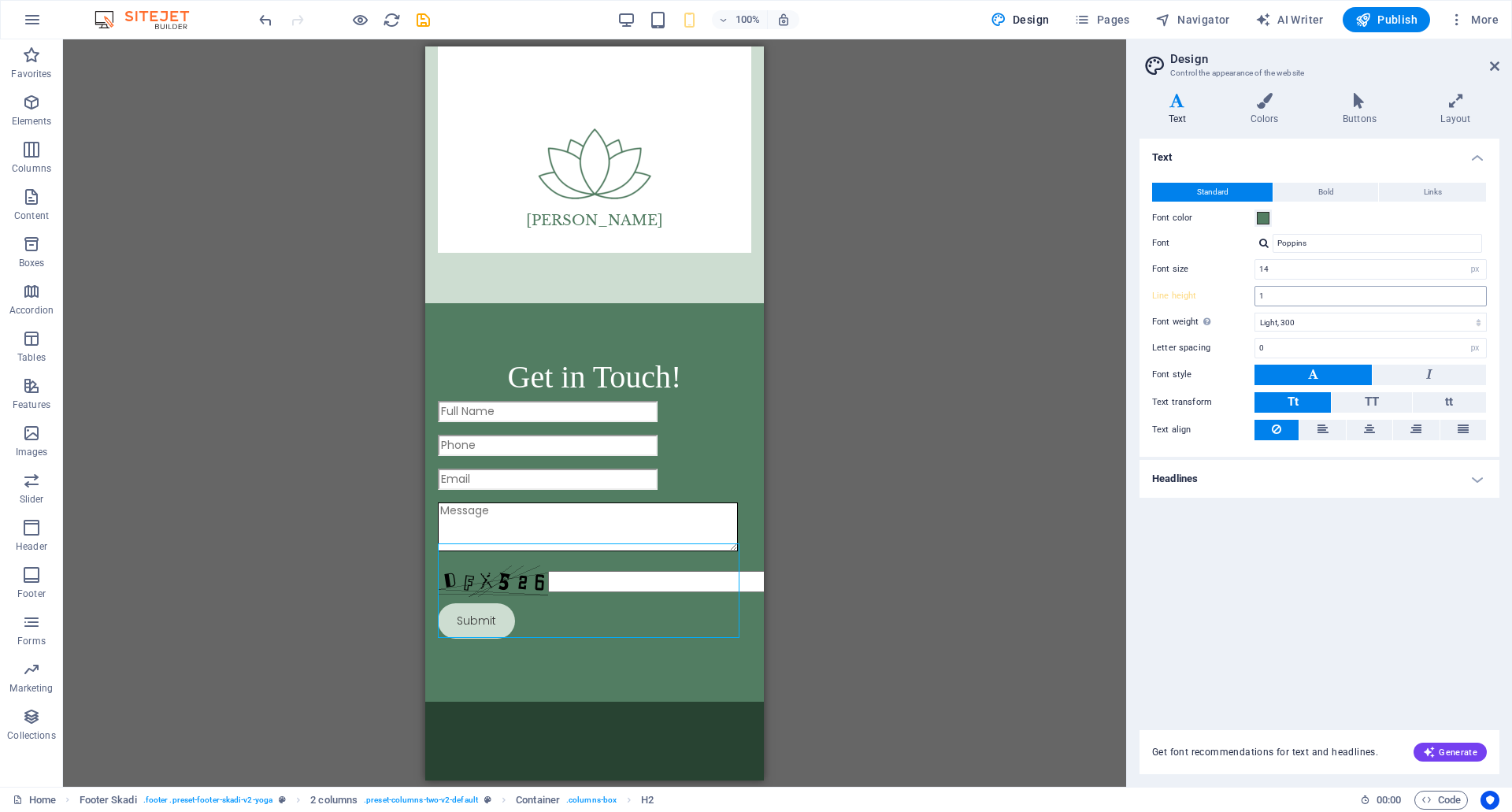
scroll to position [8287, 0]
click at [1302, 300] on input "1" at bounding box center [1370, 296] width 231 height 19
type input "1.5"
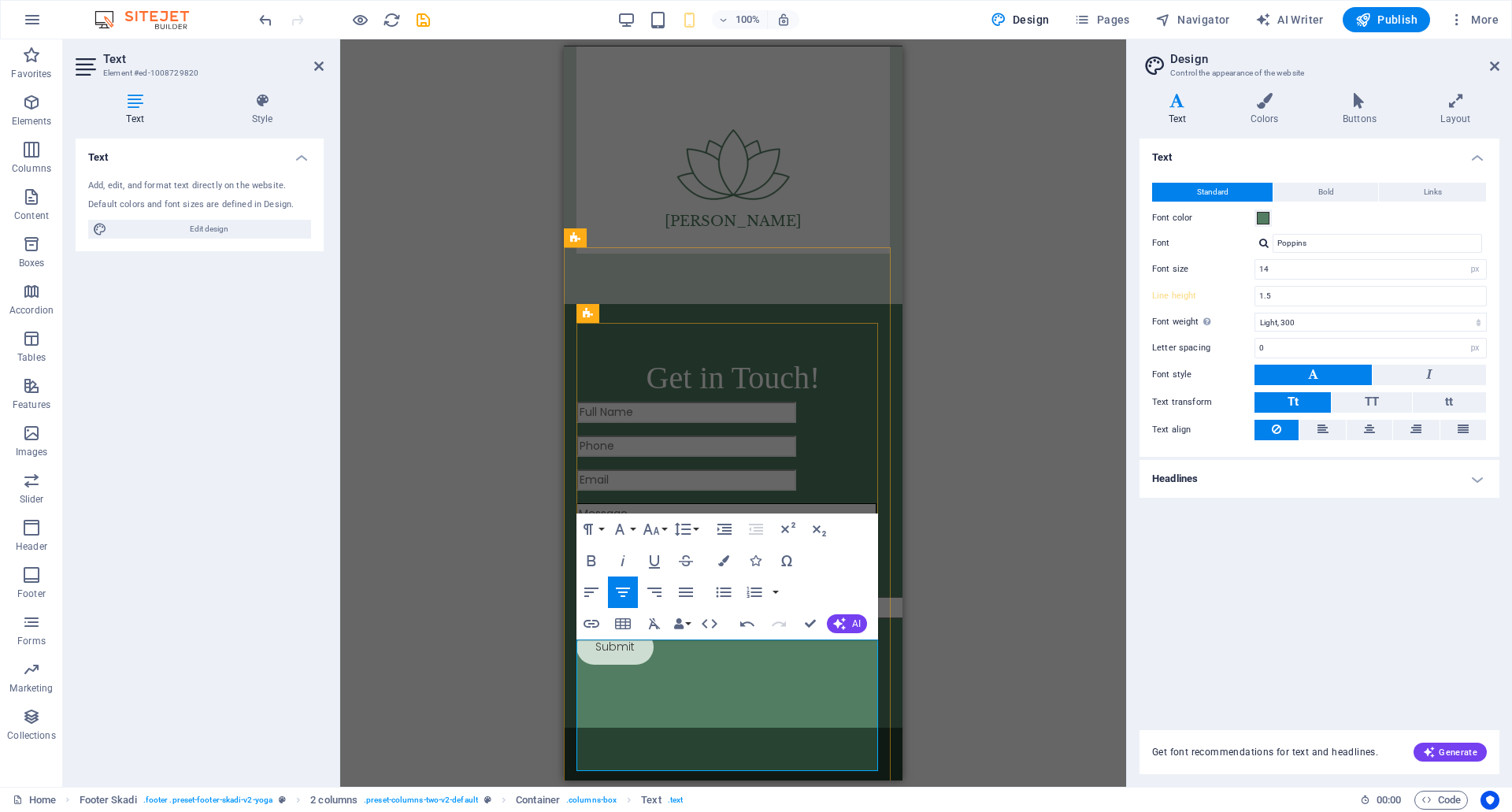
drag, startPoint x: 720, startPoint y: 720, endPoint x: 1249, endPoint y: 660, distance: 532.4
click at [656, 526] on icon "button" at bounding box center [652, 529] width 19 height 19
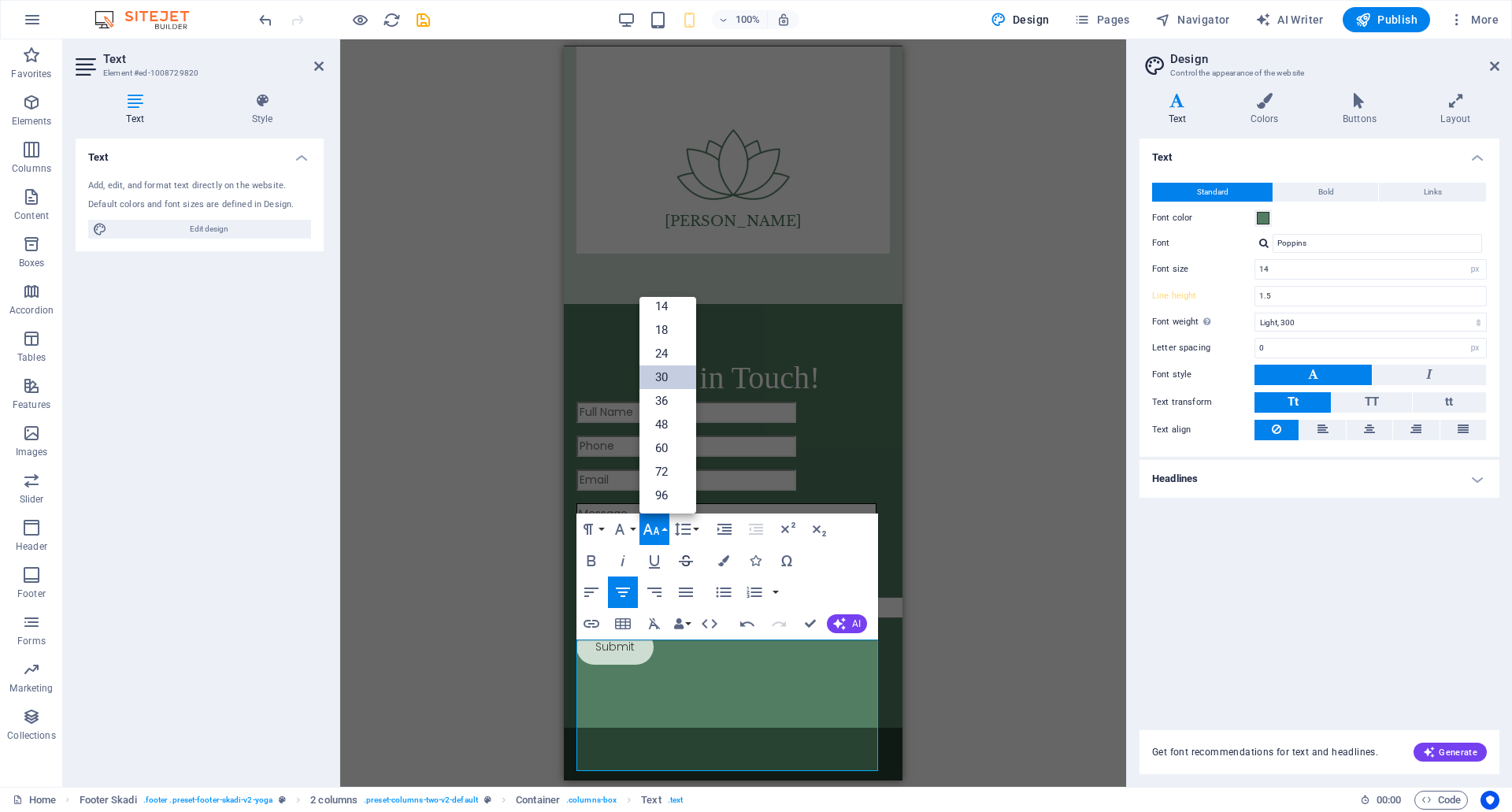
scroll to position [127, 0]
click at [663, 335] on link "18" at bounding box center [667, 330] width 57 height 24
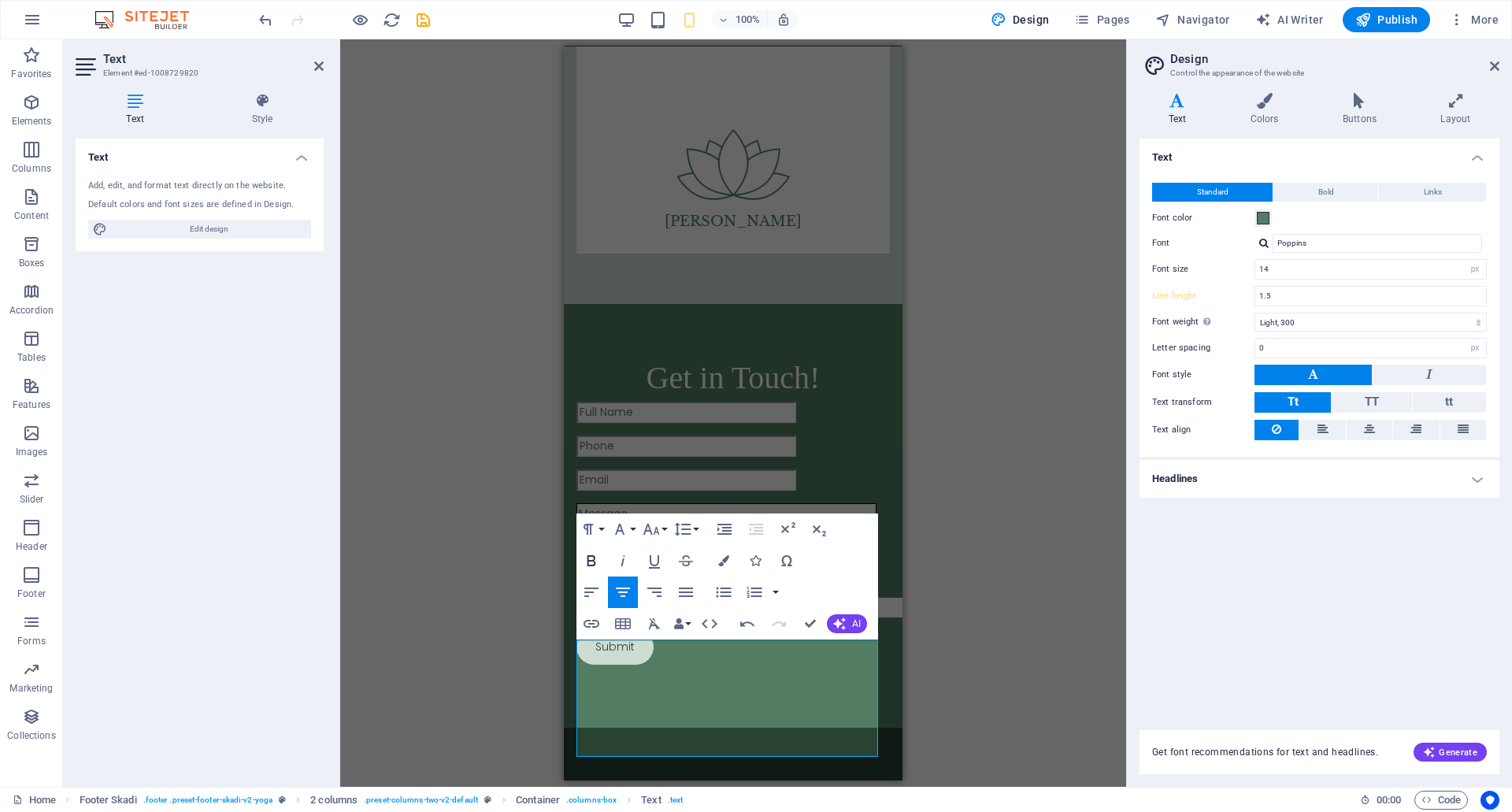
click at [593, 559] on icon "button" at bounding box center [591, 561] width 19 height 19
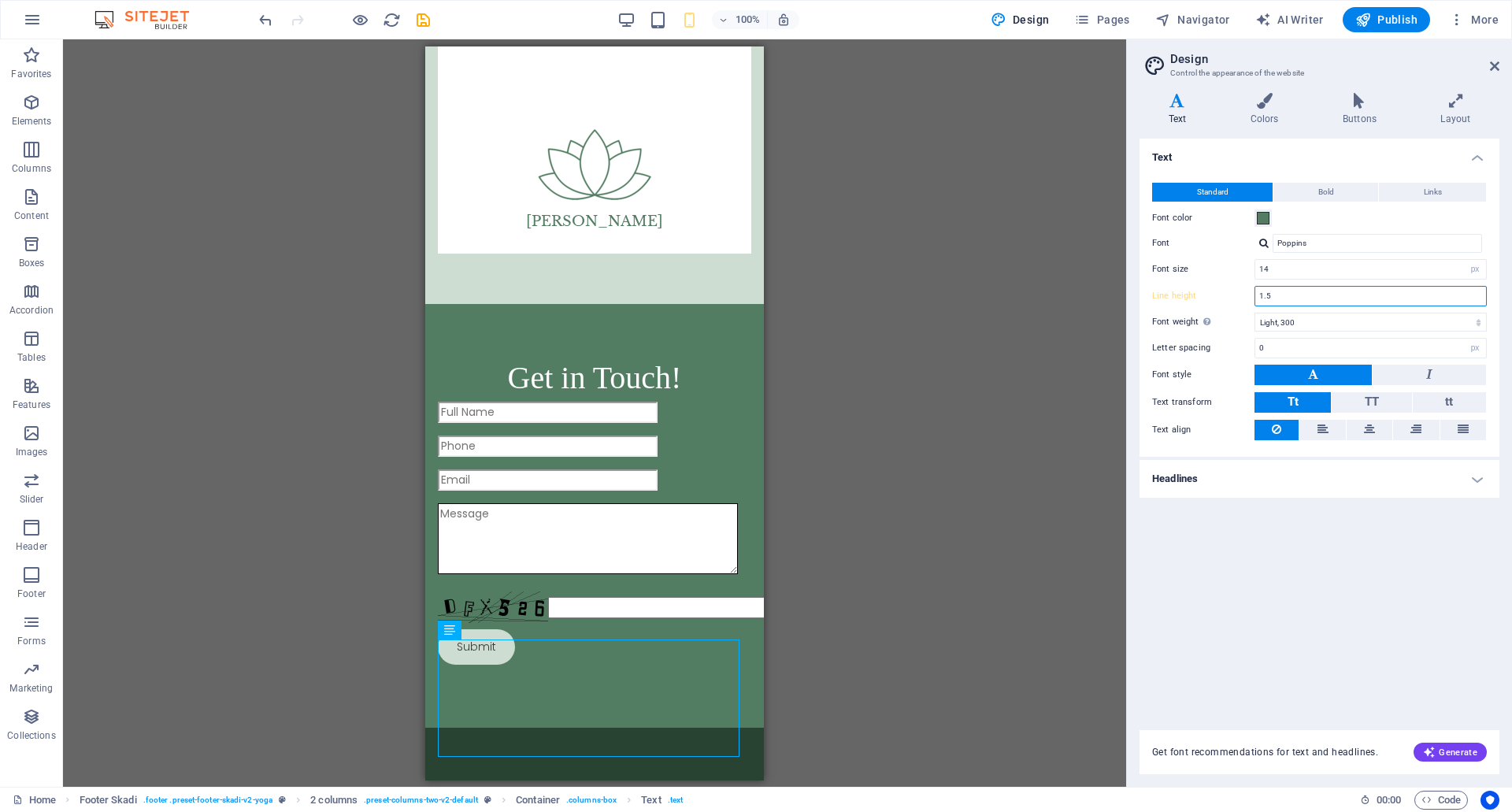
click at [1287, 298] on input "1.5" at bounding box center [1370, 296] width 231 height 19
type input "1.2"
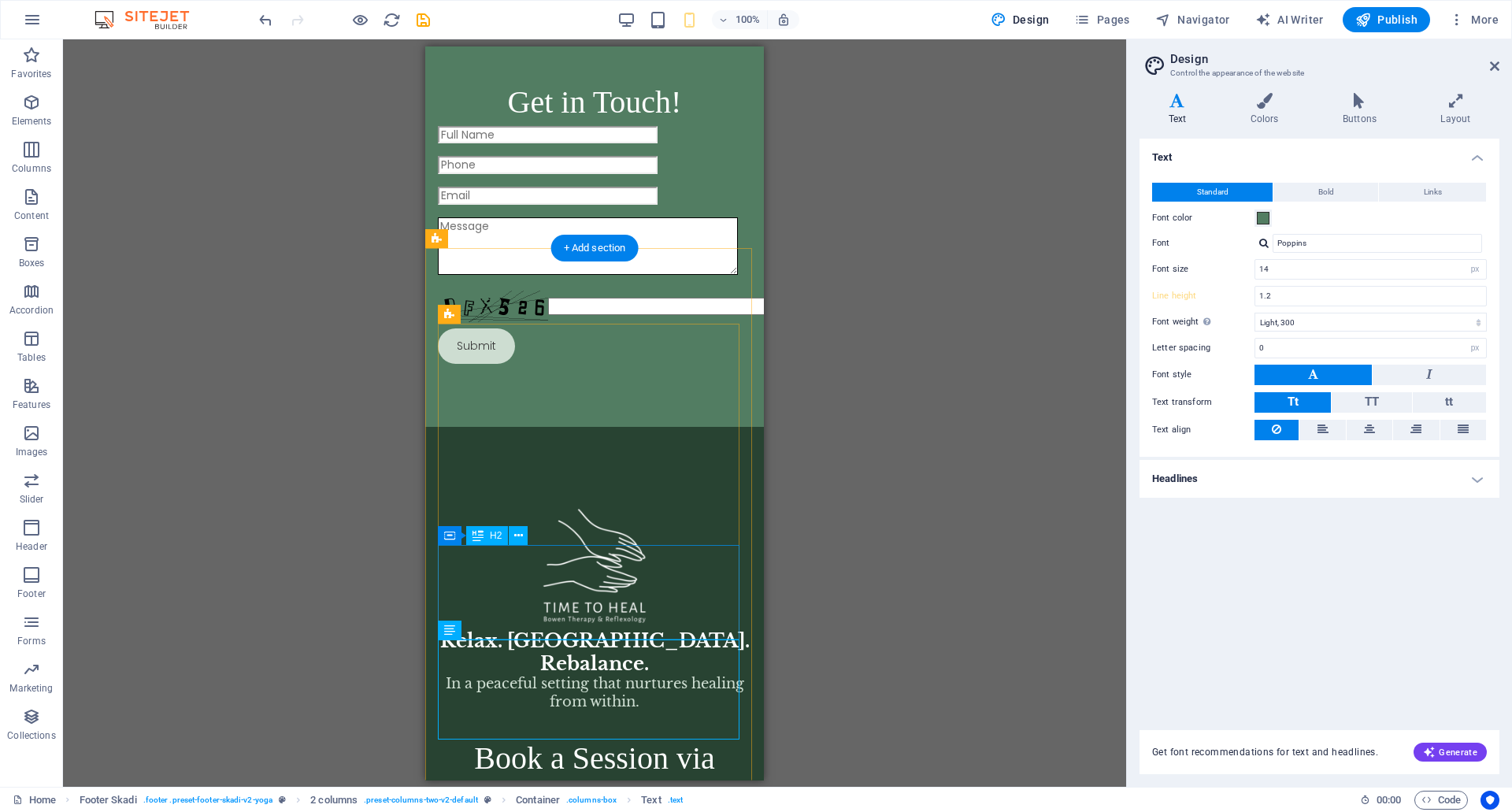
click at [643, 734] on div "Book a Session via Whatsapp" at bounding box center [594, 781] width 313 height 95
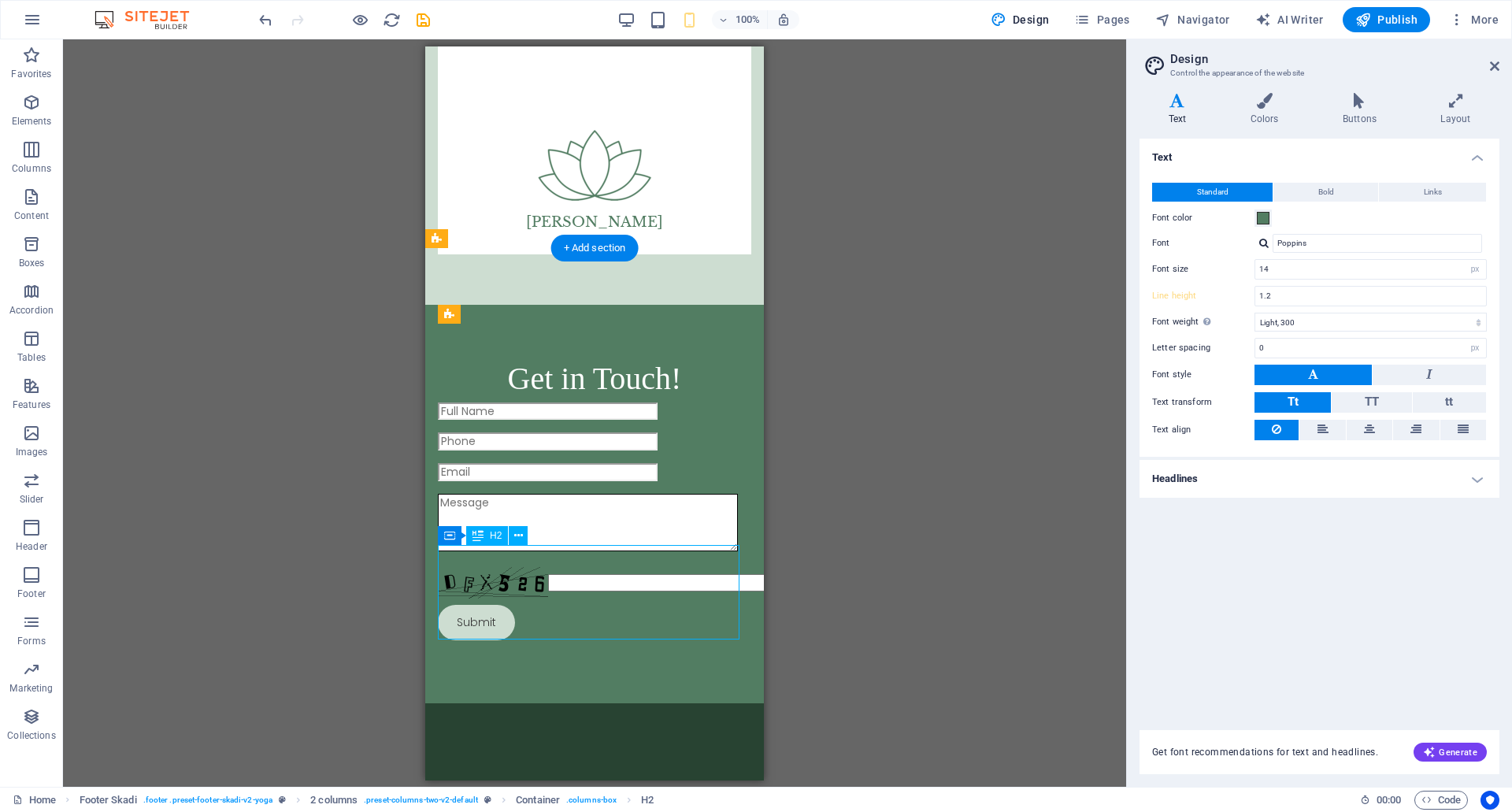
click at [1325, 497] on h4 "Headlines" at bounding box center [1319, 478] width 360 height 37
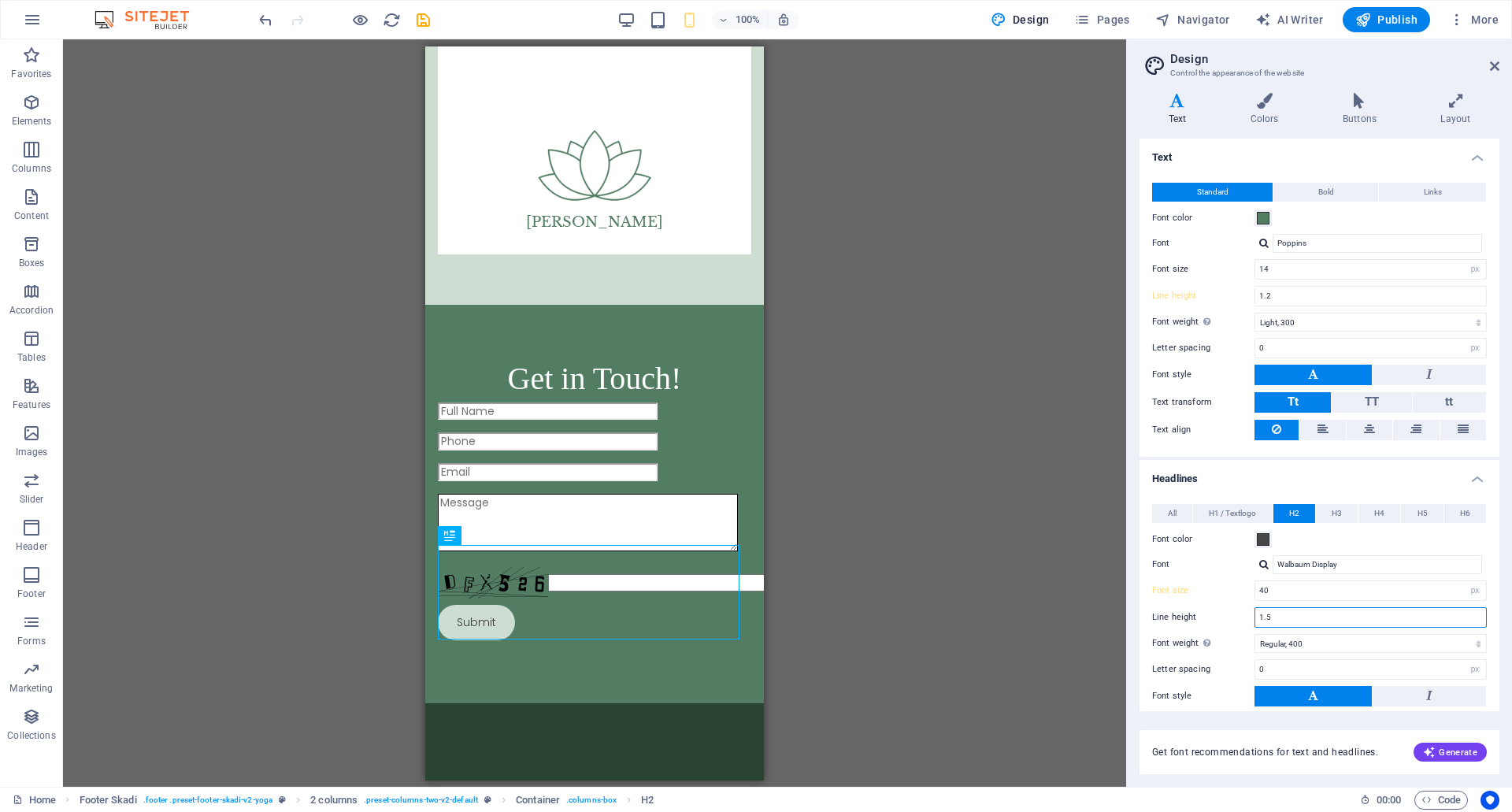
click at [1302, 616] on input "1.5" at bounding box center [1370, 617] width 231 height 19
type input "1.2"
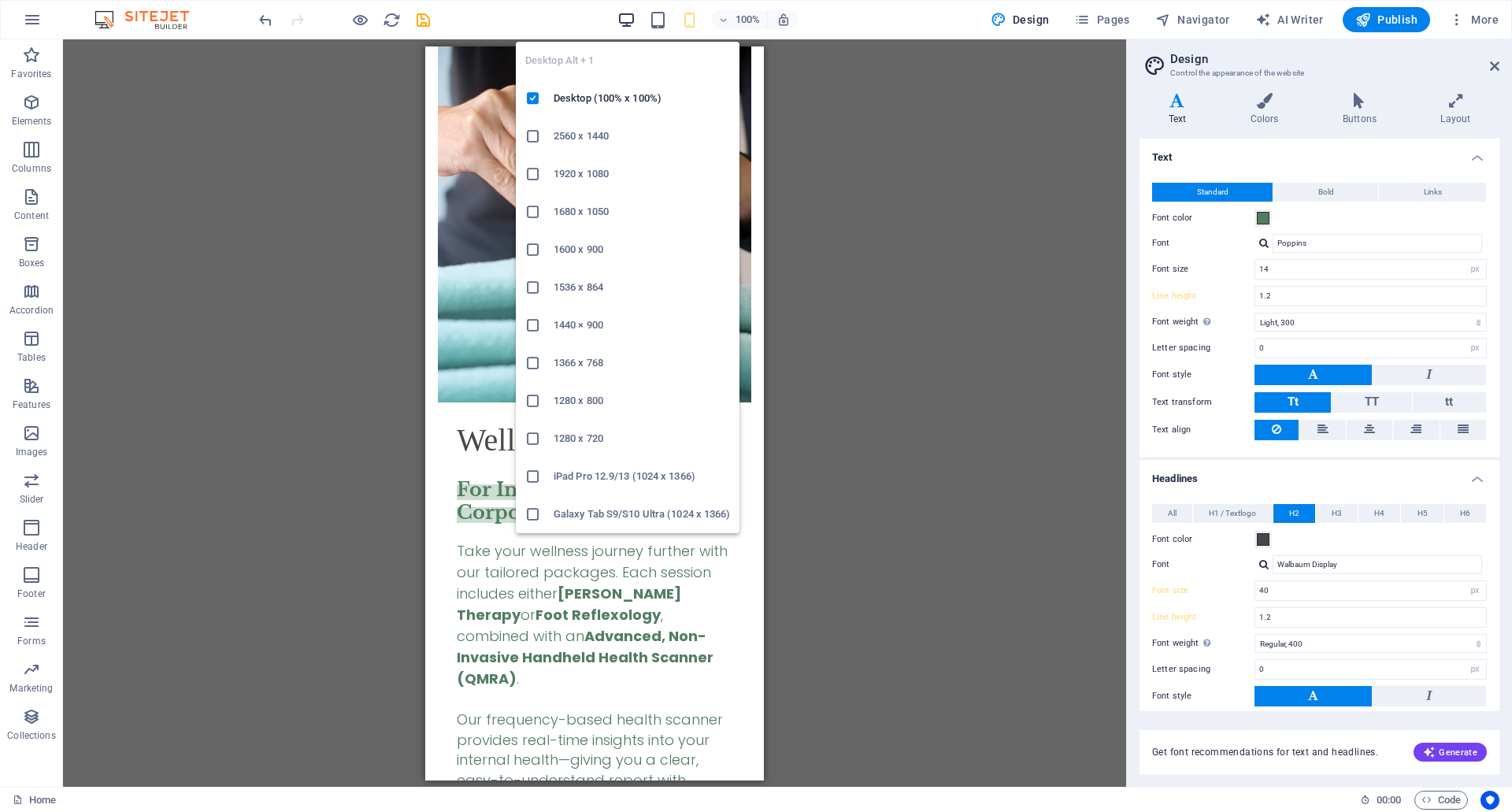
click at [629, 21] on icon "button" at bounding box center [626, 20] width 18 height 18
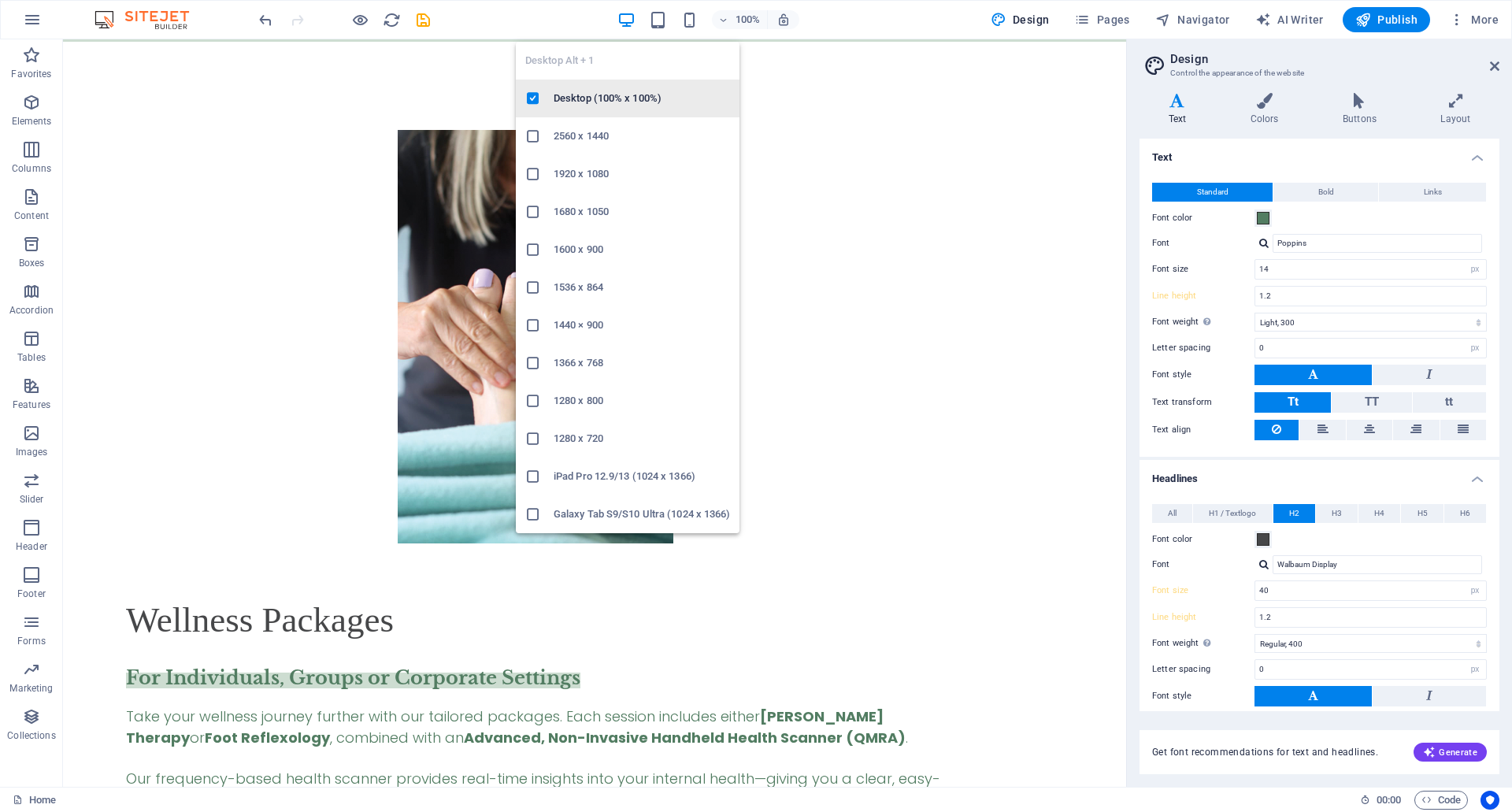
type input "1.5"
type input "45"
type input "1.5"
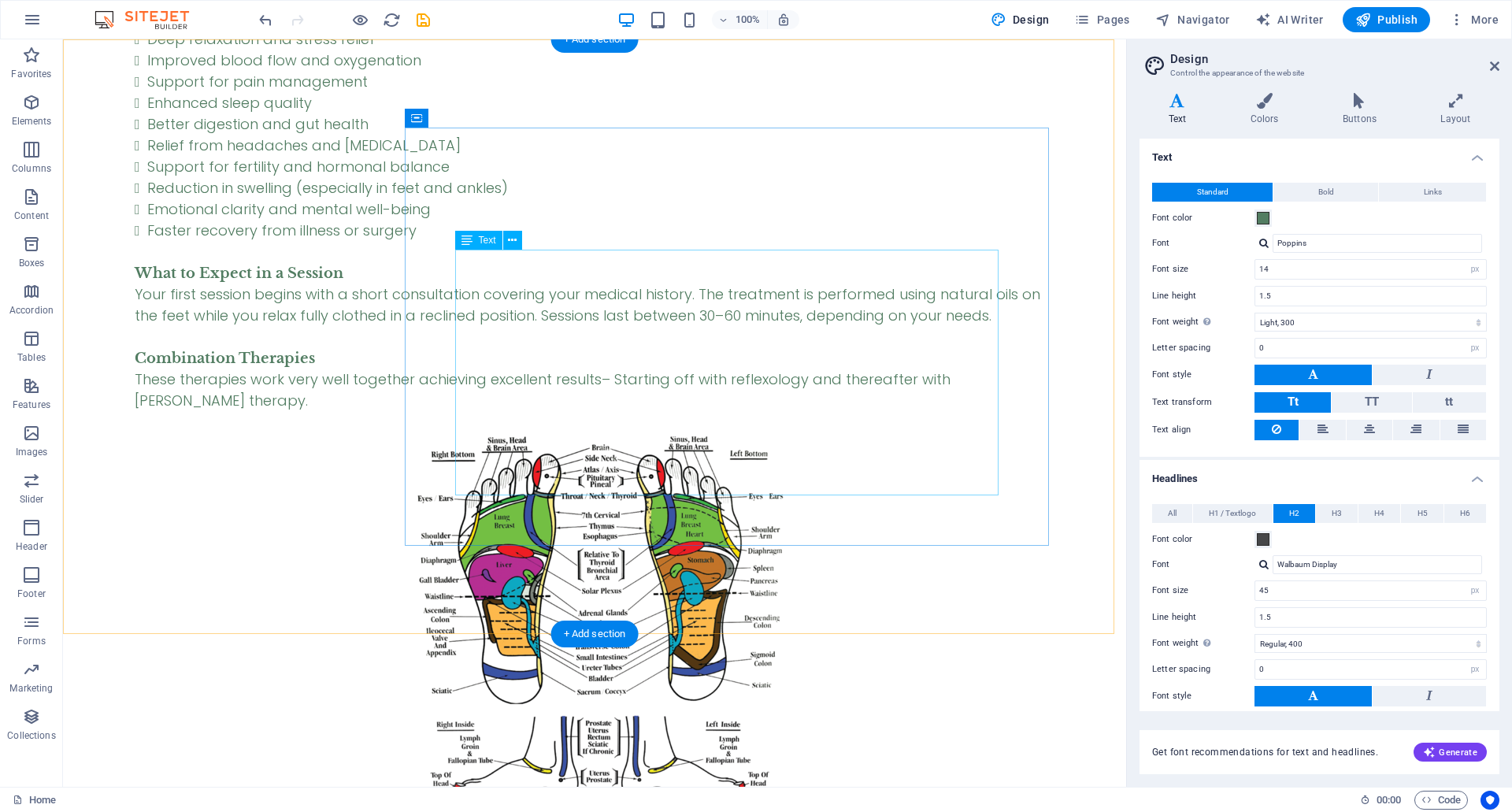
scroll to position [4484, 0]
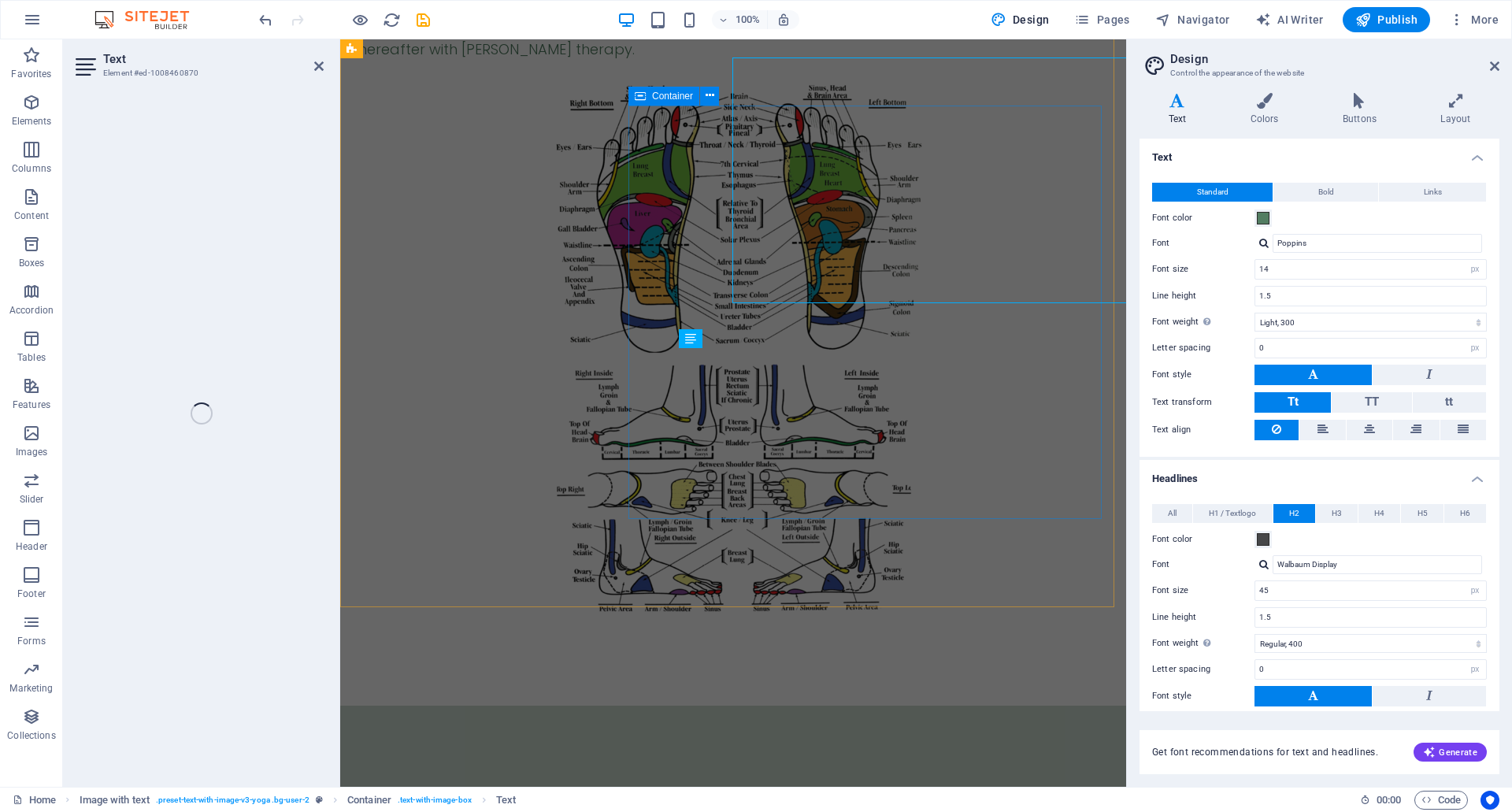
scroll to position [4654, 0]
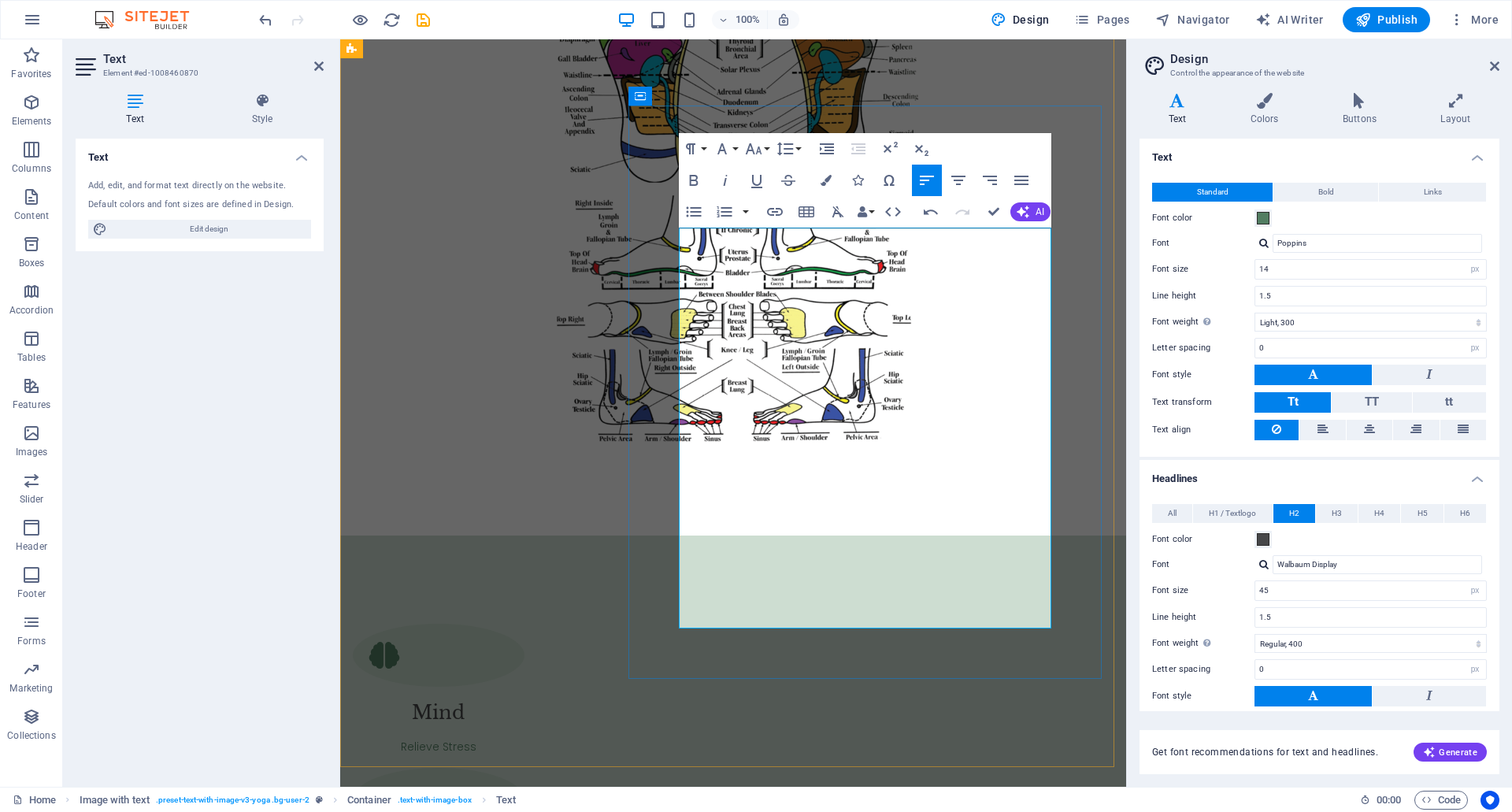
scroll to position [580, 1]
drag, startPoint x: 856, startPoint y: 617, endPoint x: 681, endPoint y: 586, distance: 177.7
click at [754, 139] on icon "button" at bounding box center [754, 149] width 19 height 19
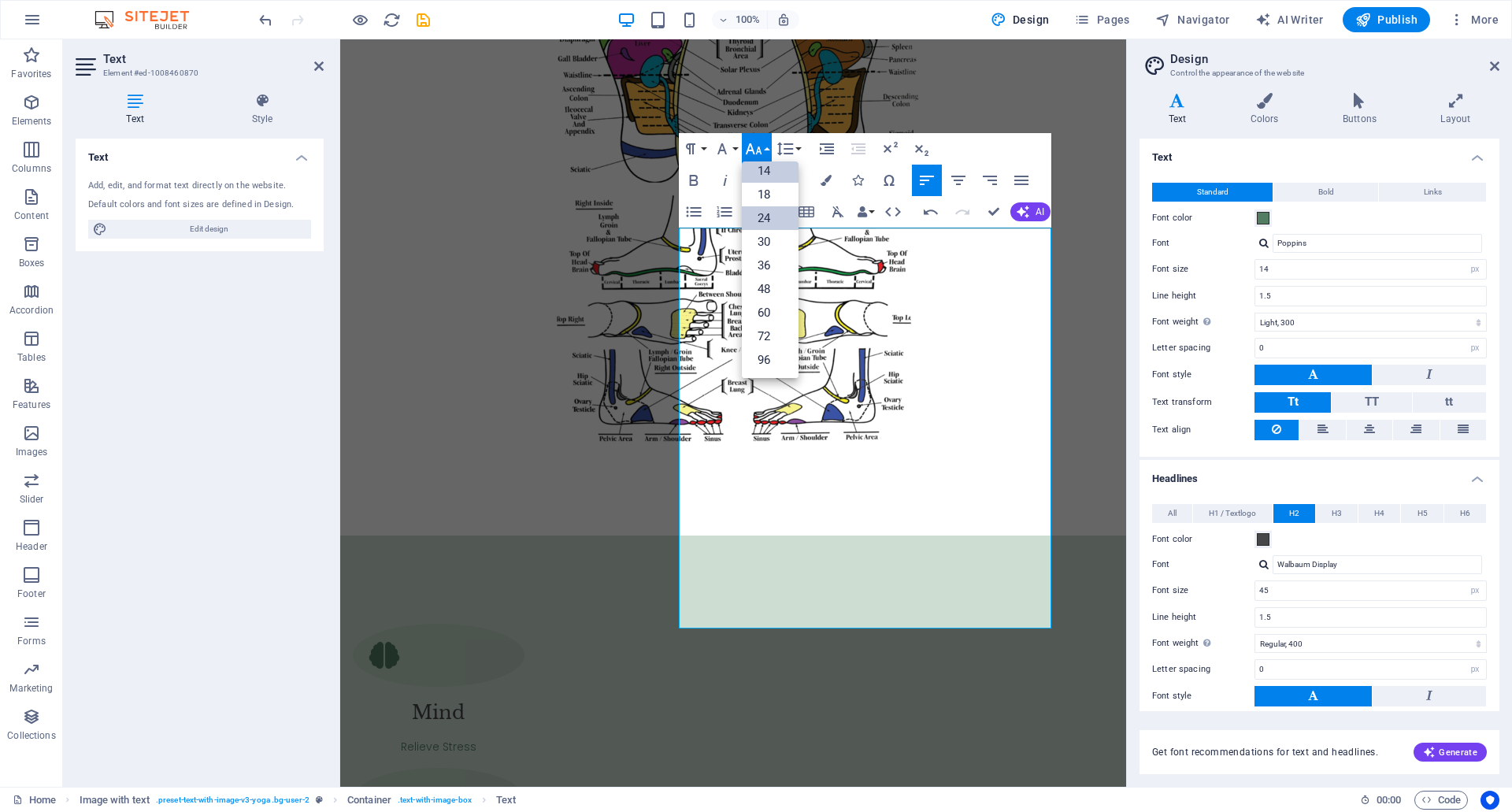
scroll to position [127, 0]
click at [766, 183] on link "18" at bounding box center [769, 195] width 57 height 24
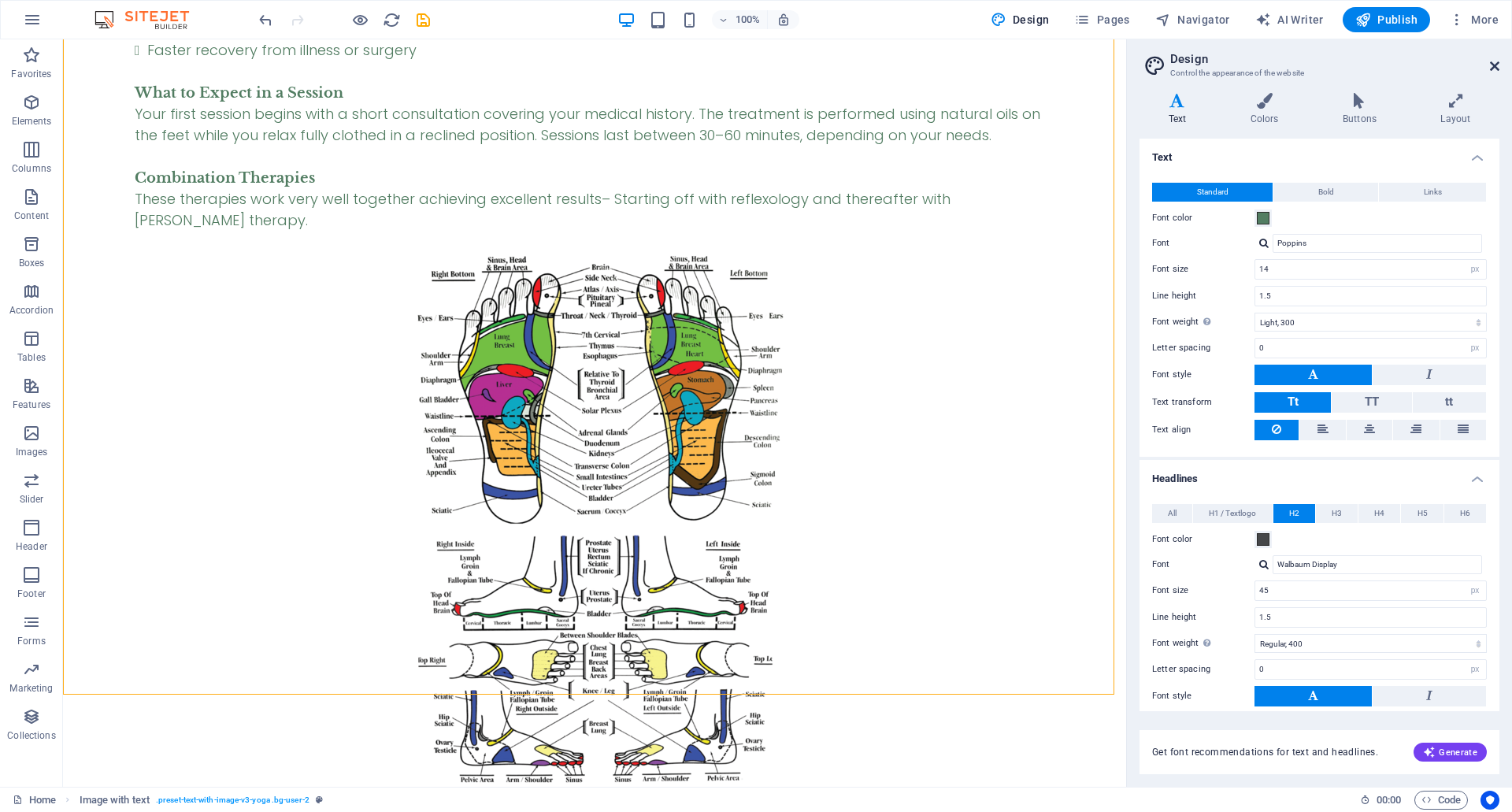
click at [1494, 66] on icon at bounding box center [1495, 65] width 10 height 12
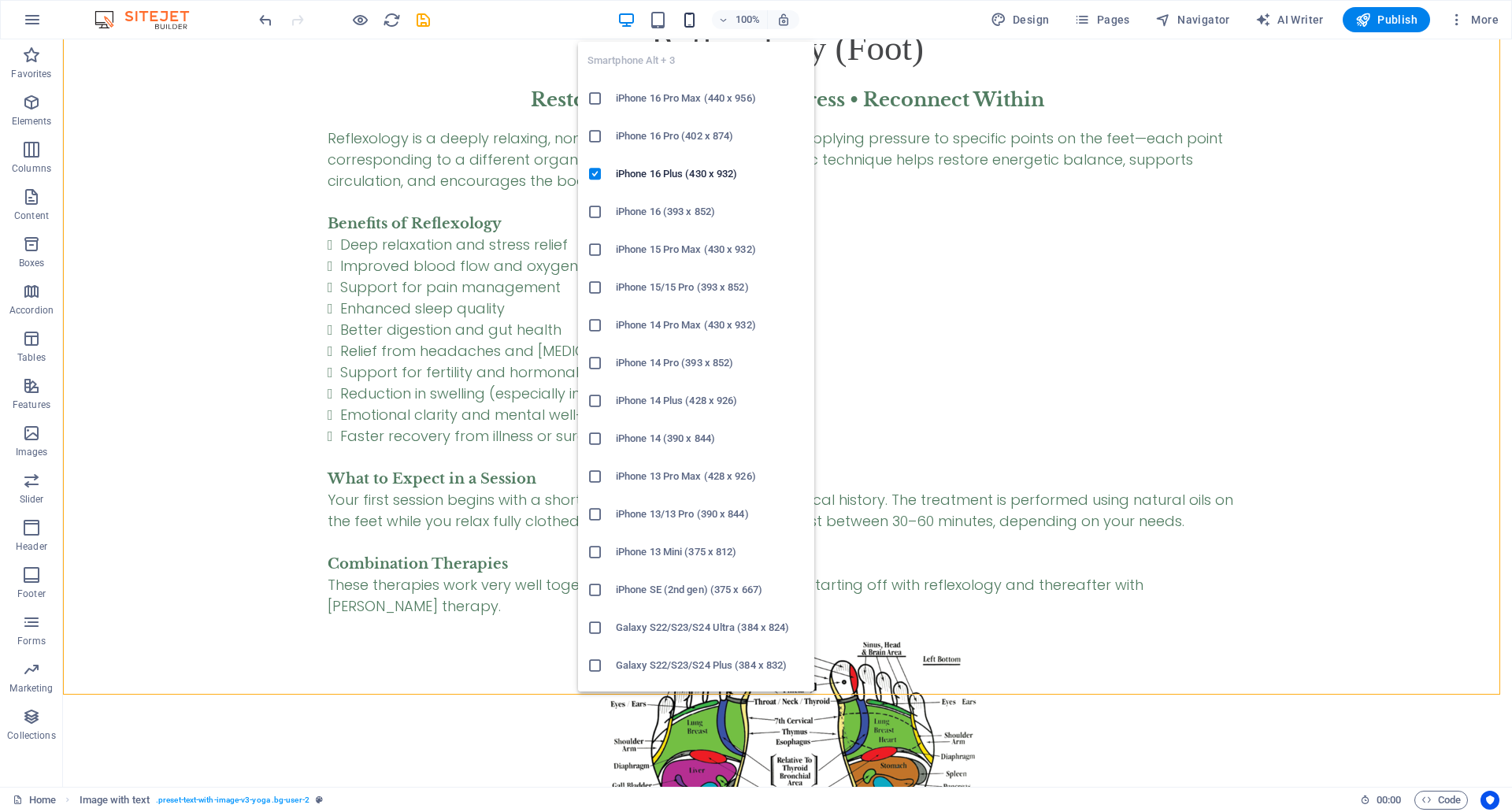
click at [692, 22] on icon "button" at bounding box center [689, 20] width 18 height 18
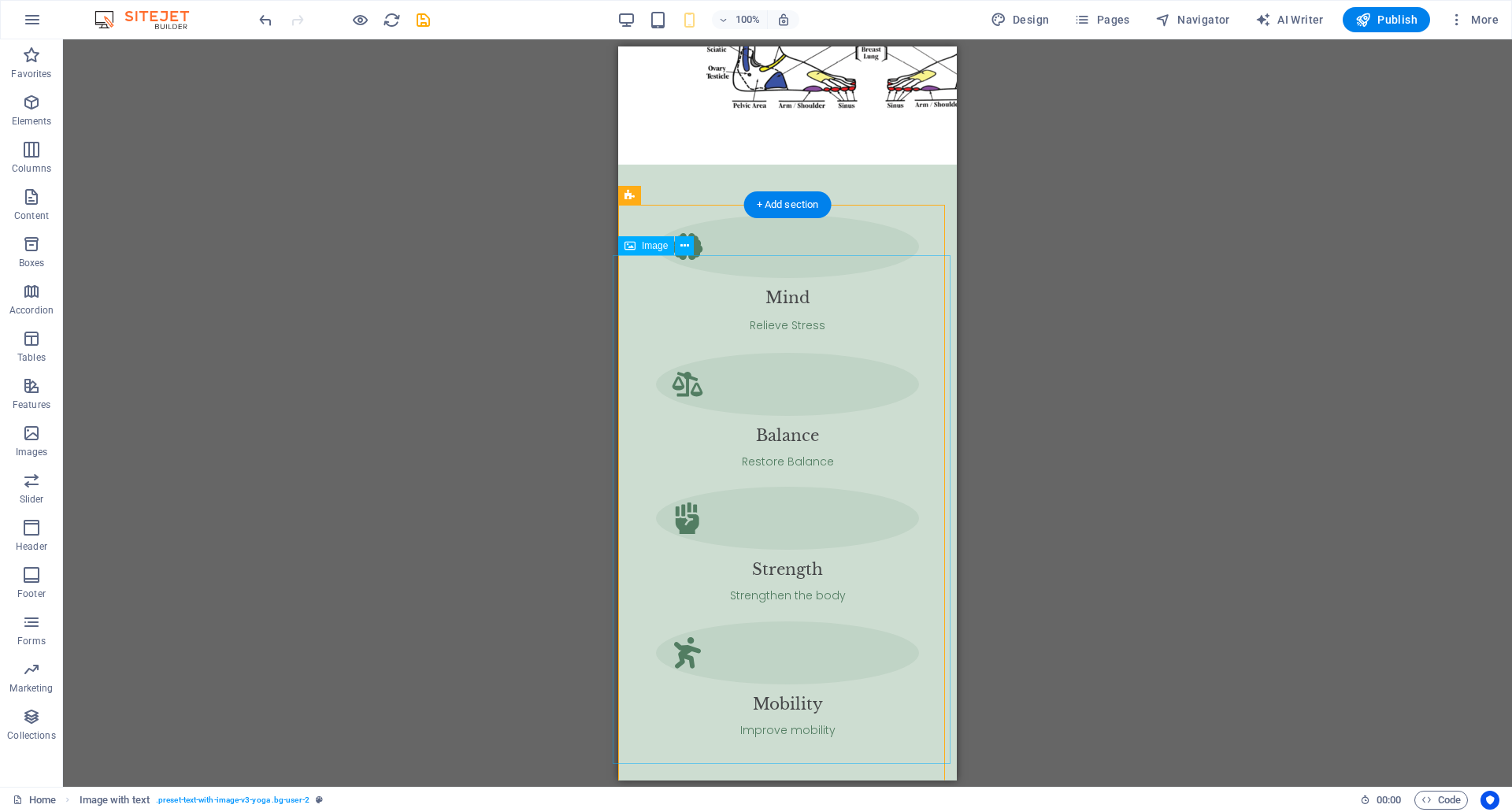
scroll to position [5613, 0]
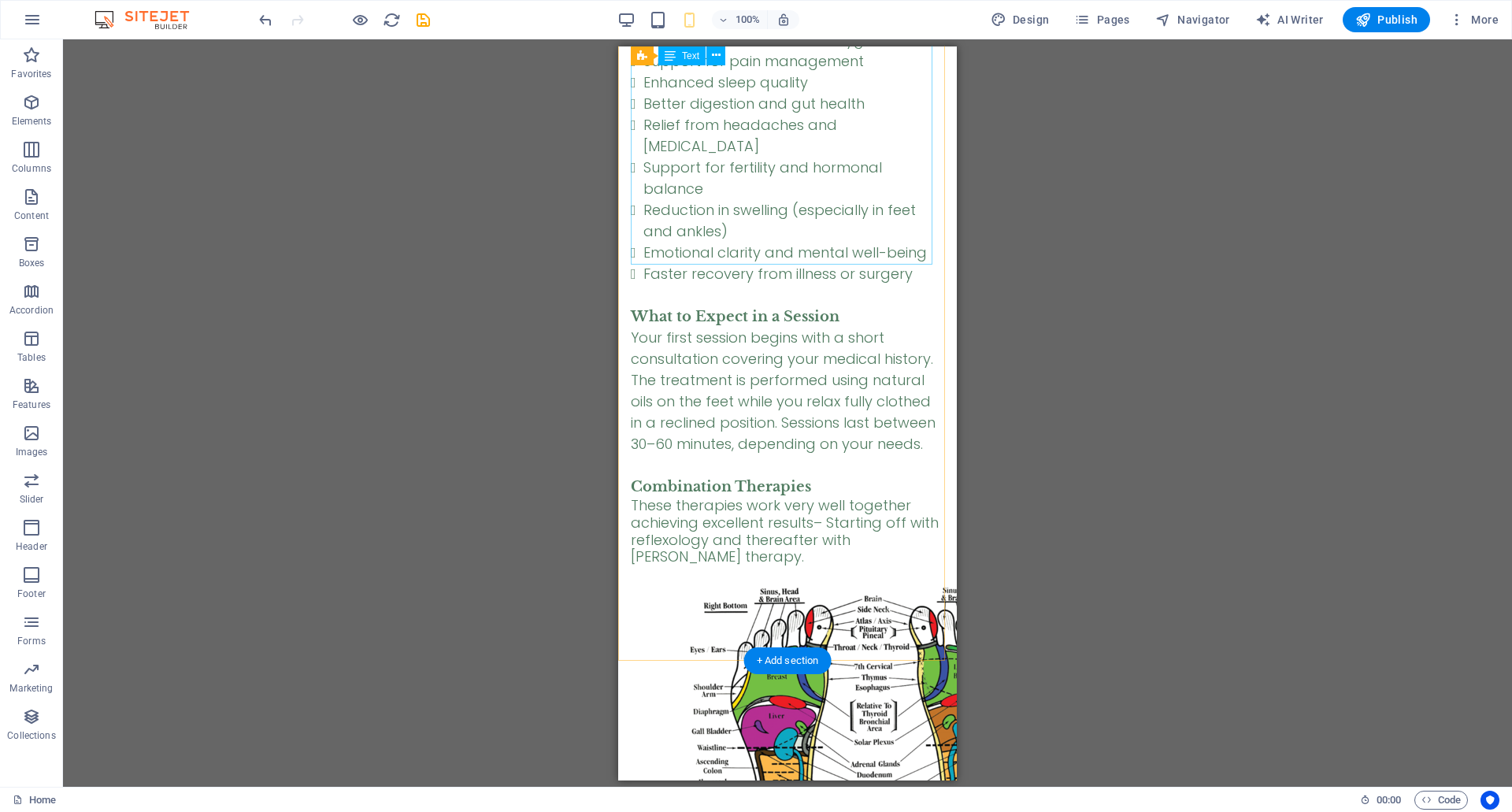
scroll to position [4431, 0]
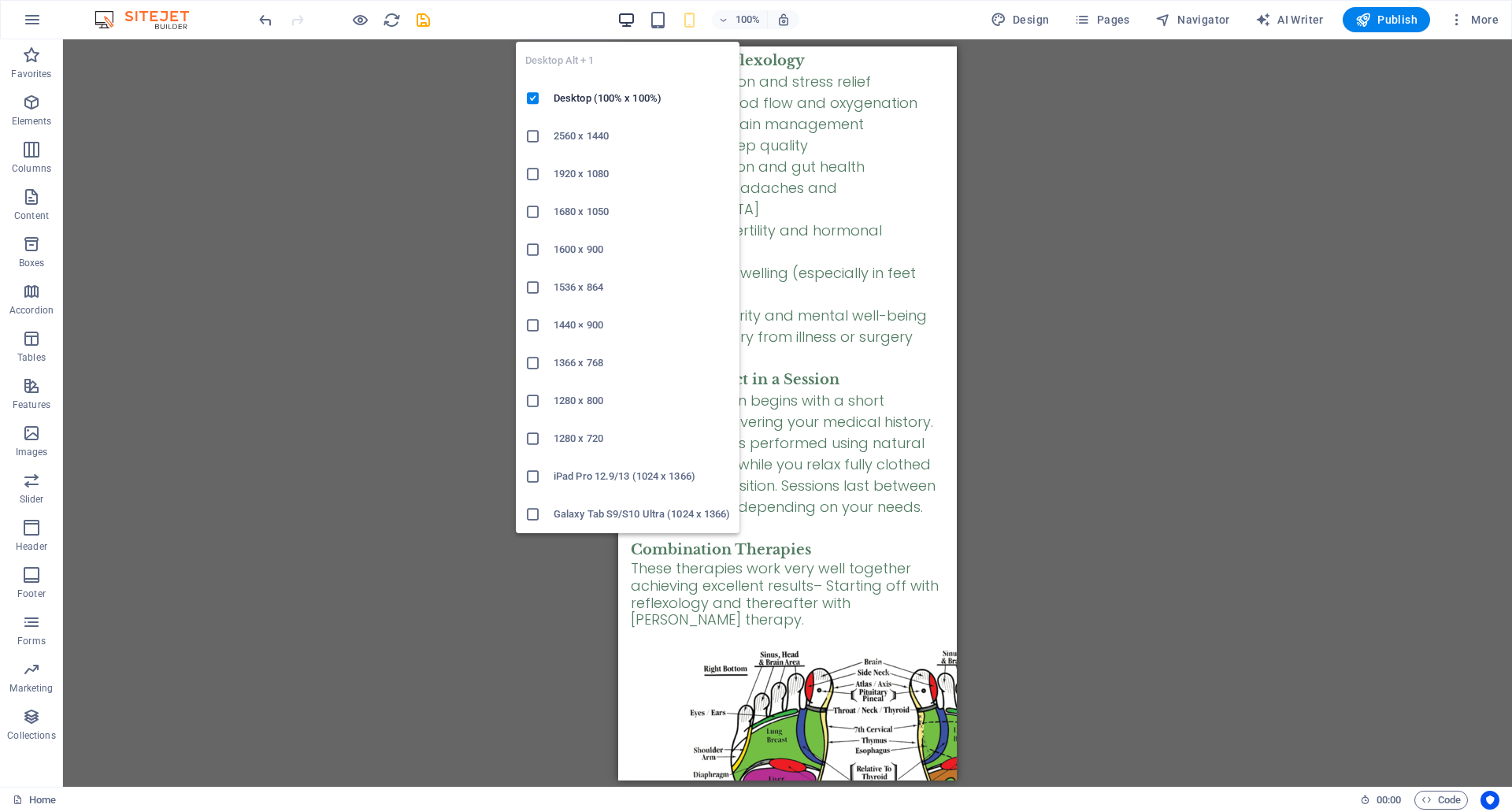
click at [632, 13] on icon "button" at bounding box center [626, 20] width 18 height 18
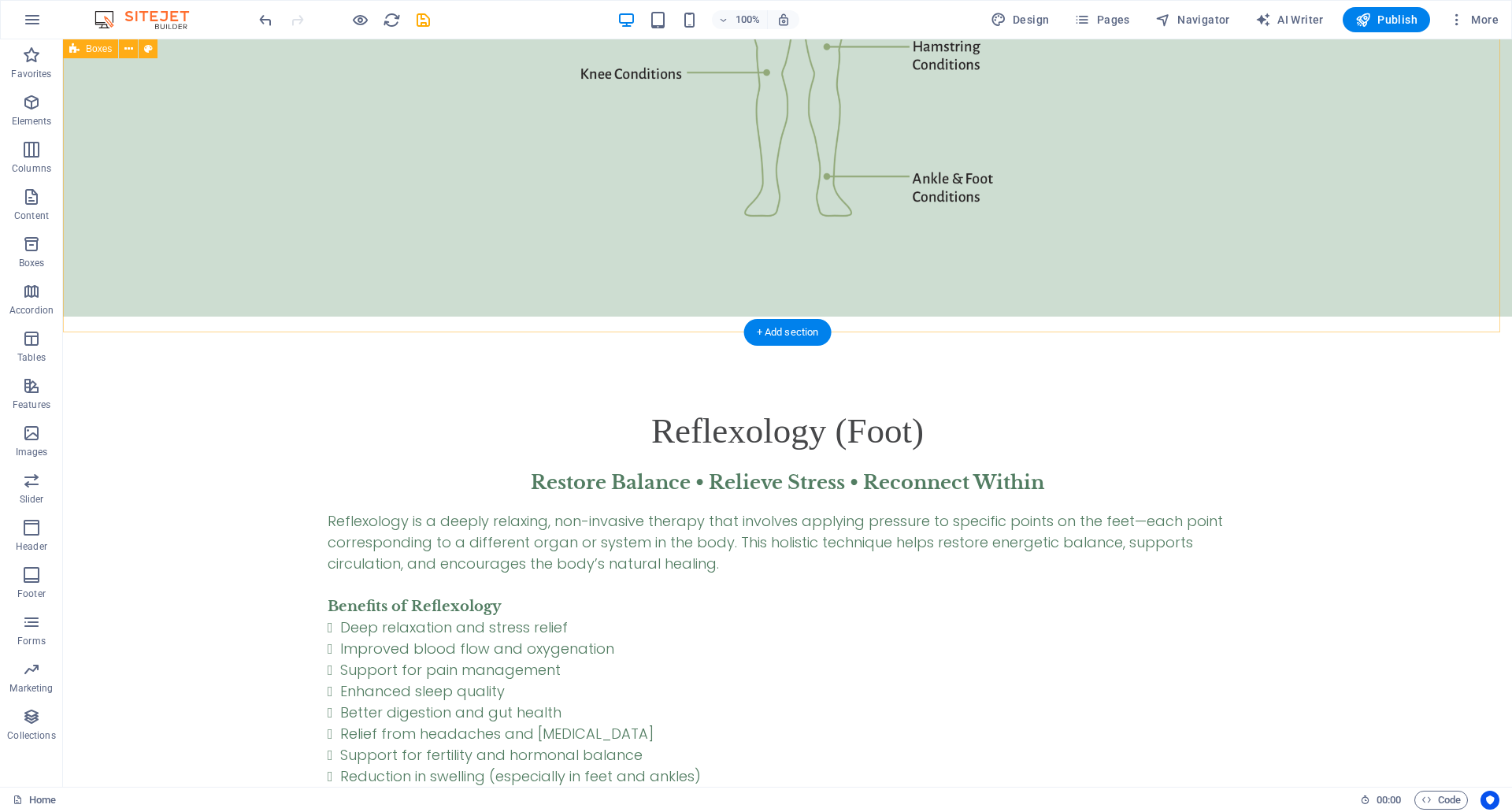
scroll to position [4168, 0]
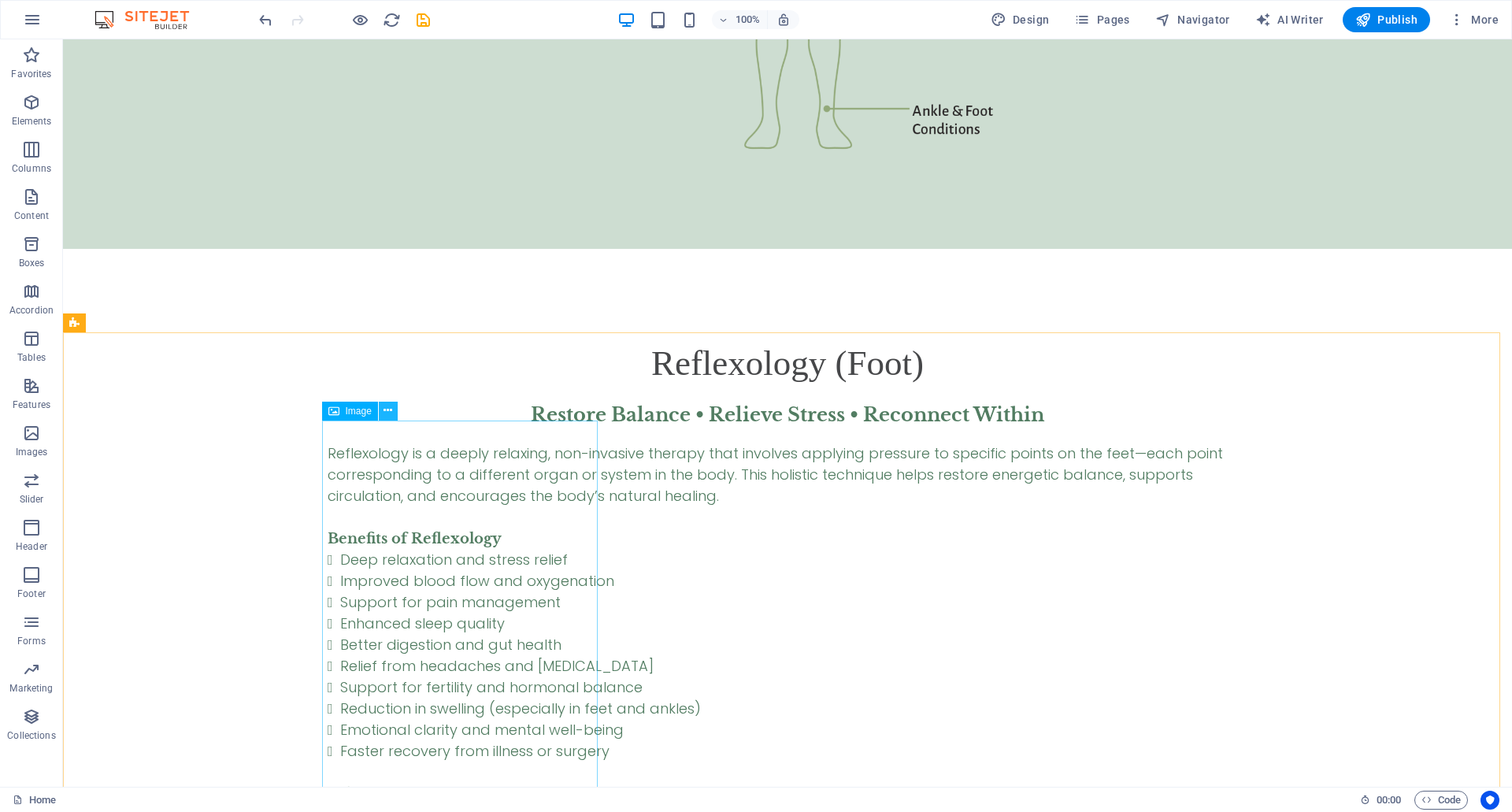
click at [385, 413] on icon at bounding box center [387, 410] width 9 height 16
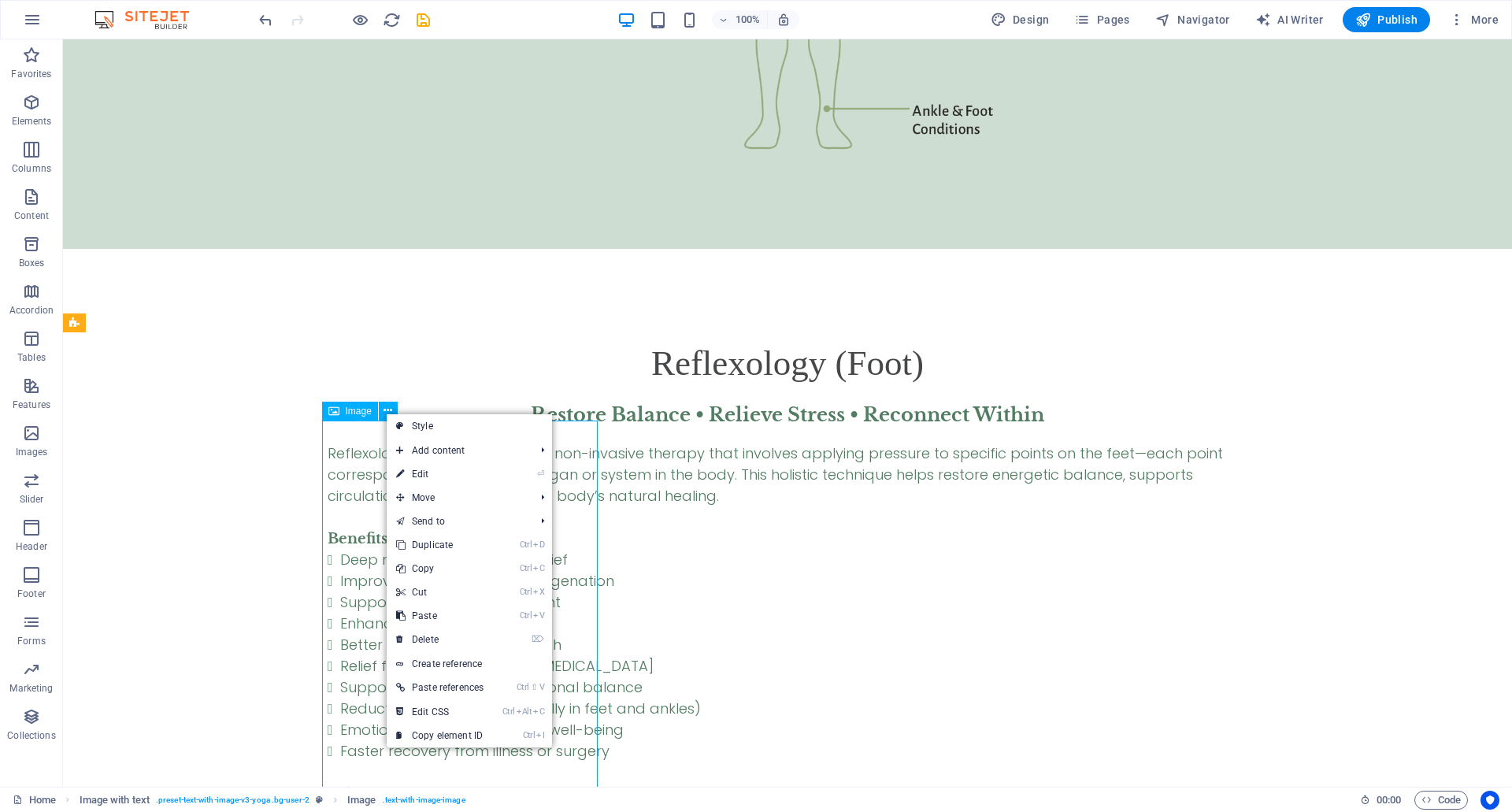
click at [361, 416] on span "Image" at bounding box center [358, 411] width 26 height 10
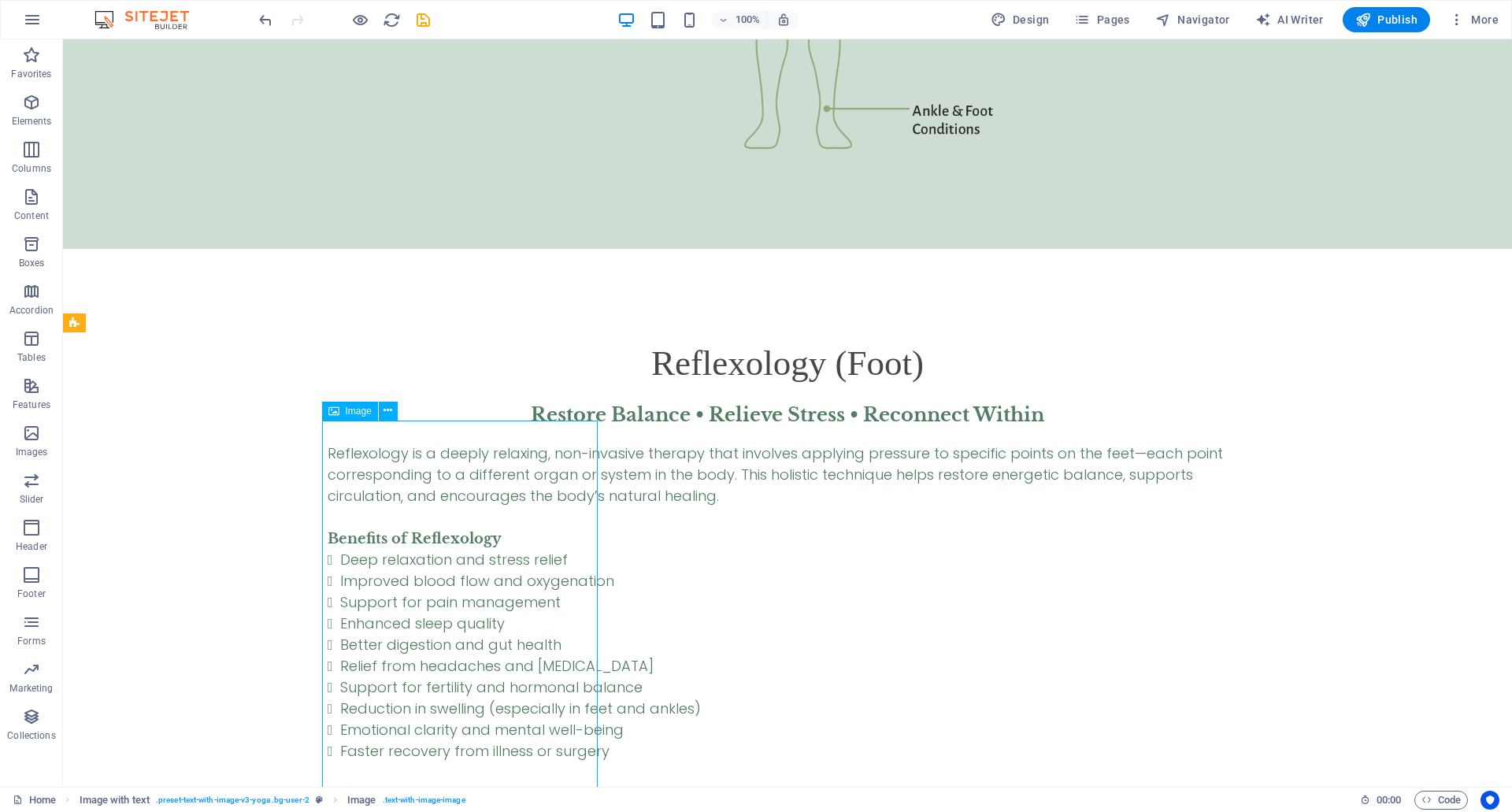
click at [360, 414] on span "Image" at bounding box center [358, 411] width 26 height 10
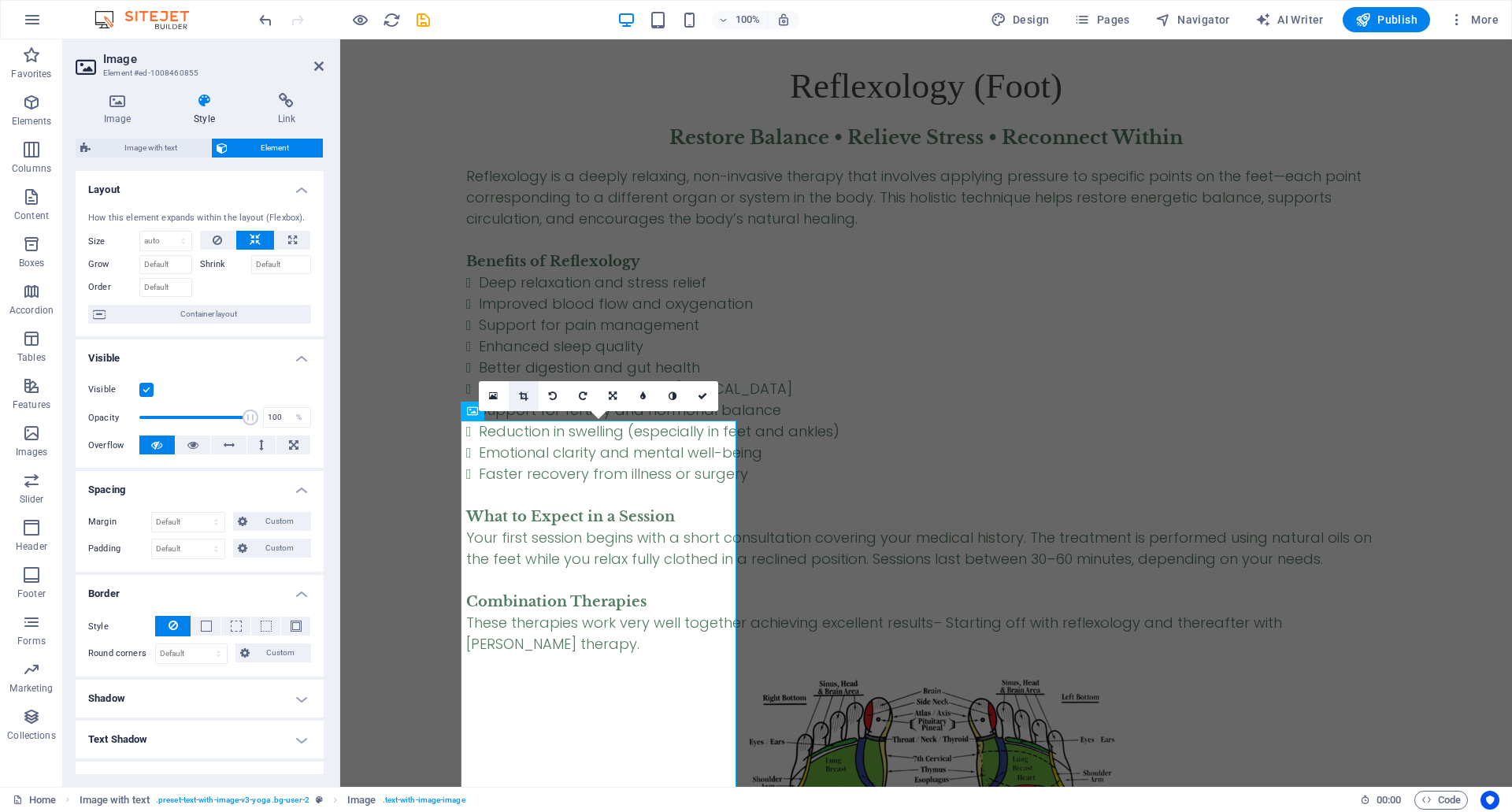
click at [516, 401] on link at bounding box center [523, 396] width 30 height 30
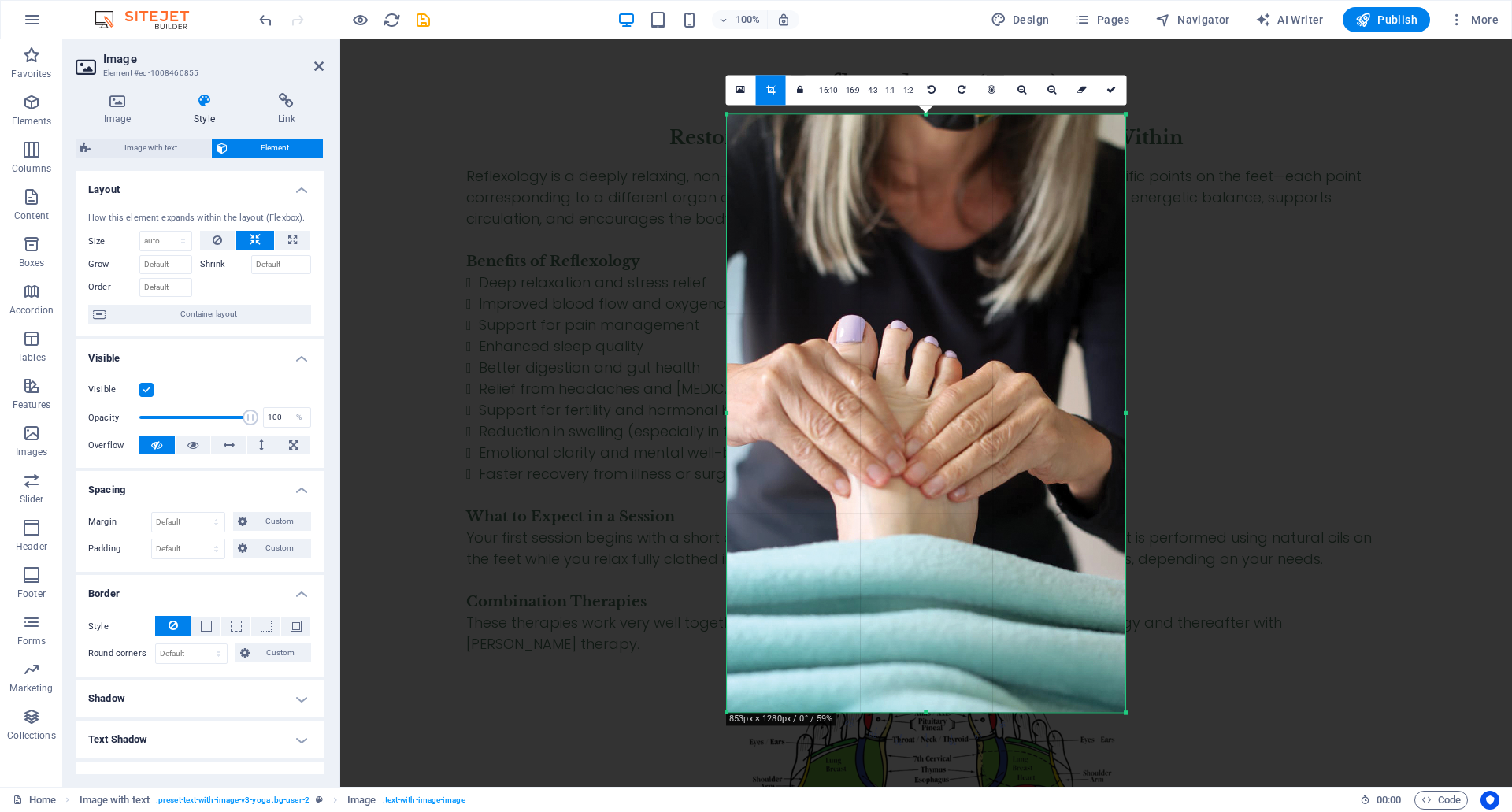
click at [1112, 93] on icon at bounding box center [1111, 90] width 10 height 10
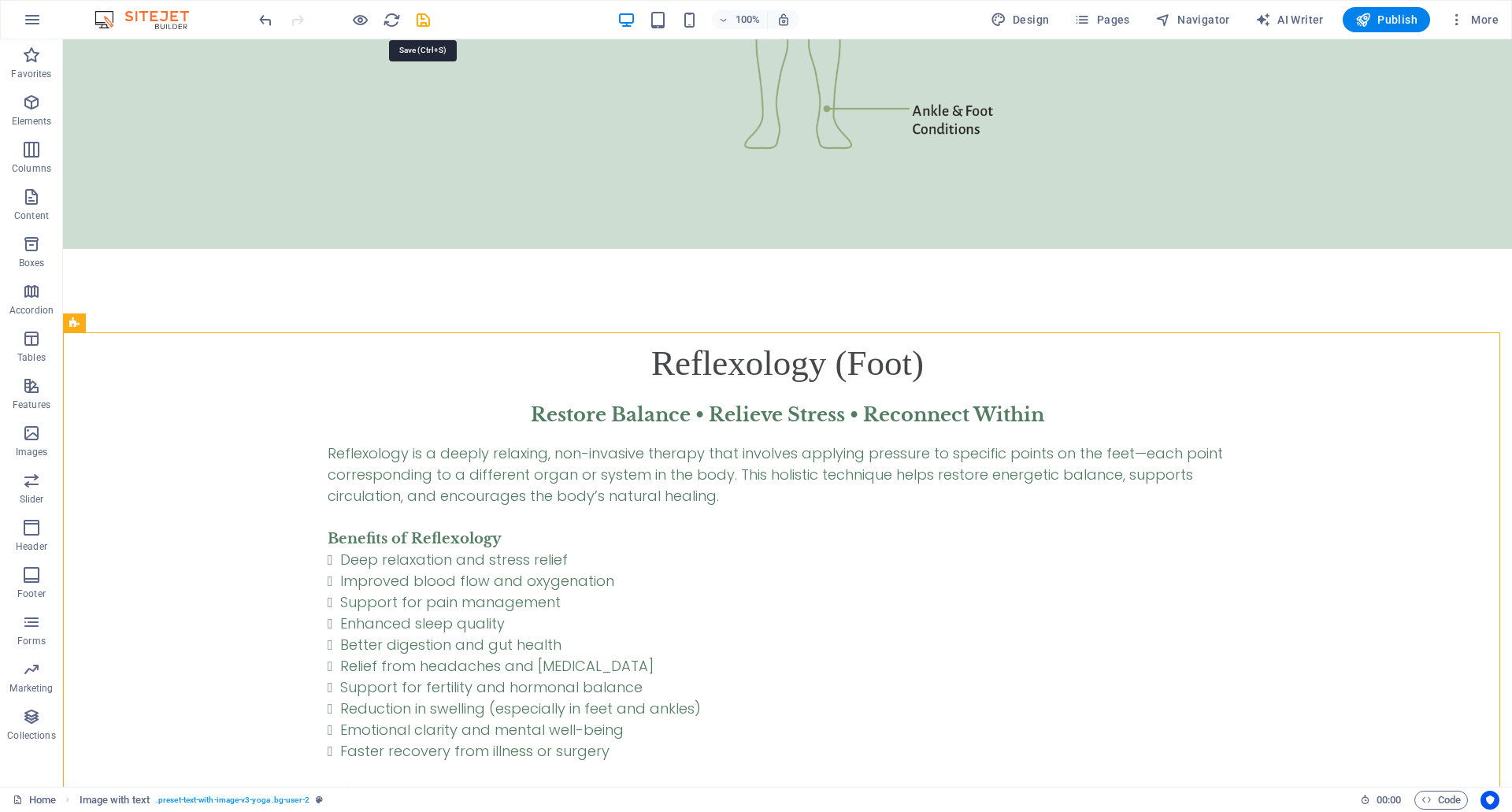
click at [426, 18] on icon "save" at bounding box center [423, 20] width 18 height 18
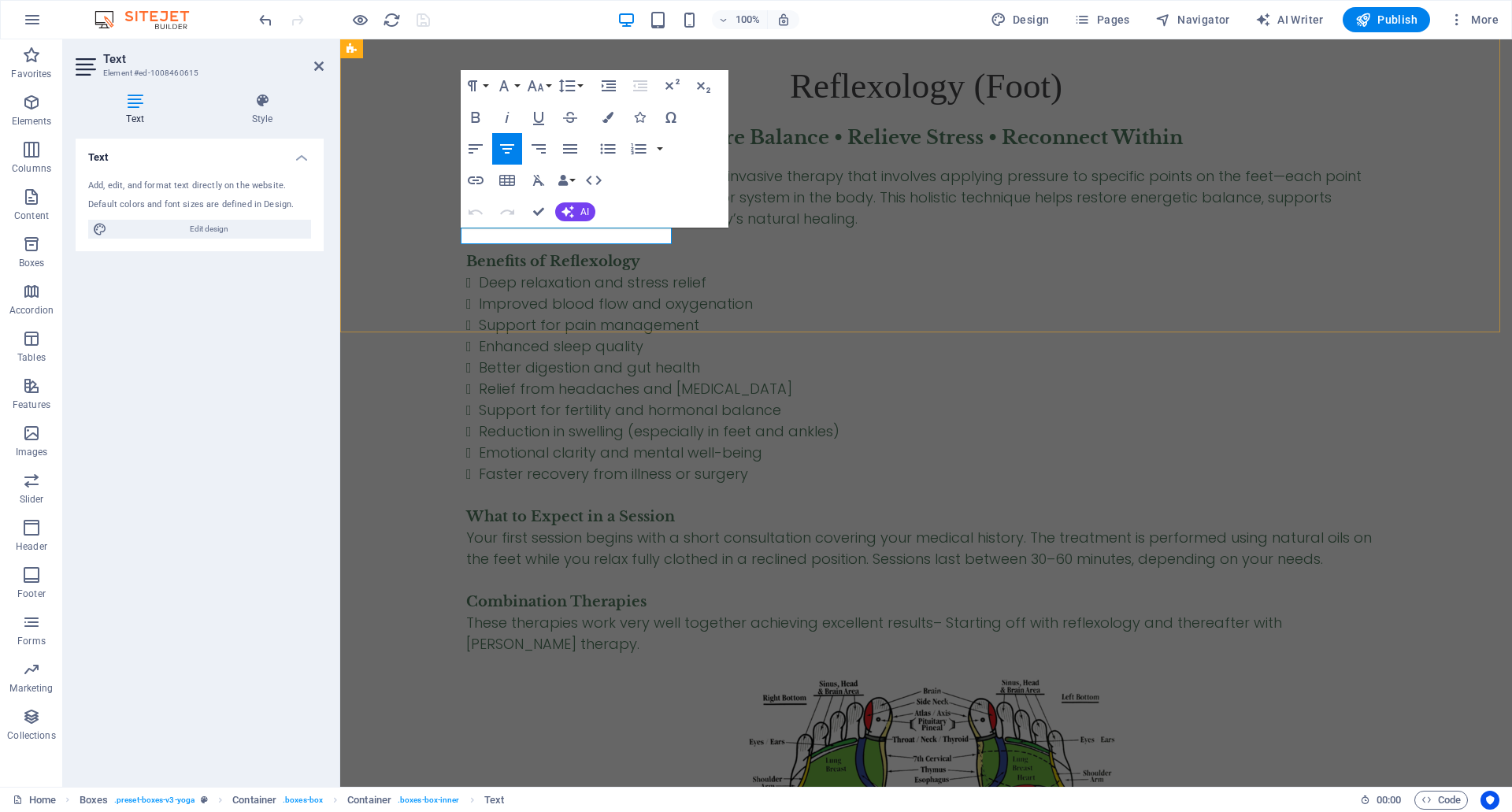
click at [538, 91] on icon "button" at bounding box center [535, 86] width 16 height 12
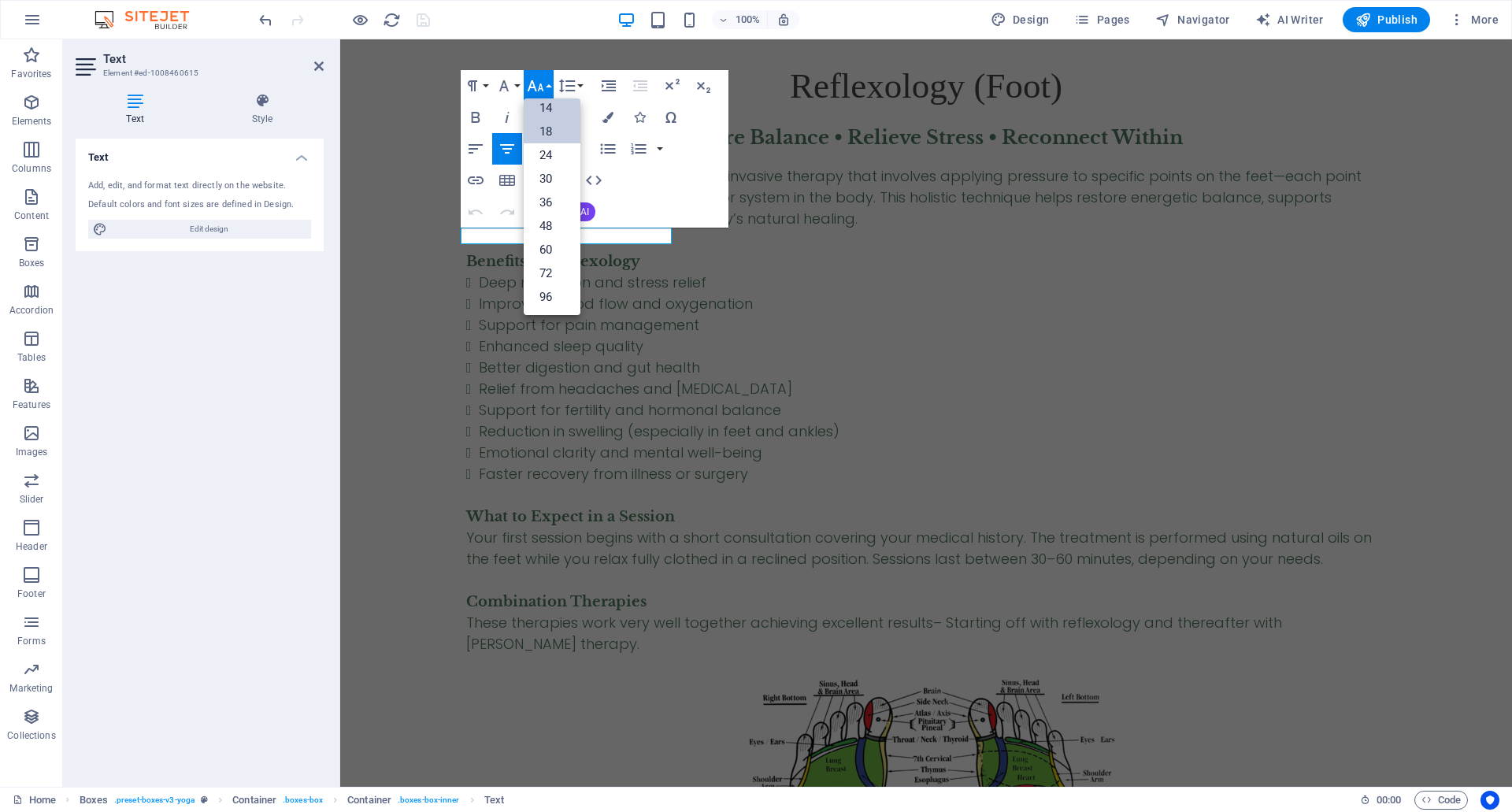
click at [549, 134] on link "18" at bounding box center [552, 131] width 57 height 24
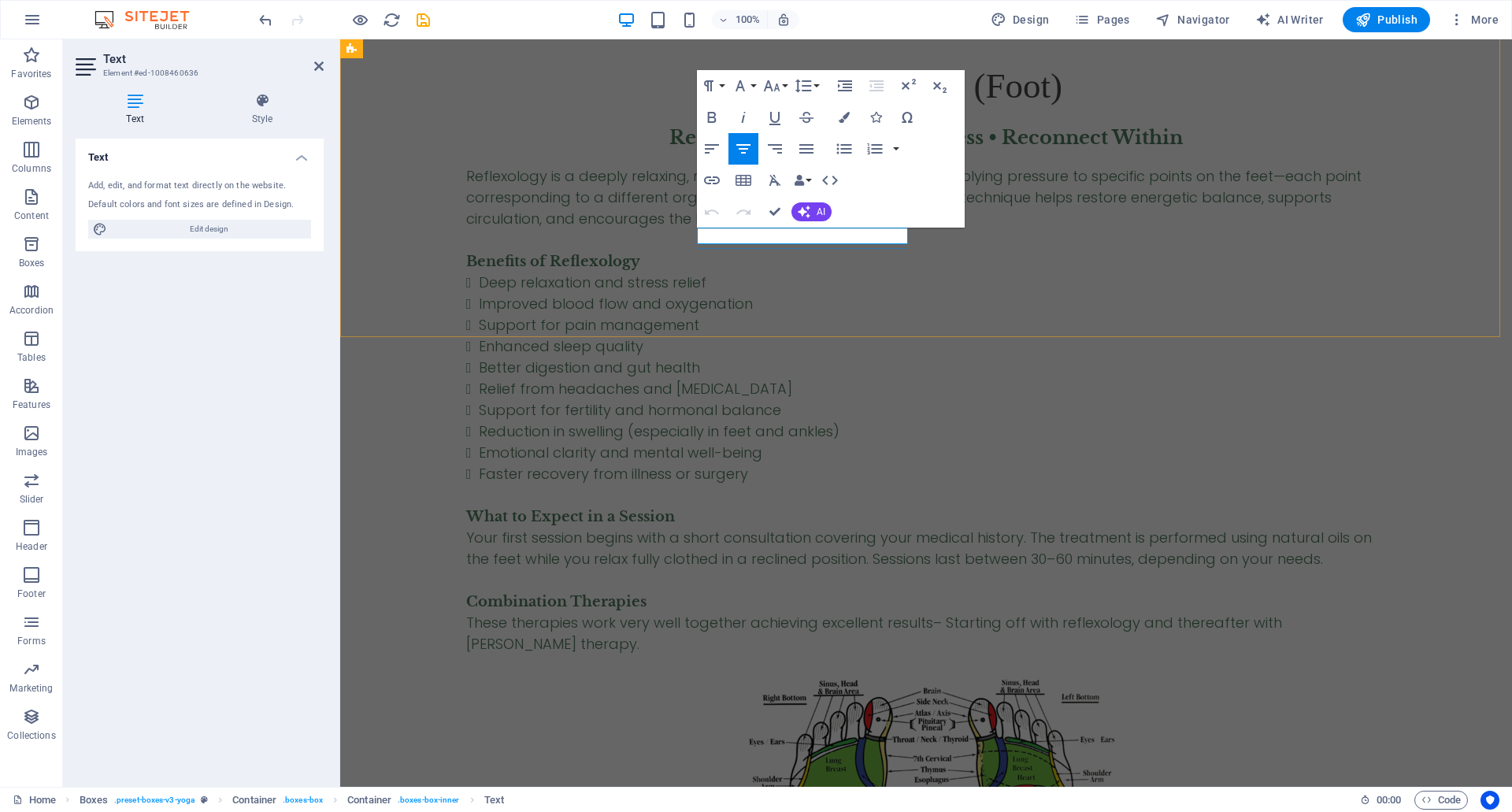
drag, startPoint x: 792, startPoint y: 238, endPoint x: 1119, endPoint y: 171, distance: 333.8
click at [767, 94] on icon "button" at bounding box center [772, 86] width 19 height 19
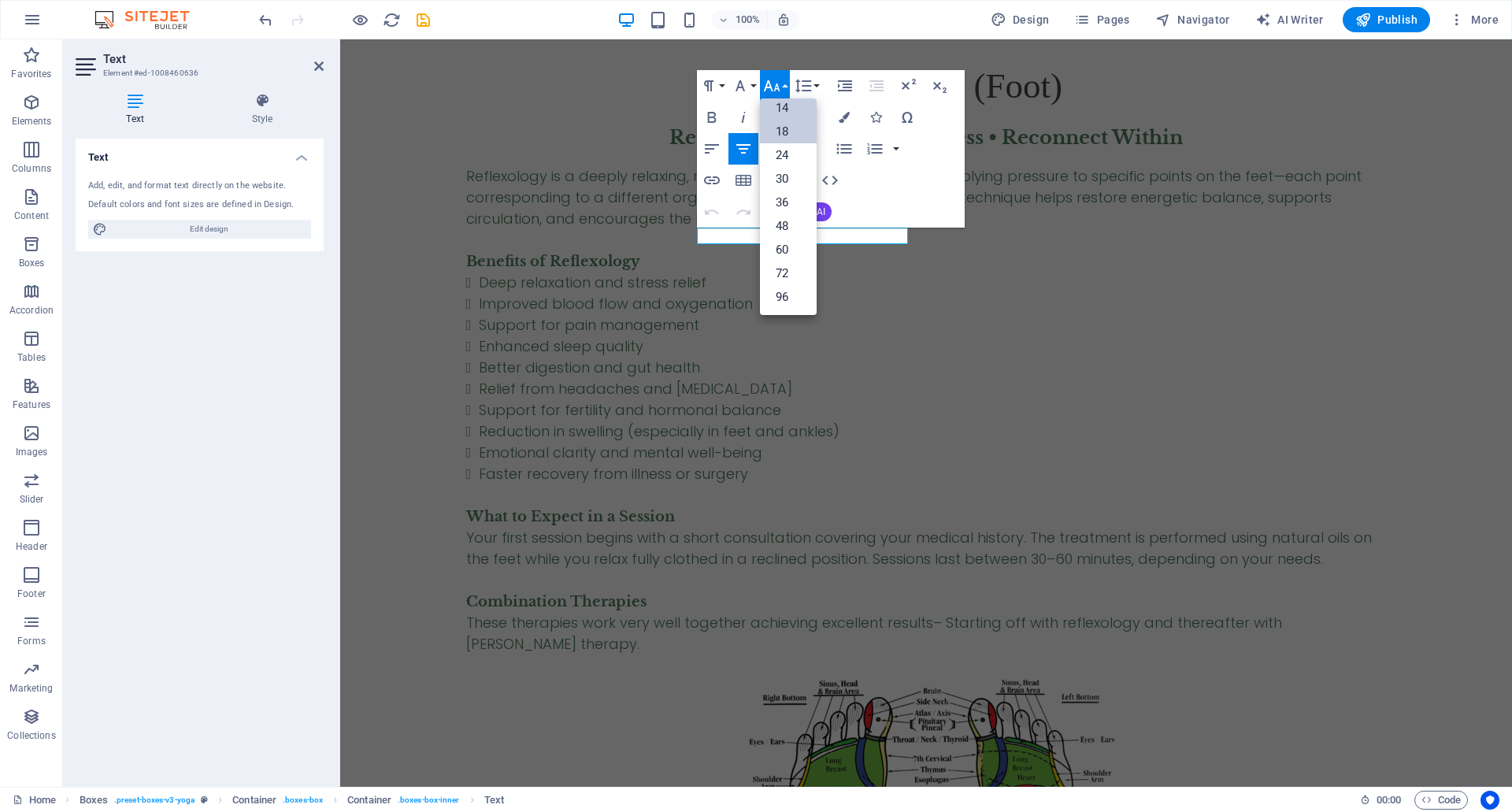
click at [779, 126] on link "18" at bounding box center [788, 131] width 57 height 24
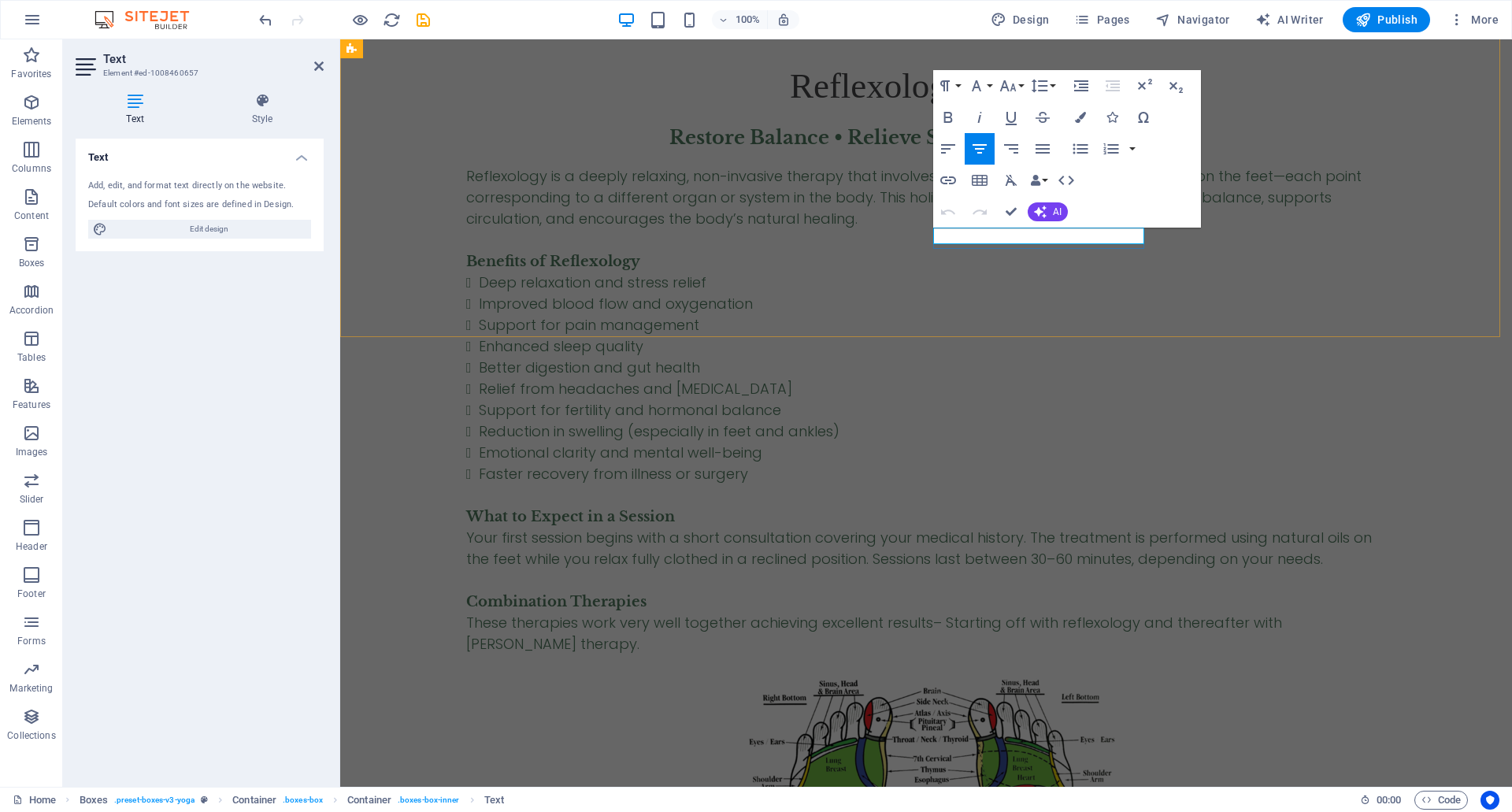
drag, startPoint x: 1010, startPoint y: 235, endPoint x: 1350, endPoint y: 149, distance: 350.7
click at [1003, 83] on icon "button" at bounding box center [1007, 86] width 16 height 12
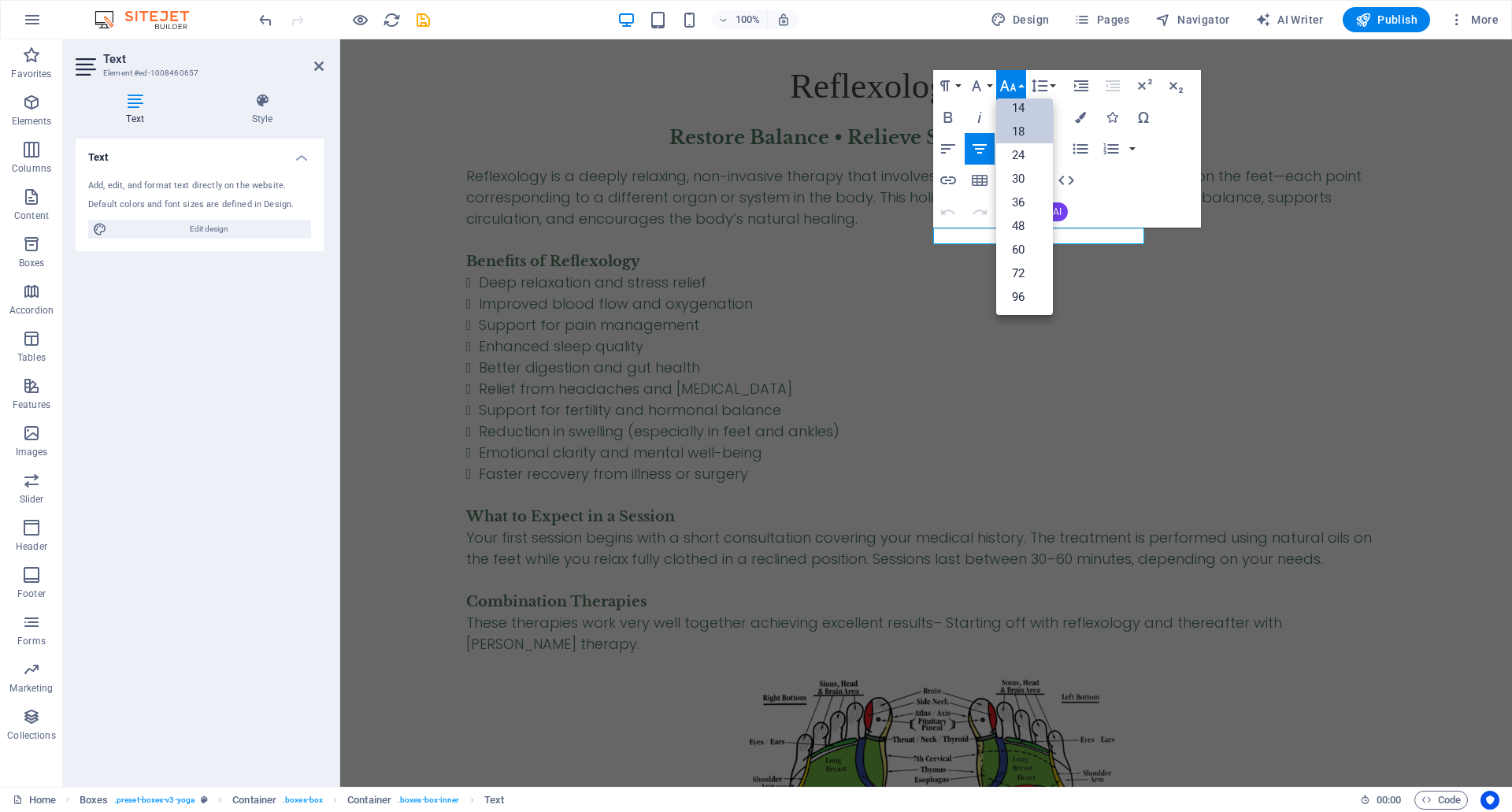
click at [1020, 132] on link "18" at bounding box center [1024, 131] width 57 height 24
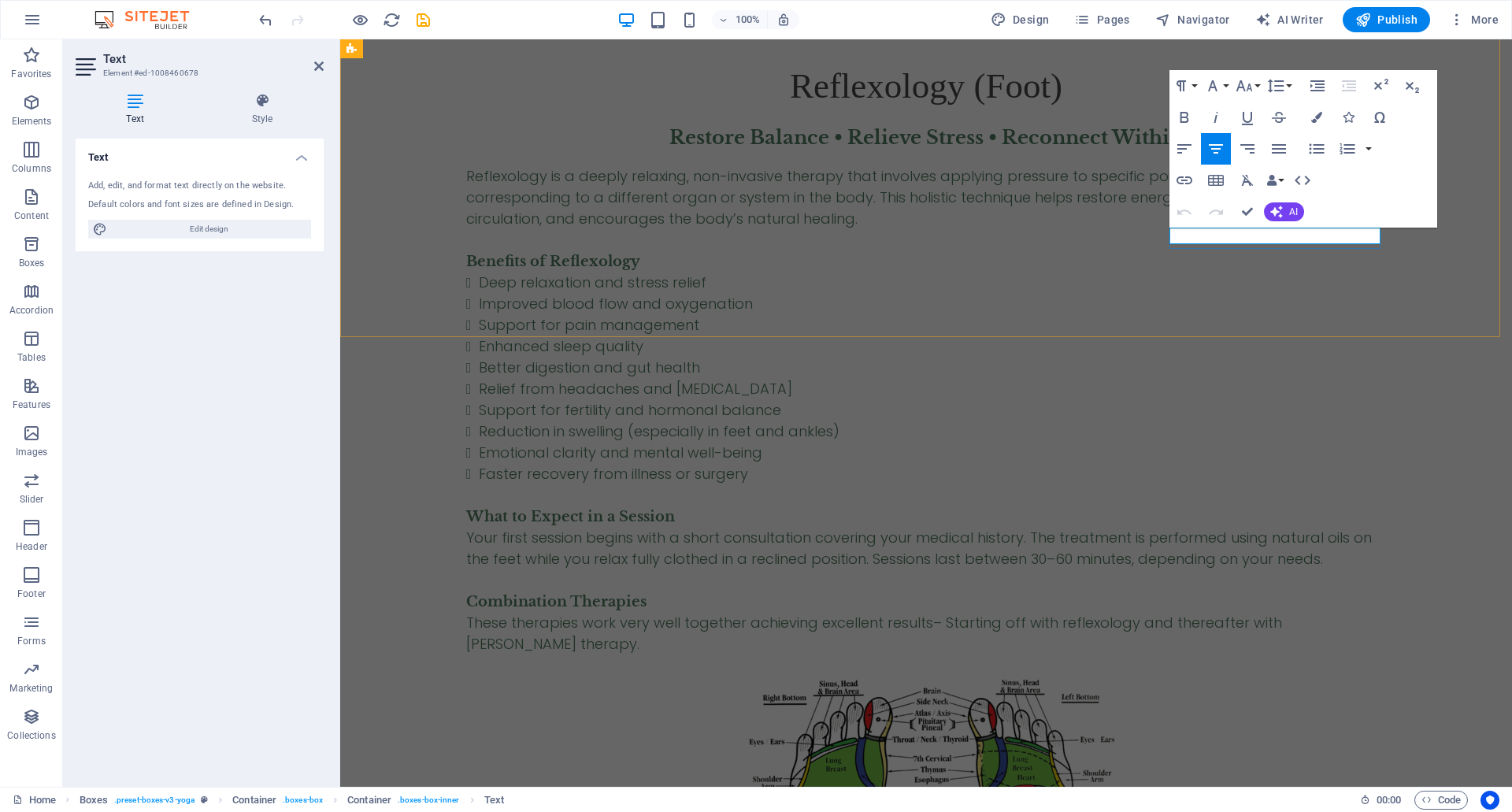
click at [1243, 87] on icon "button" at bounding box center [1243, 86] width 16 height 12
click at [1249, 125] on link "18" at bounding box center [1260, 131] width 57 height 24
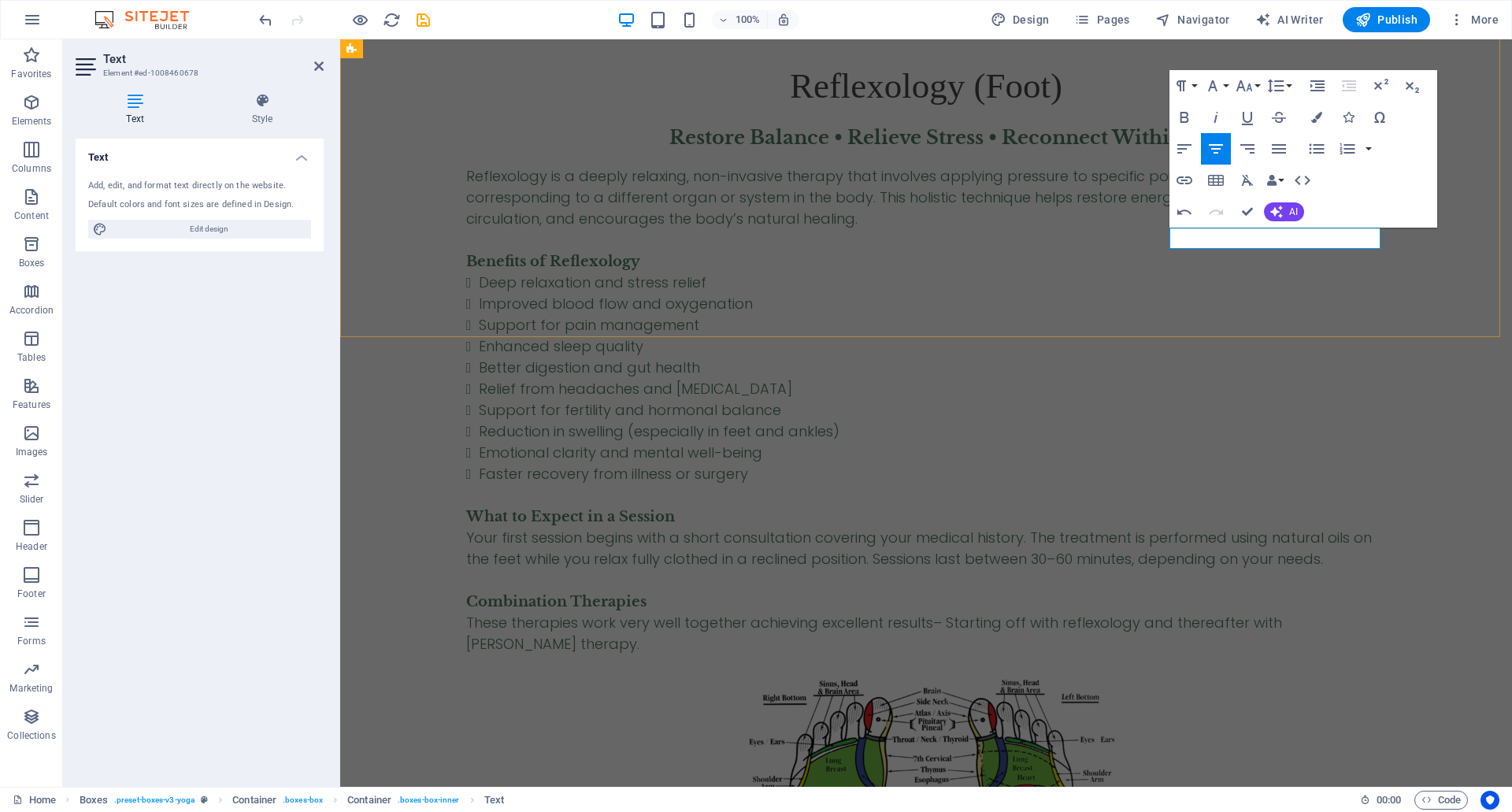
drag, startPoint x: 1280, startPoint y: 235, endPoint x: 1289, endPoint y: 235, distance: 9.0
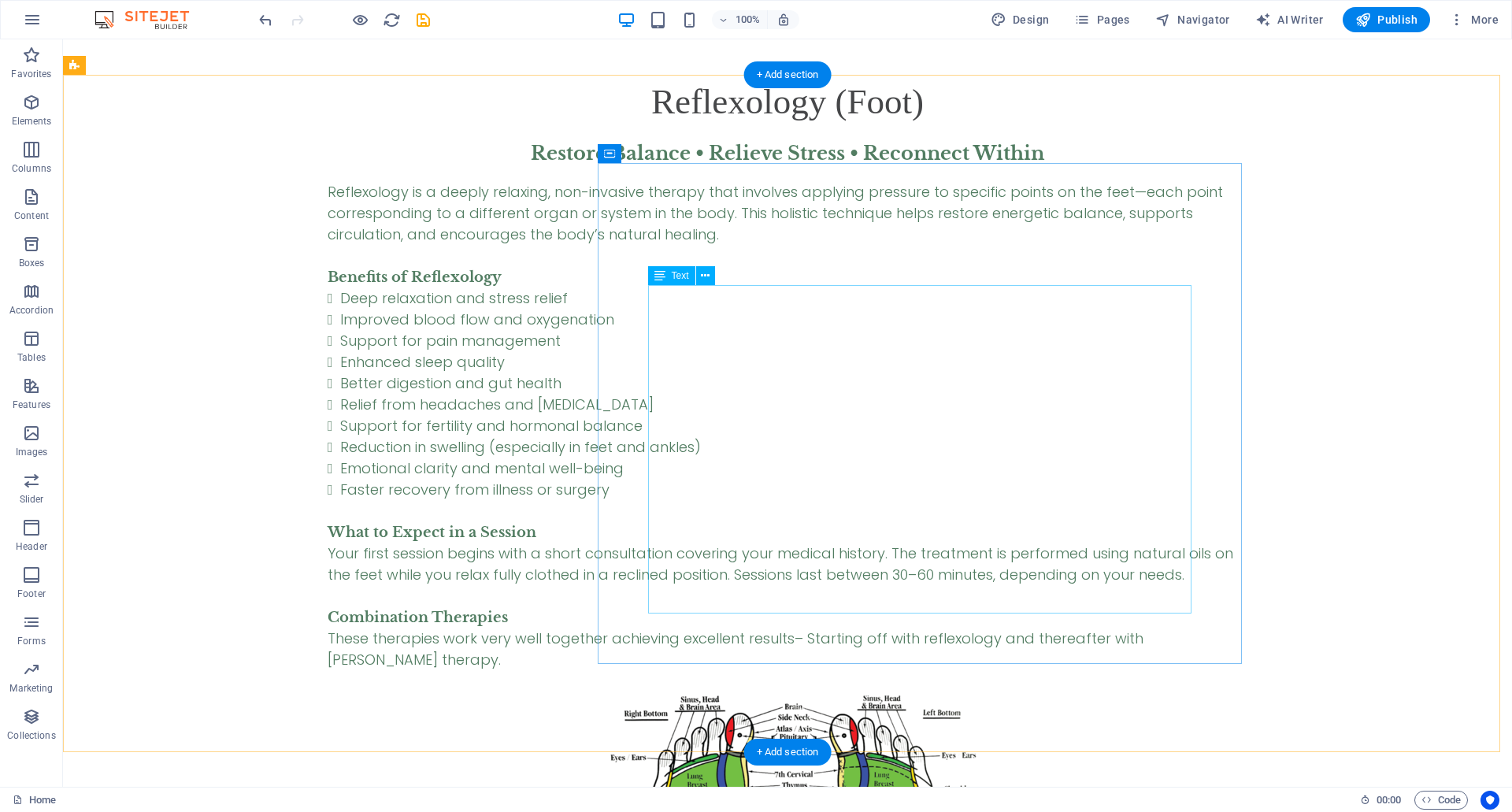
scroll to position [4431, 0]
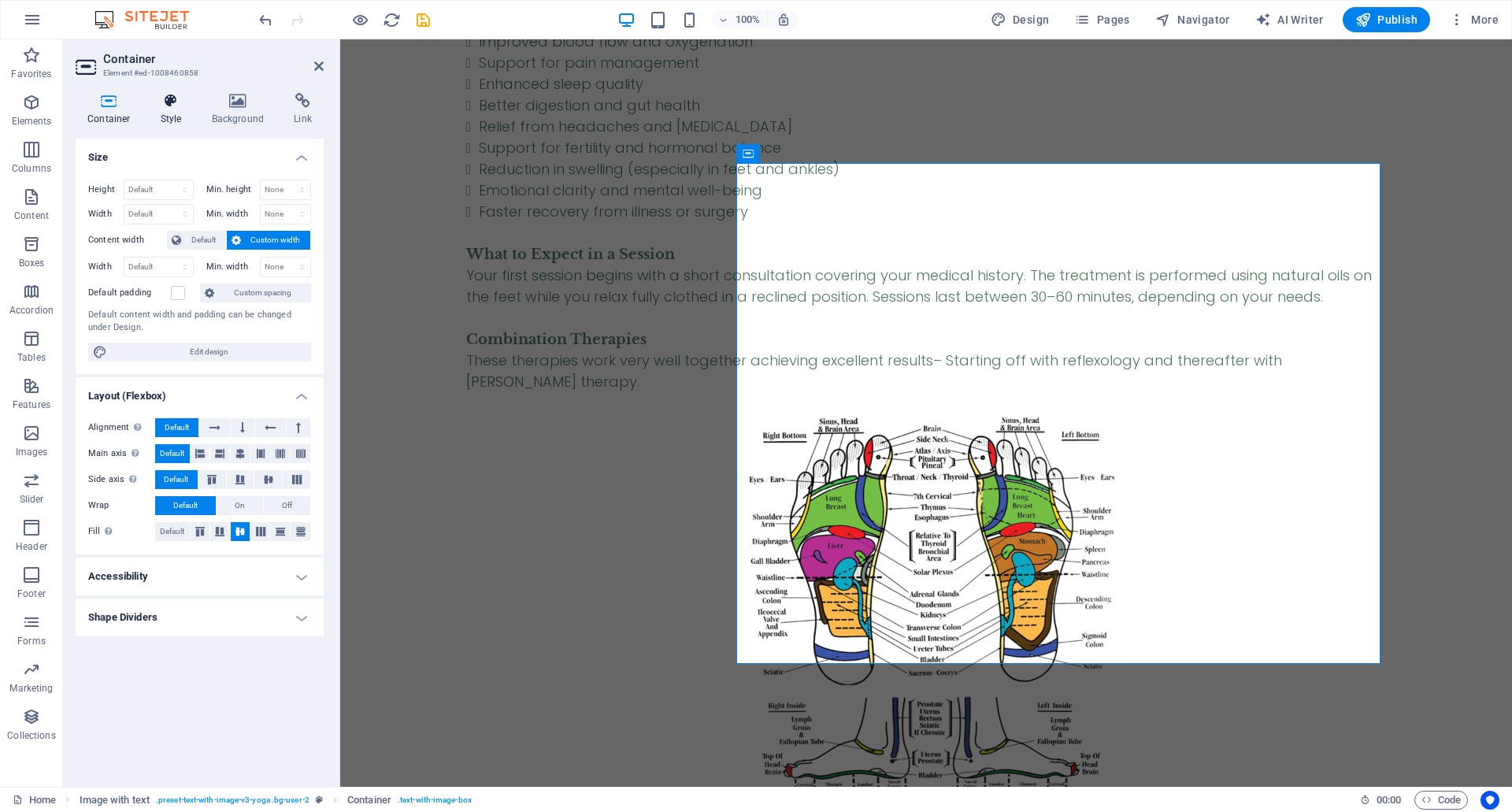
click at [179, 116] on h4 "Style" at bounding box center [173, 109] width 51 height 34
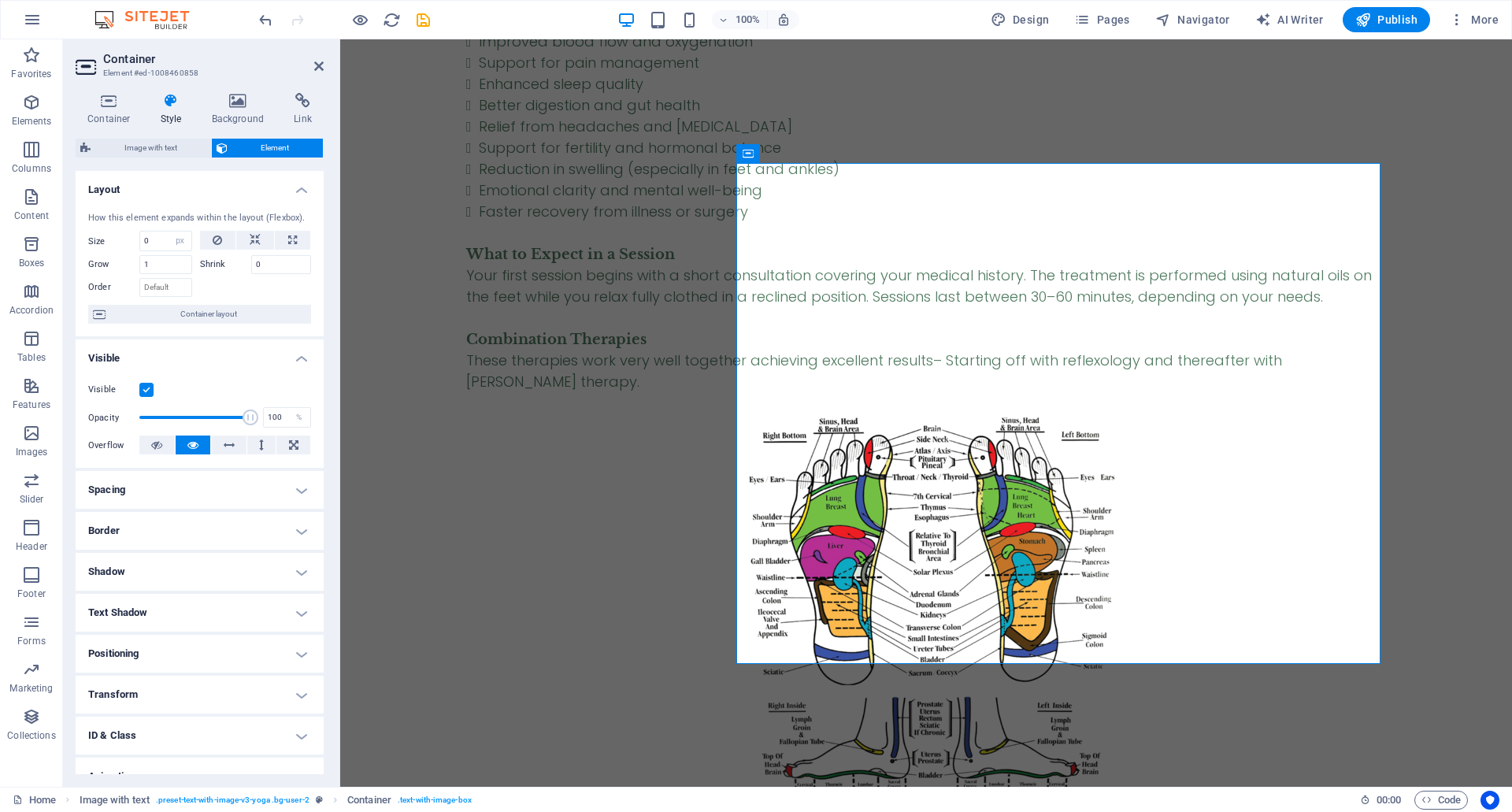
click at [241, 481] on h4 "Spacing" at bounding box center [199, 489] width 248 height 37
click at [243, 594] on h4 "Border" at bounding box center [199, 593] width 248 height 37
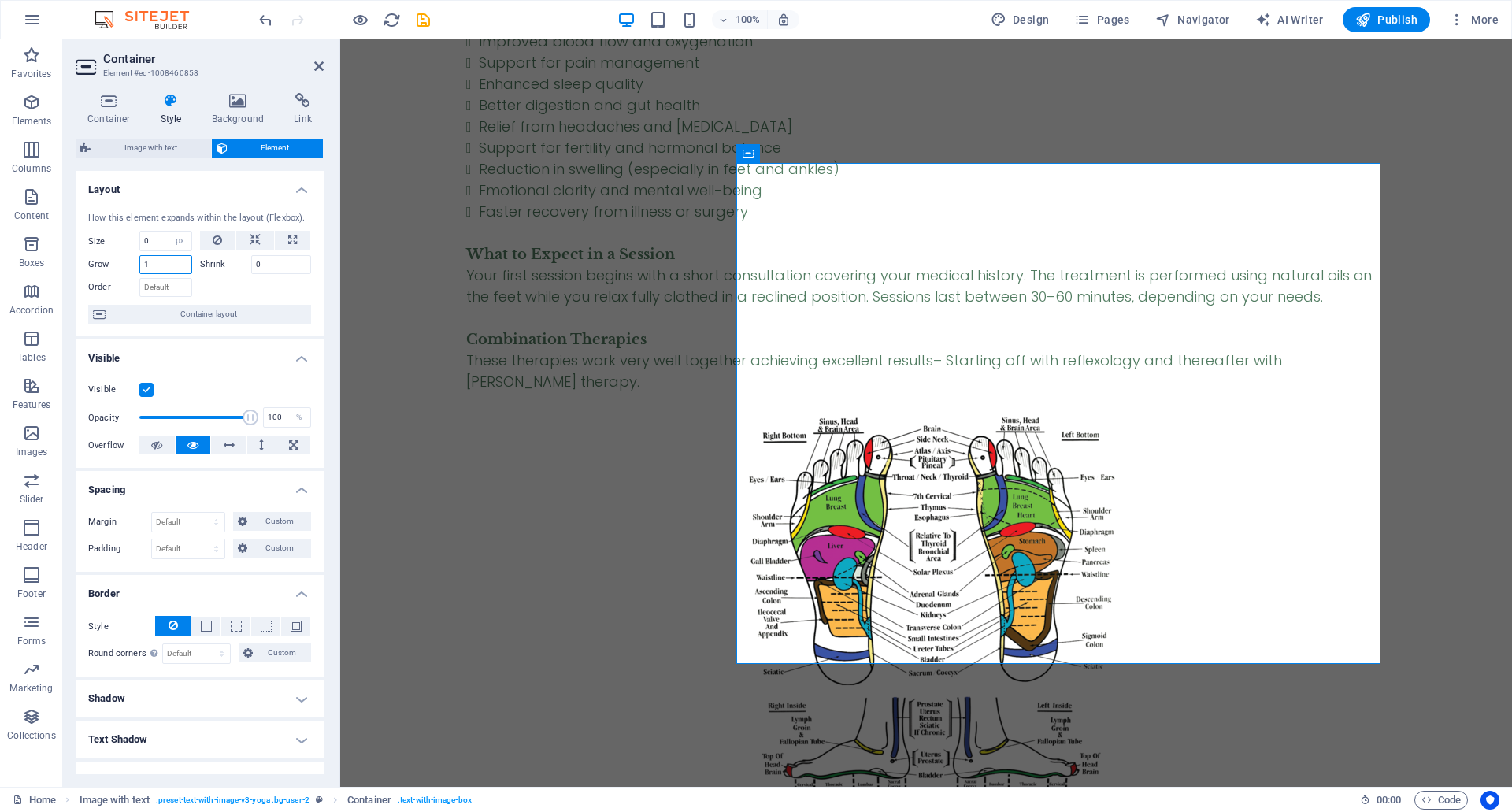
click at [176, 265] on input "1" at bounding box center [165, 265] width 53 height 19
click at [250, 238] on icon at bounding box center [256, 241] width 11 height 19
select select "DISABLED_OPTION_VALUE"
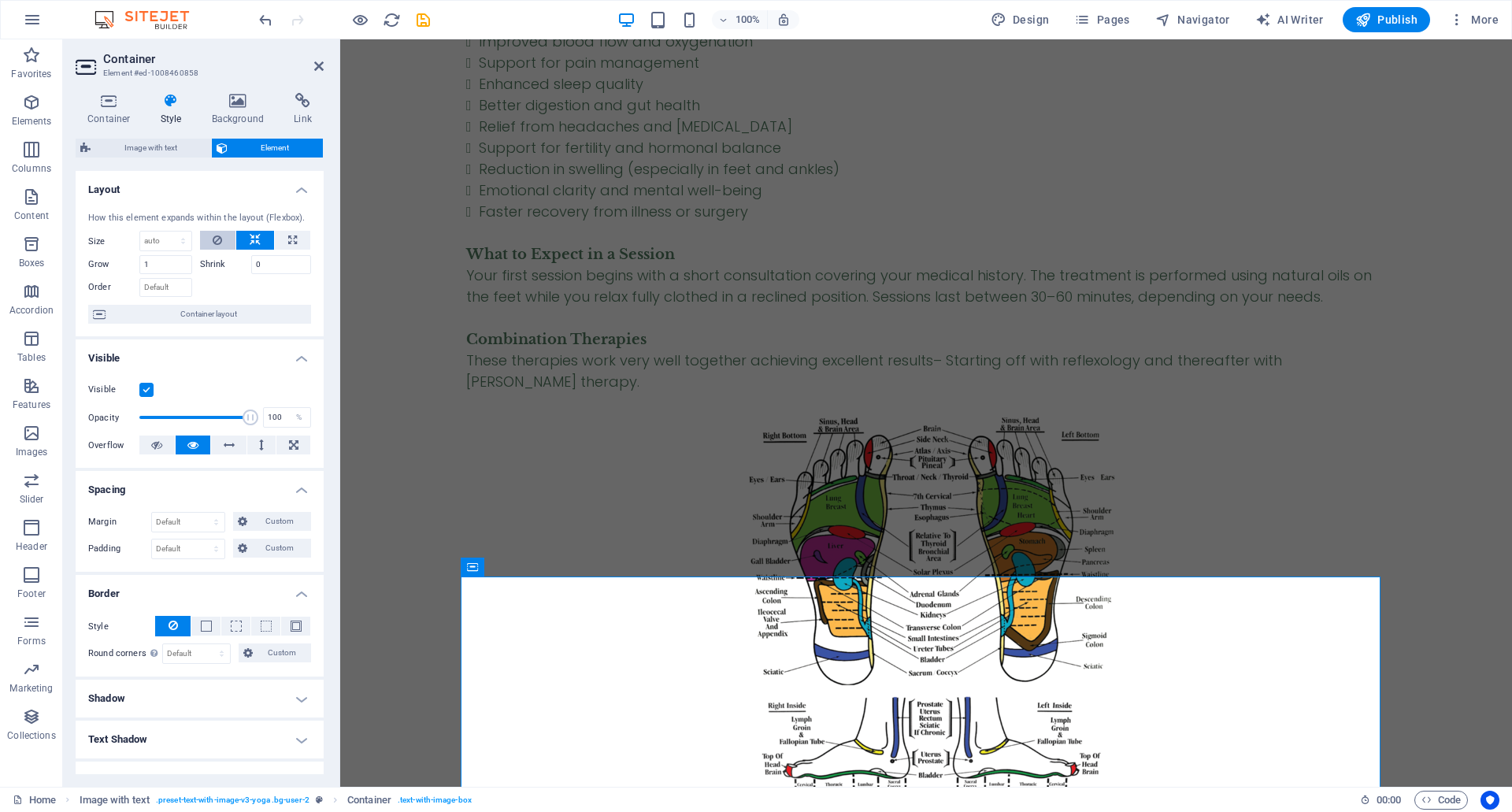
click at [225, 243] on button at bounding box center [218, 241] width 36 height 19
click at [157, 241] on select "Default auto px % 1/1 1/2 1/3 1/4 1/5 1/6 1/7 1/8 1/9 1/10" at bounding box center [165, 242] width 51 height 19
click at [169, 243] on select "Default auto px % 1/1 1/2 1/3 1/4 1/5 1/6 1/7 1/8 1/9 1/10" at bounding box center [165, 242] width 51 height 19
click at [294, 240] on icon at bounding box center [292, 241] width 9 height 19
type input "100"
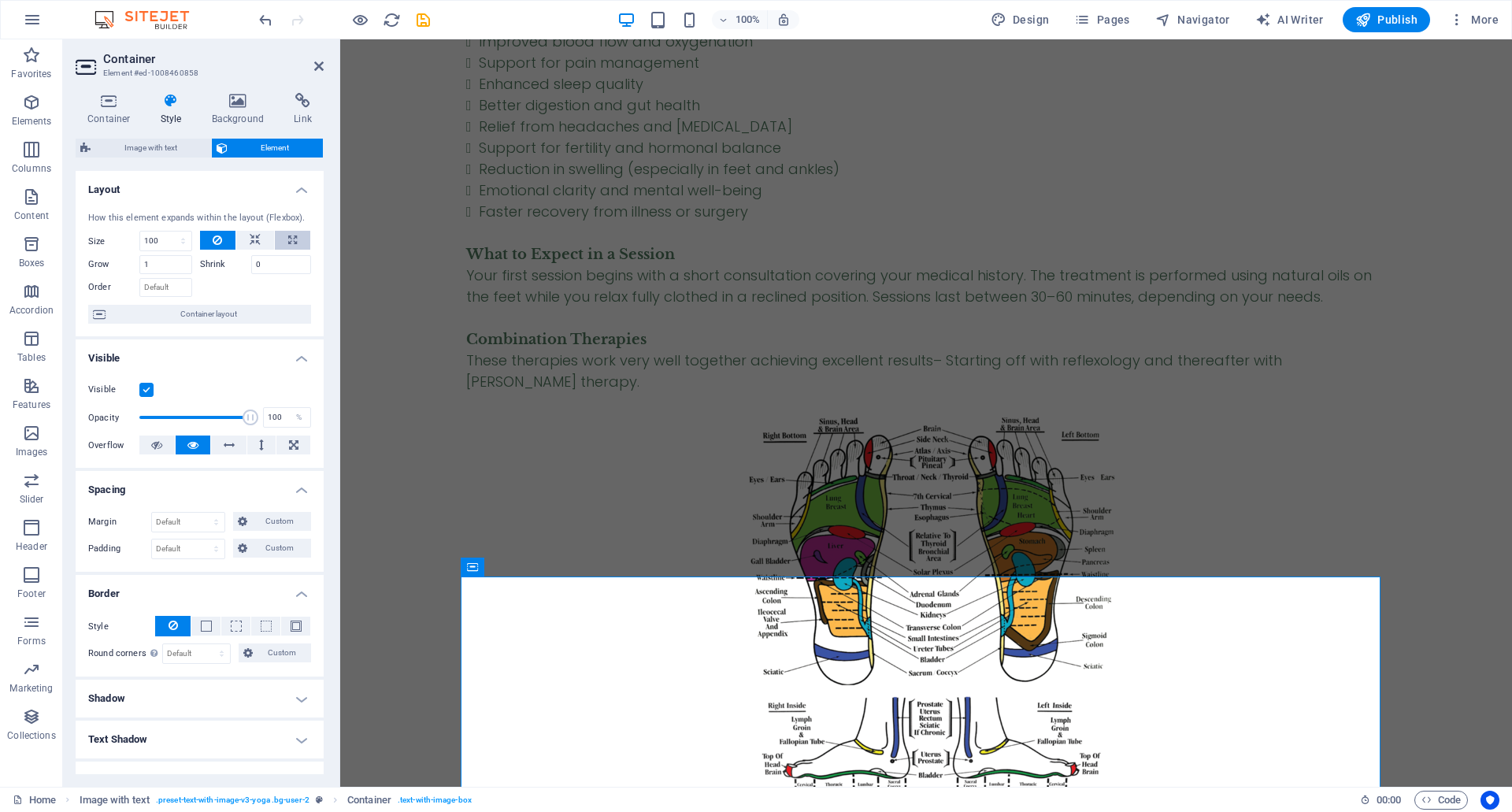
select select "%"
select select "DISABLED_OPTION_VALUE"
type input "0"
select select "px"
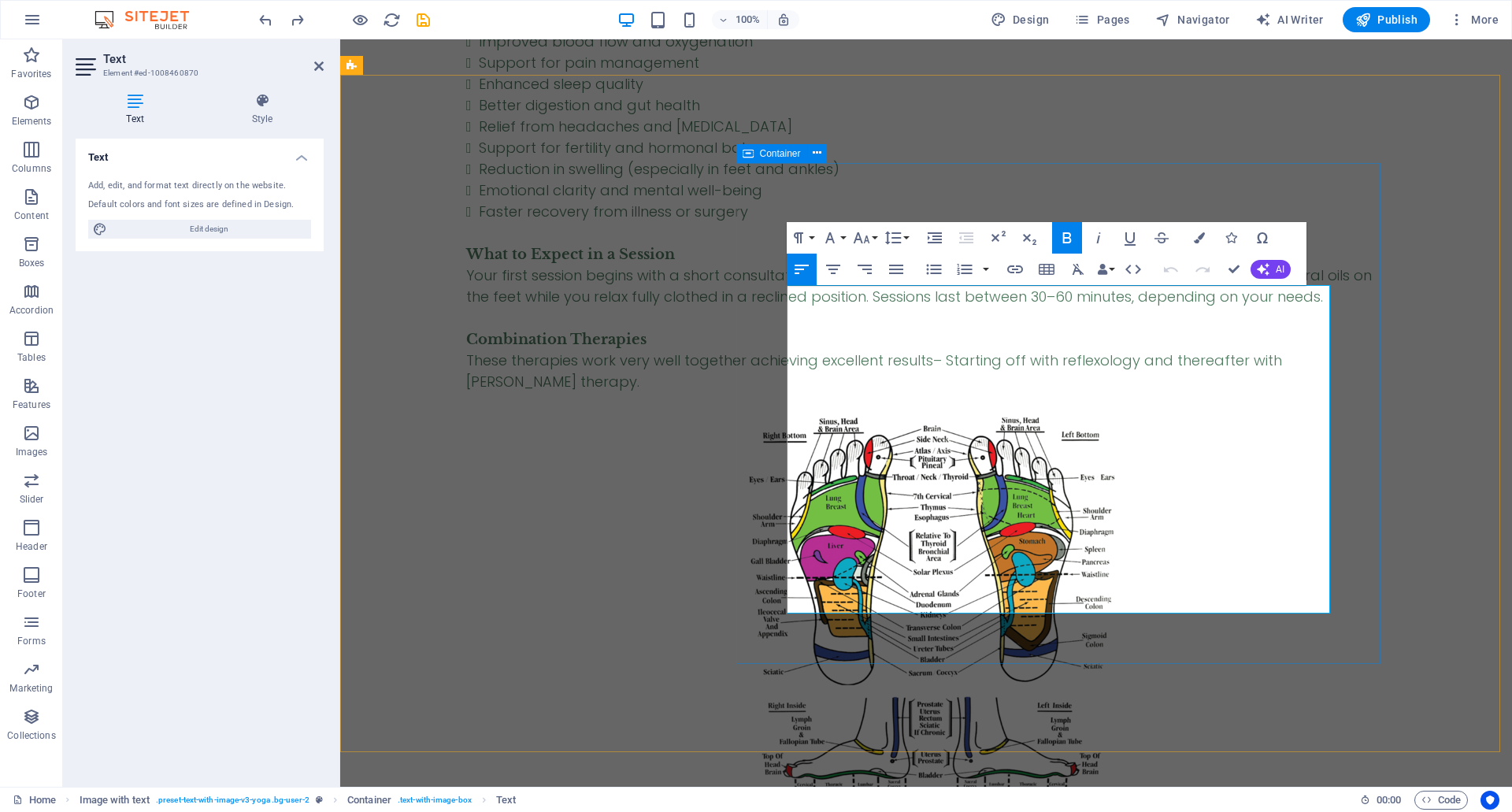
drag, startPoint x: 941, startPoint y: 501, endPoint x: 780, endPoint y: 502, distance: 161.0
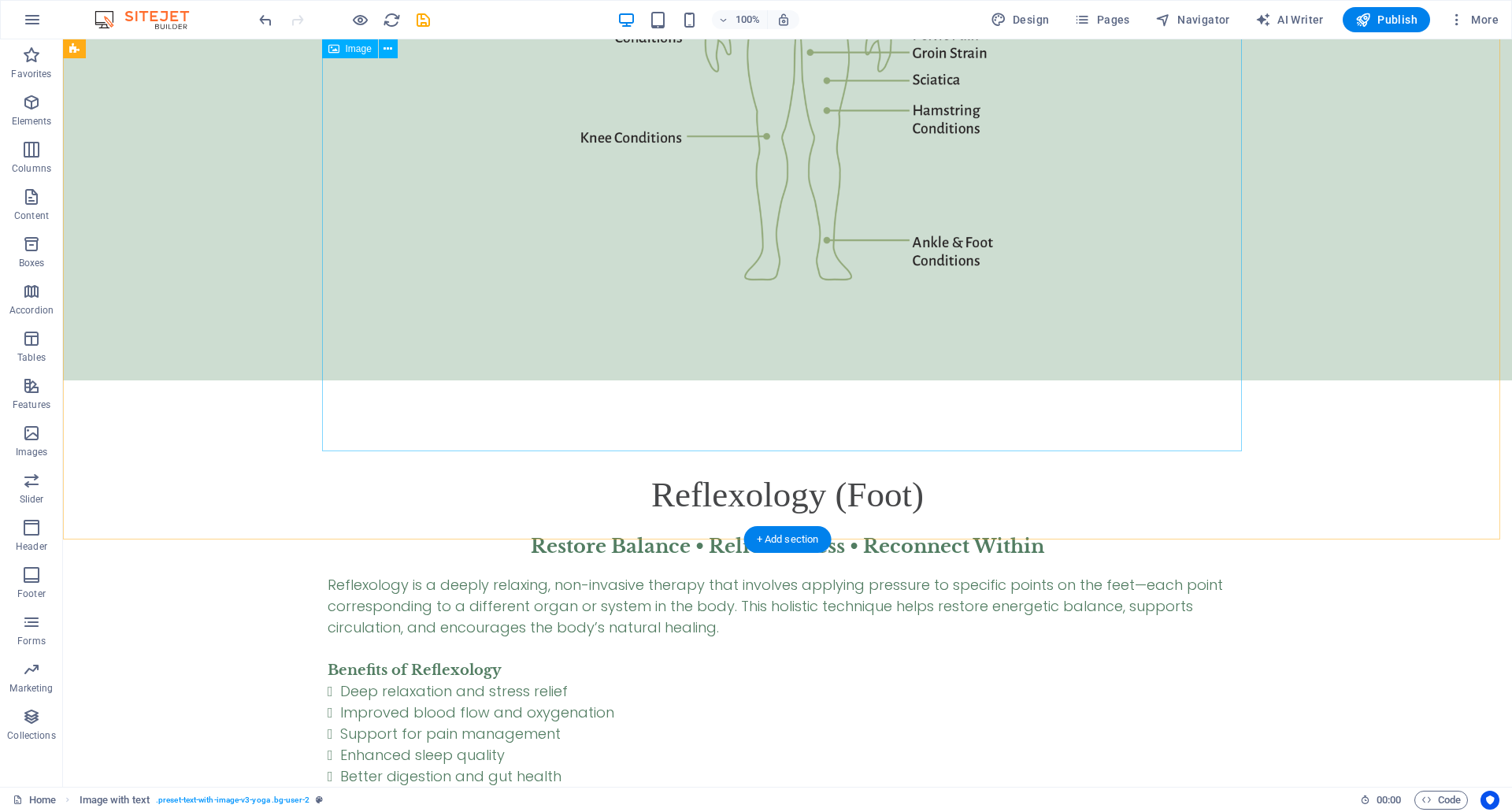
scroll to position [3643, 0]
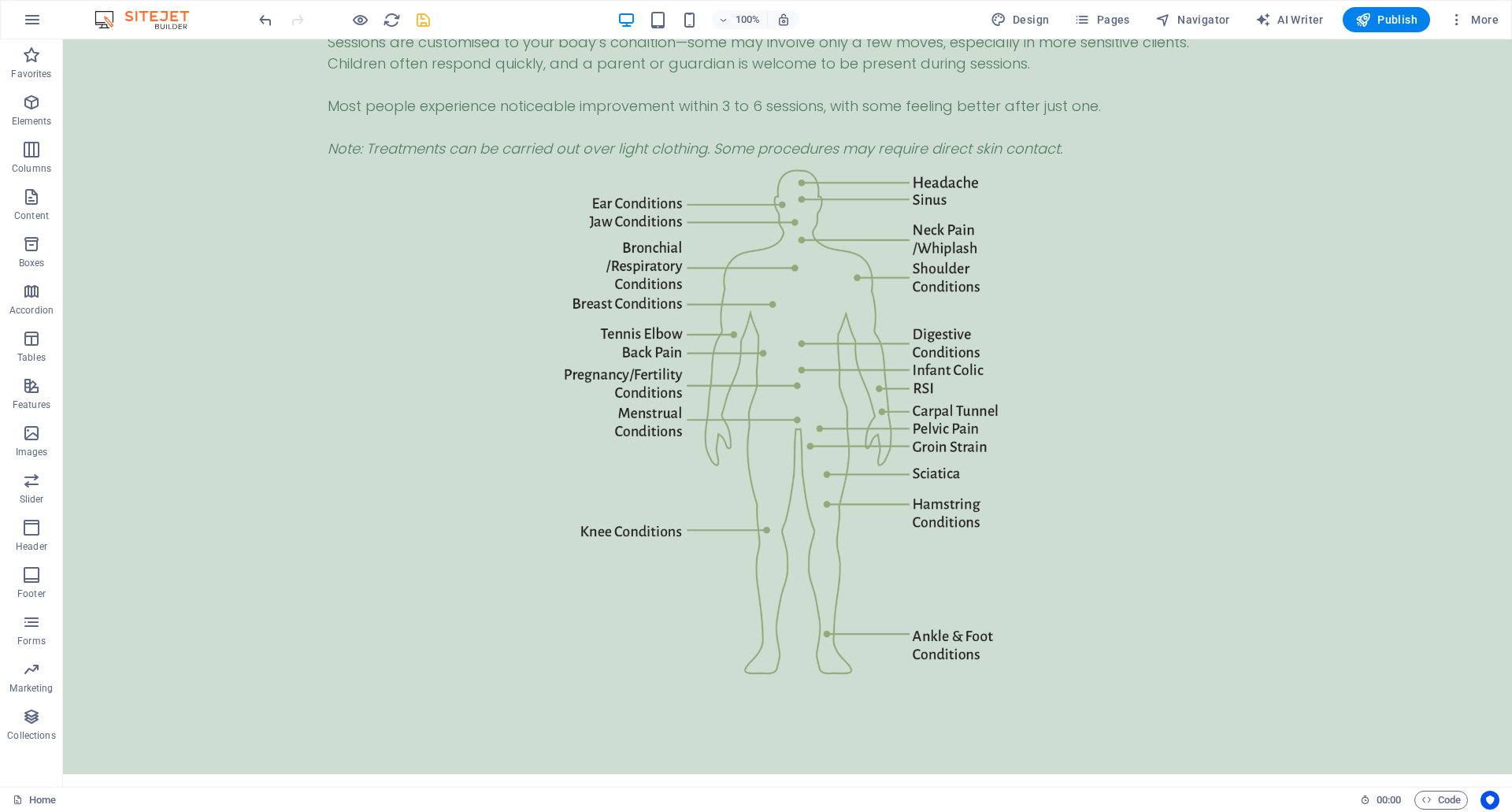
click at [429, 21] on icon "save" at bounding box center [423, 20] width 18 height 18
click at [1404, 16] on span "Publish" at bounding box center [1386, 19] width 62 height 15
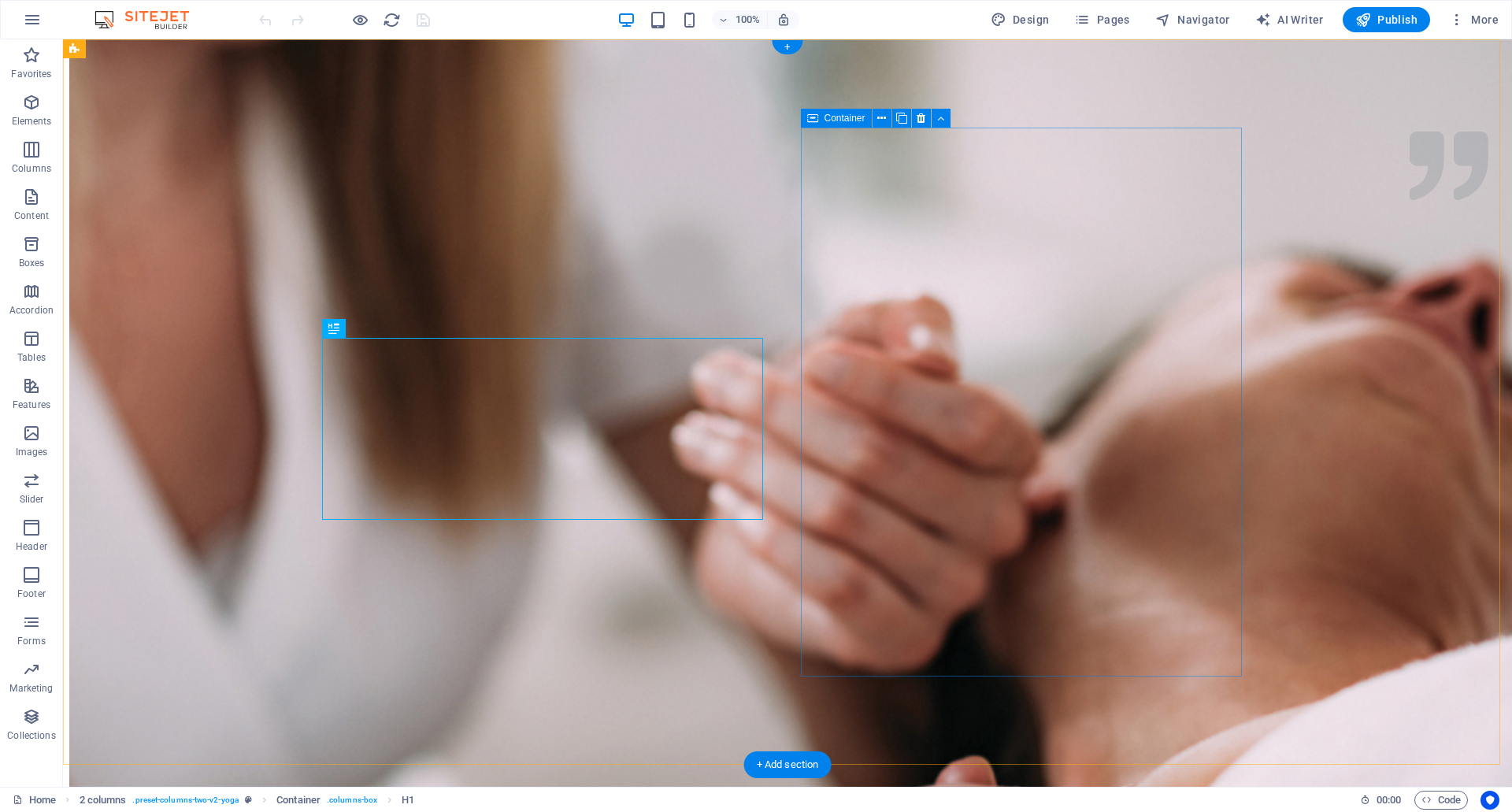
scroll to position [788, 0]
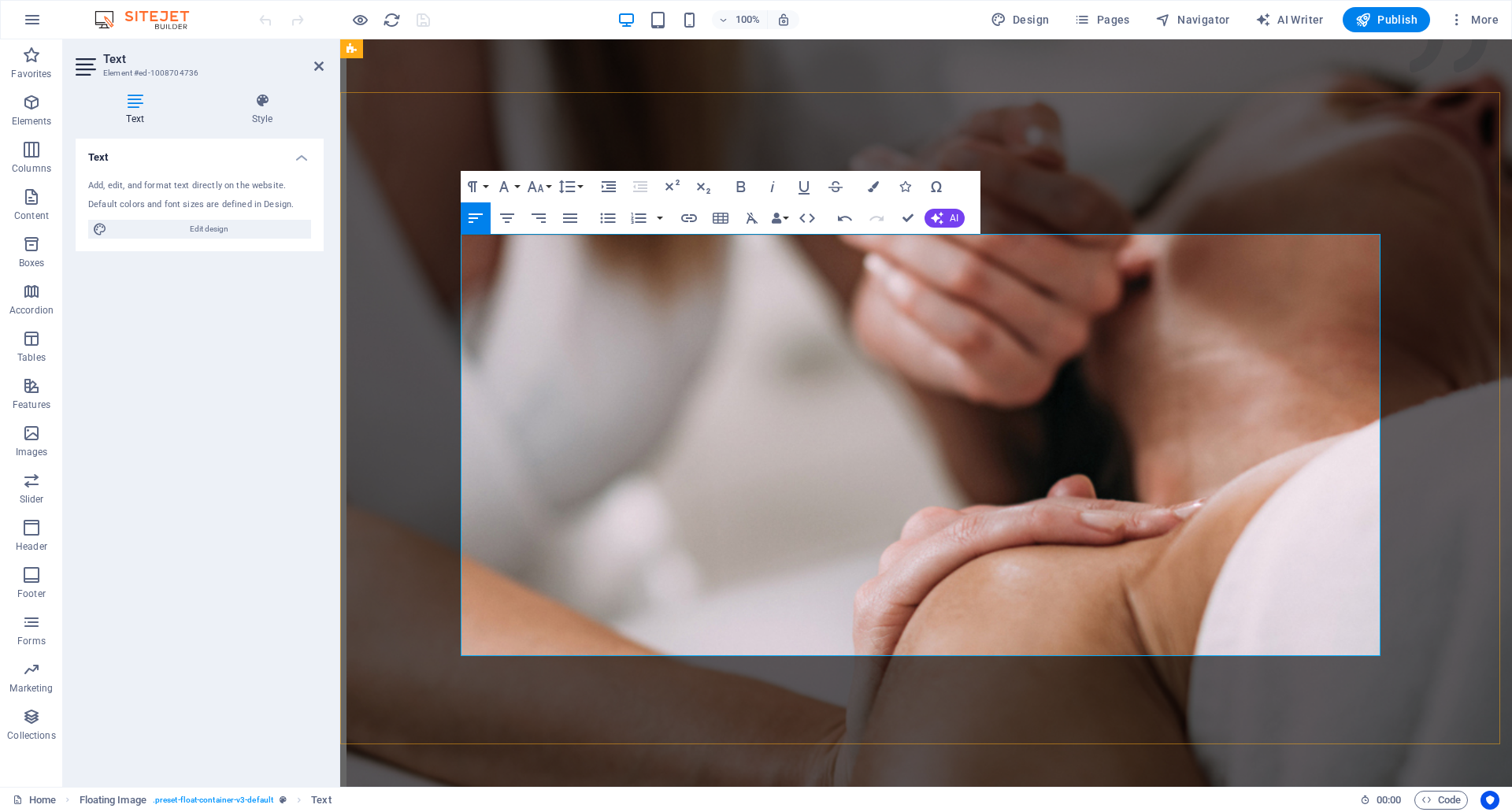
scroll to position [657, 0]
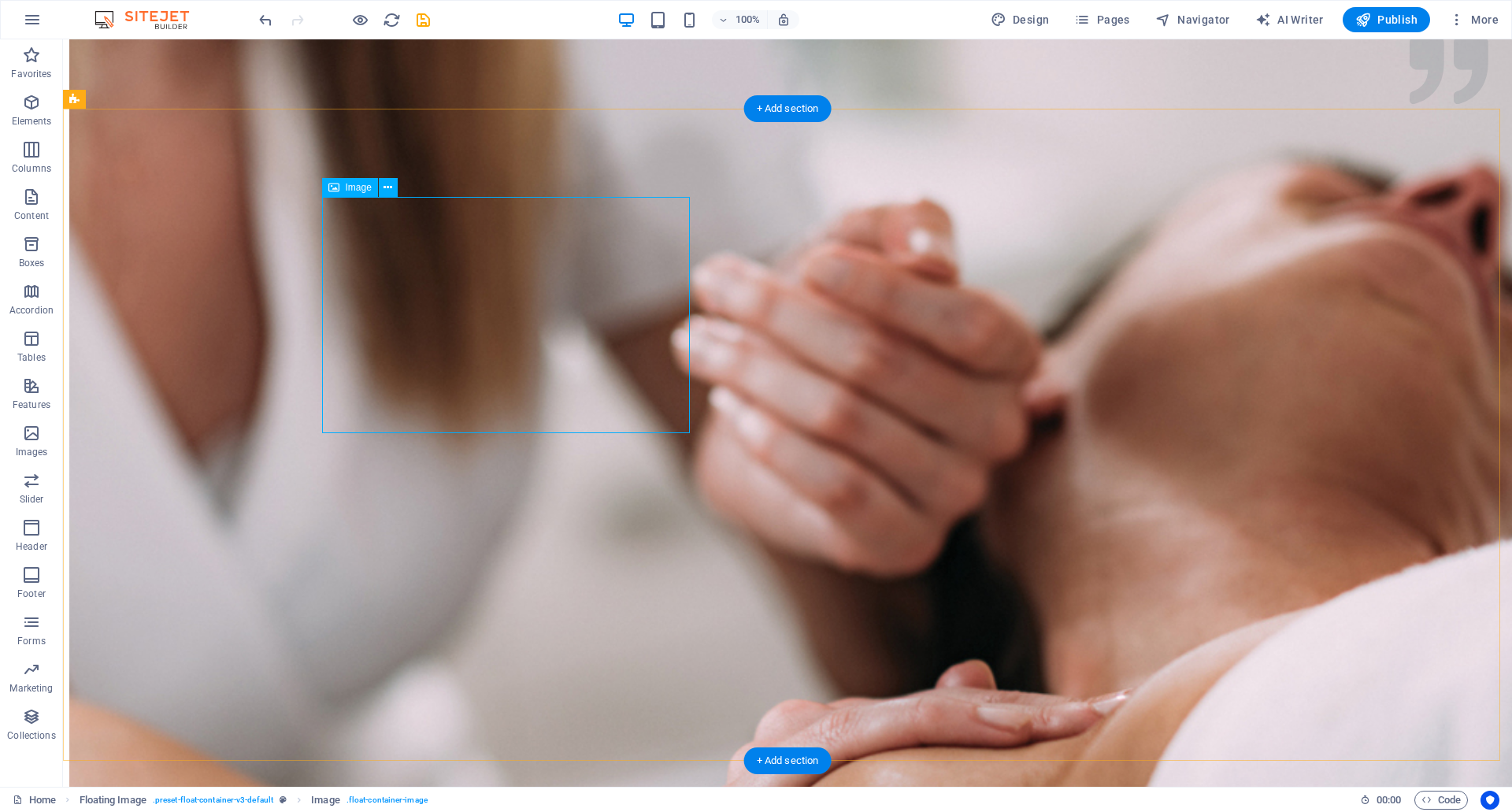
select select "px"
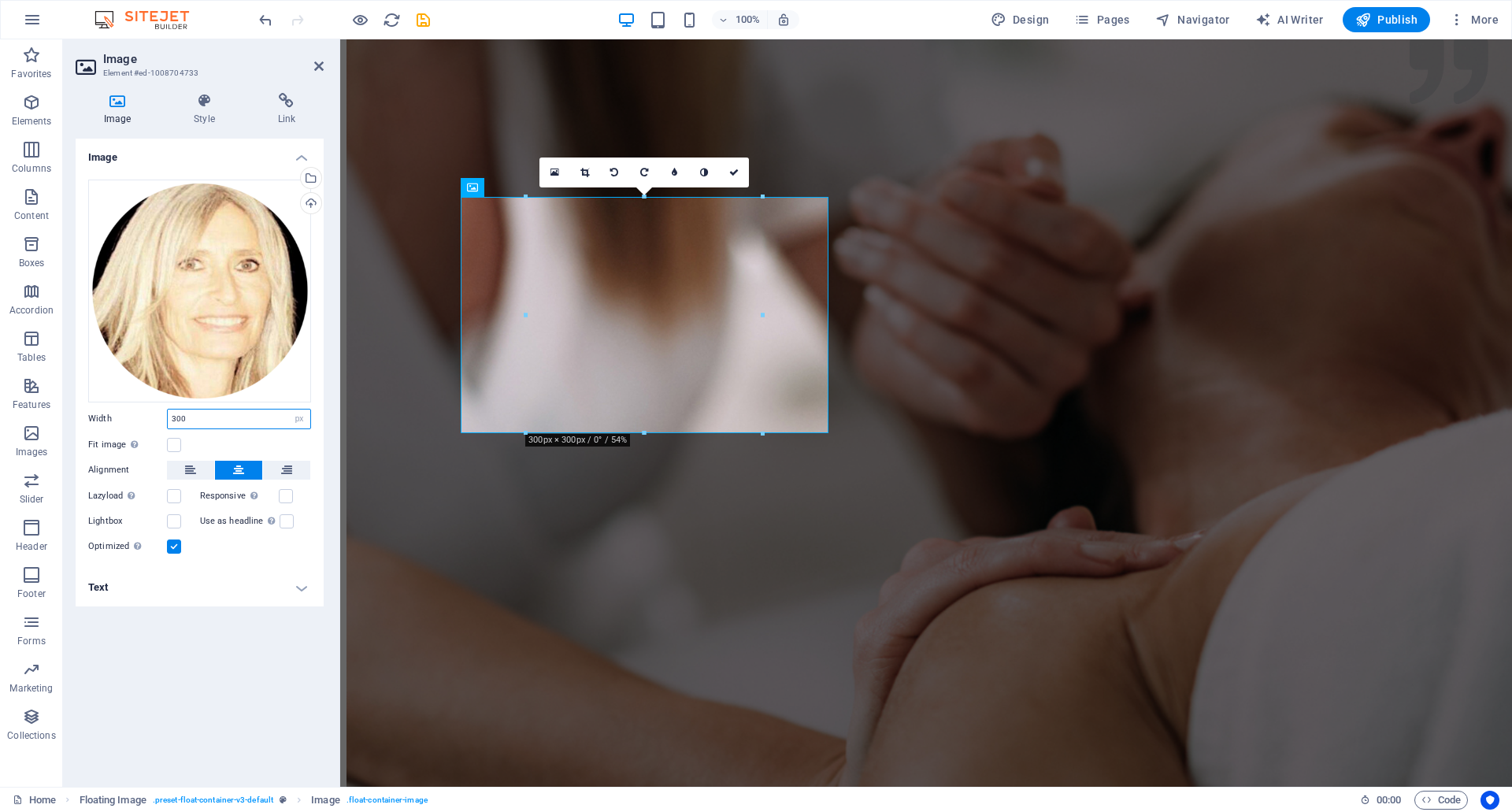
drag, startPoint x: 180, startPoint y: 421, endPoint x: 172, endPoint y: 421, distance: 8.0
click at [172, 421] on input "300" at bounding box center [239, 419] width 143 height 19
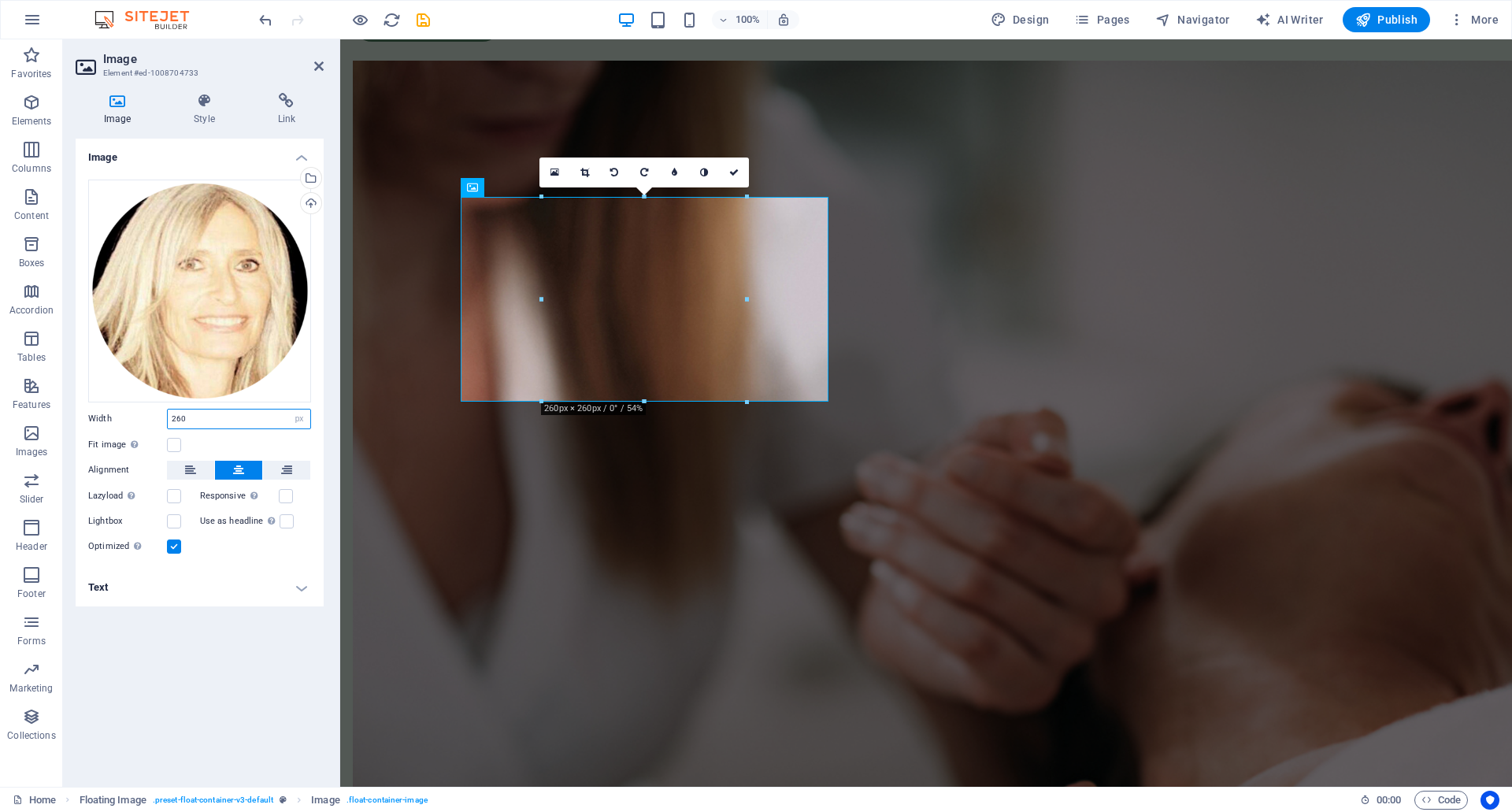
drag, startPoint x: 180, startPoint y: 417, endPoint x: 129, endPoint y: 418, distance: 51.0
click at [129, 418] on div "Width 260 Default auto px rem % em vh vw" at bounding box center [199, 419] width 223 height 20
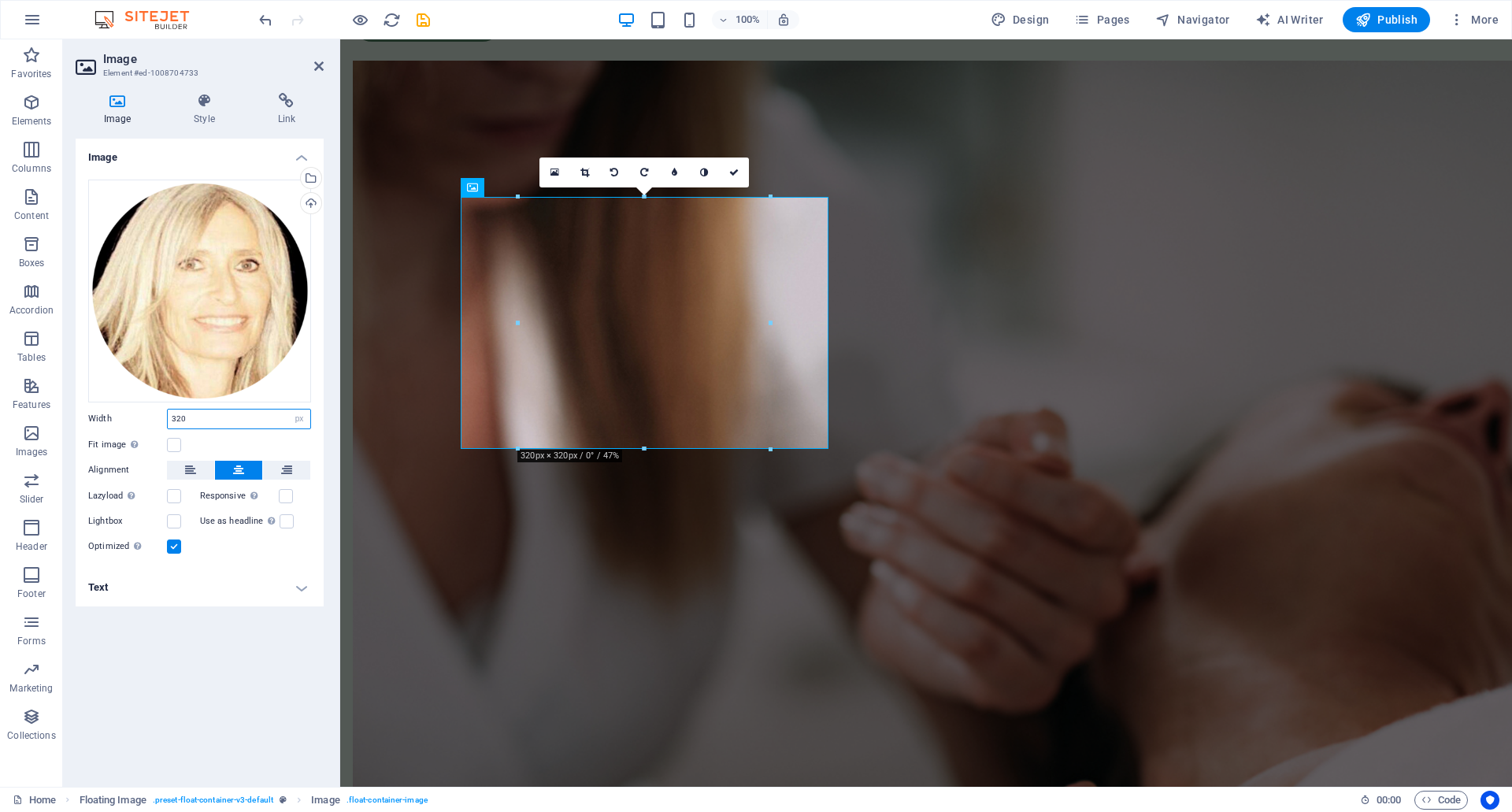
click at [180, 417] on input "320" at bounding box center [239, 419] width 143 height 19
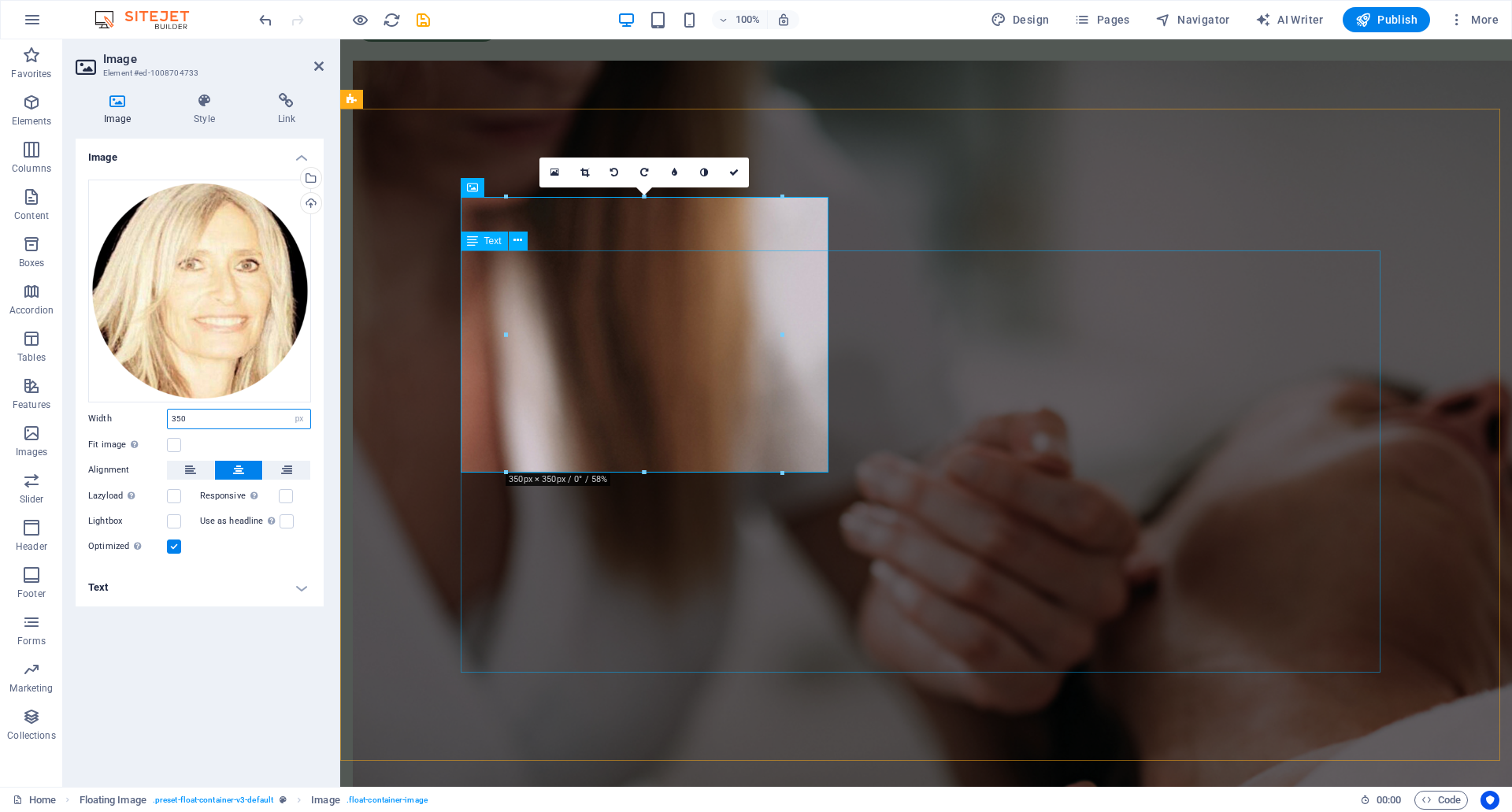
type input "350"
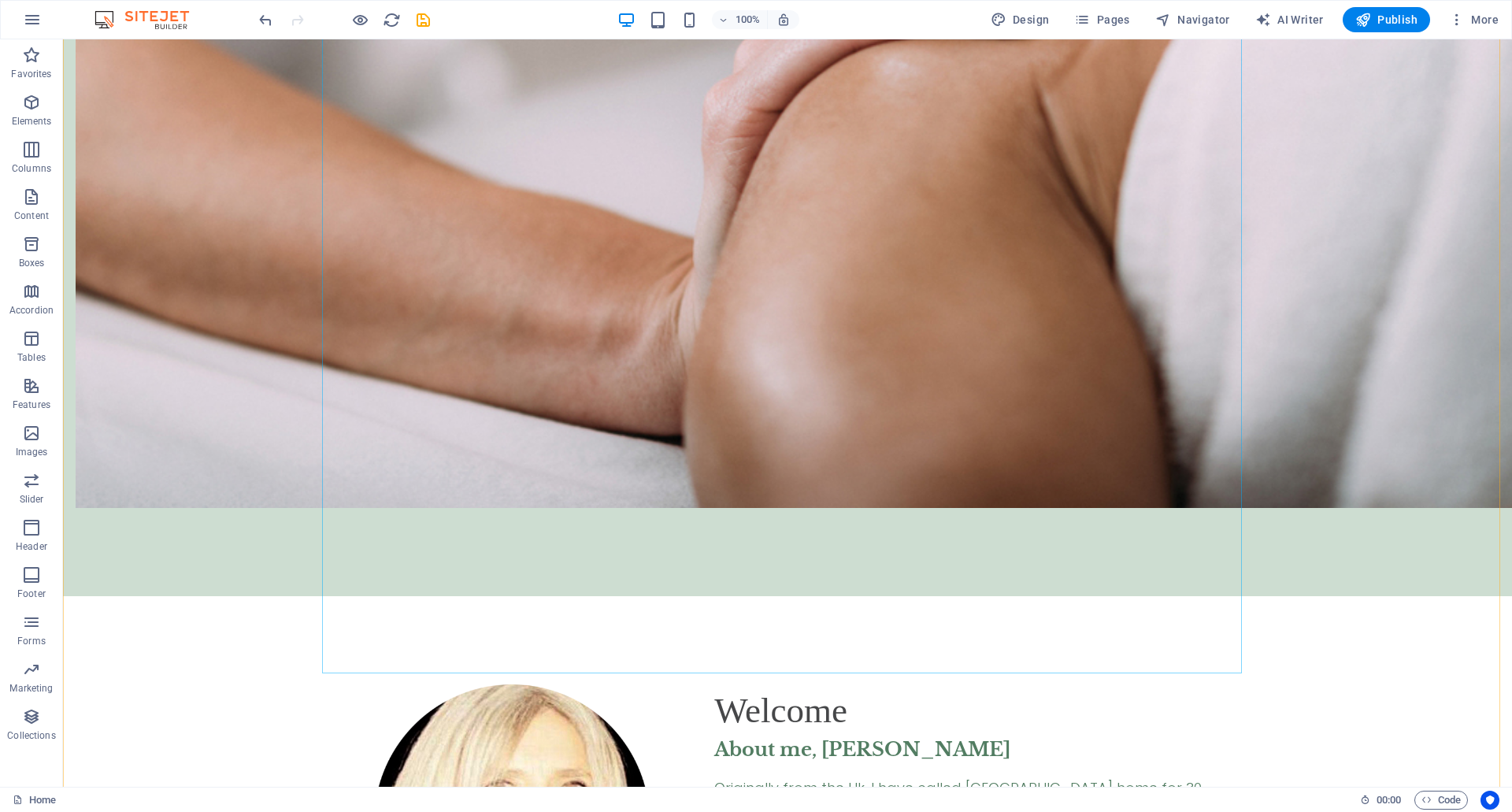
scroll to position [1707, 0]
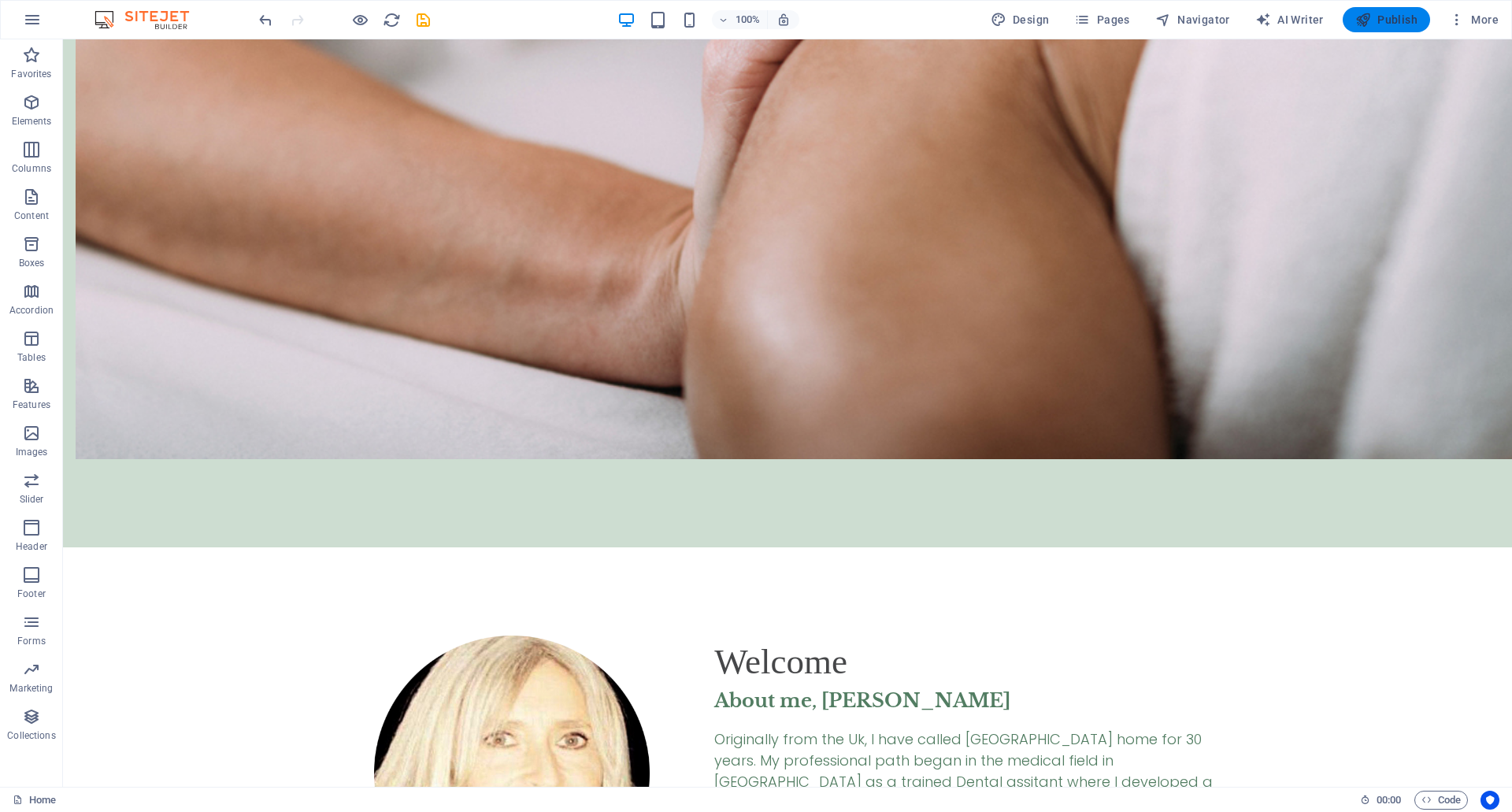
click at [1389, 27] on span "Publish" at bounding box center [1386, 19] width 62 height 15
